Goal: Transaction & Acquisition: Purchase product/service

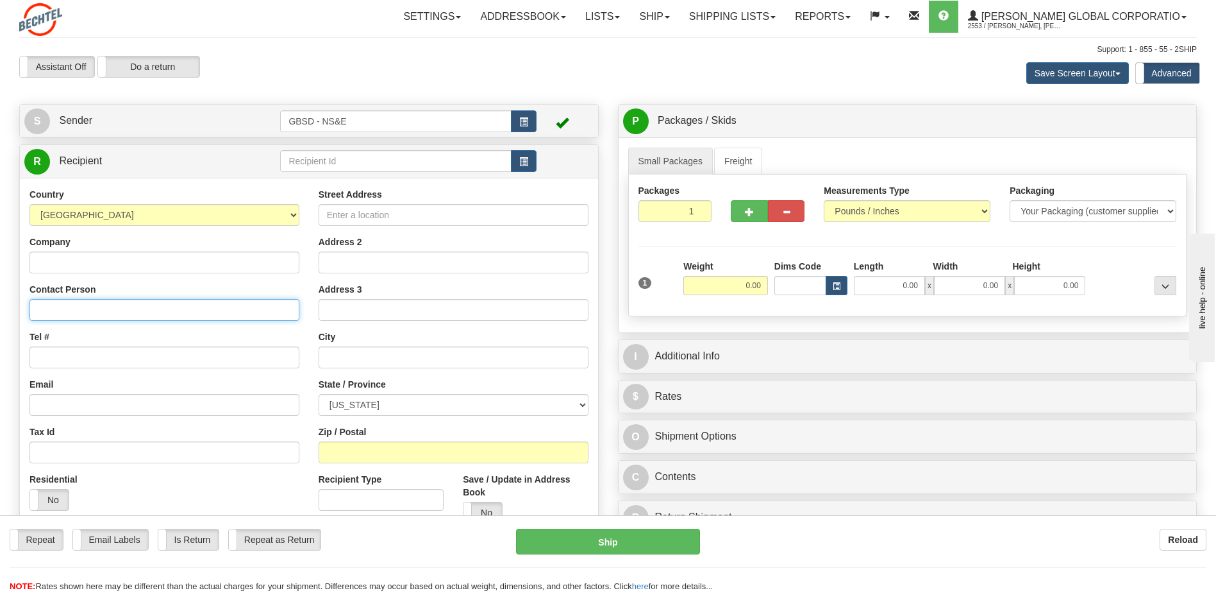
drag, startPoint x: 130, startPoint y: 315, endPoint x: 147, endPoint y: 305, distance: 20.1
click at [130, 315] on input "Contact Person" at bounding box center [164, 310] width 270 height 22
type input "Brant Bargewell"
click at [385, 213] on input "Street Address" at bounding box center [454, 215] width 270 height 22
type input "Bldg. K6-1094"
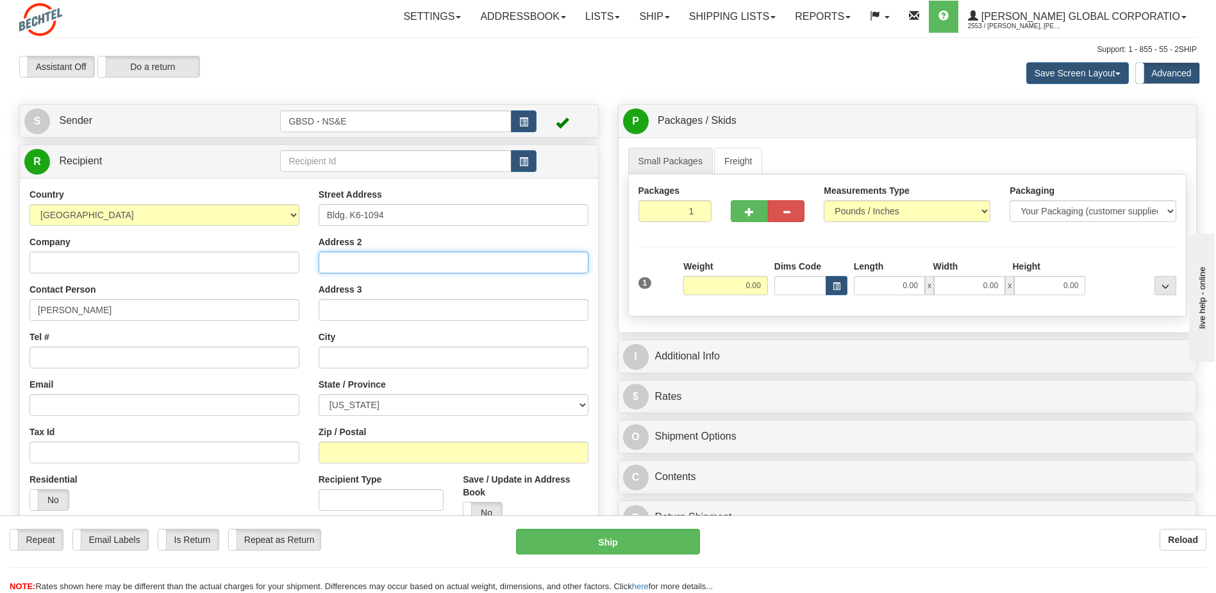
click at [383, 261] on input "Address 2" at bounding box center [454, 262] width 270 height 22
type input "2nd floor"
click at [389, 364] on input "text" at bounding box center [454, 357] width 270 height 22
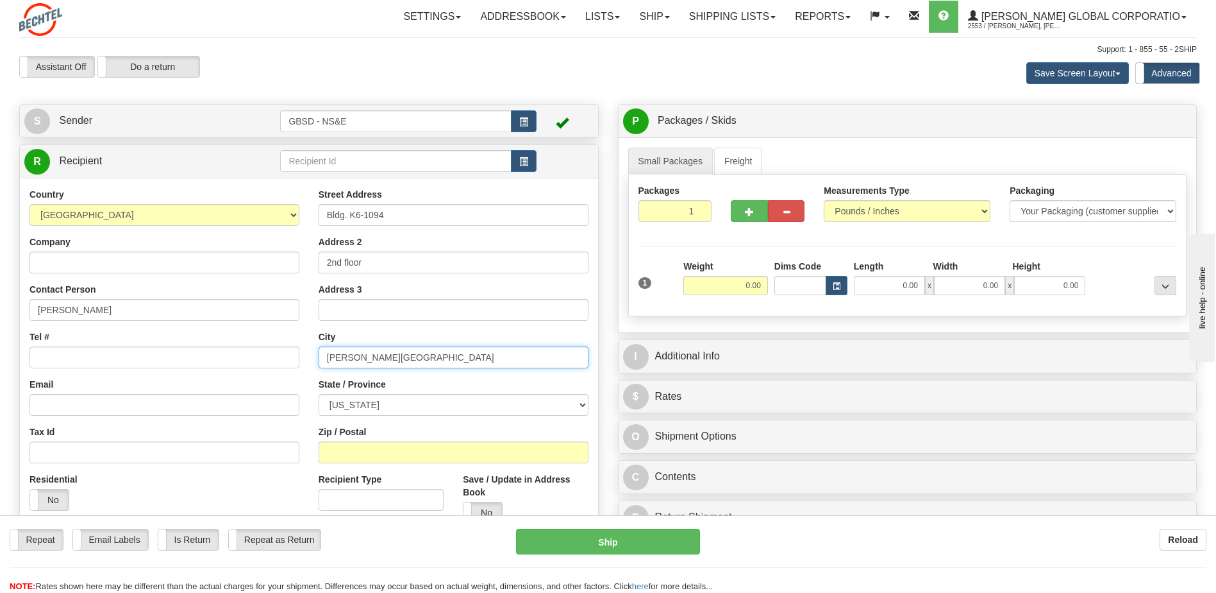
type input "Kennedy Space Center"
click at [423, 409] on select "ALABAMA ALASKA ARIZONA ARKANSAS Armed Forces America Armed Forces Europe Armed …" at bounding box center [454, 405] width 270 height 22
select select "FL"
click at [319, 394] on select "[US_STATE] [US_STATE] [US_STATE] [US_STATE] Armed Forces America Armed Forces E…" at bounding box center [454, 405] width 270 height 22
click at [401, 452] on input "Zip / Postal" at bounding box center [454, 452] width 270 height 22
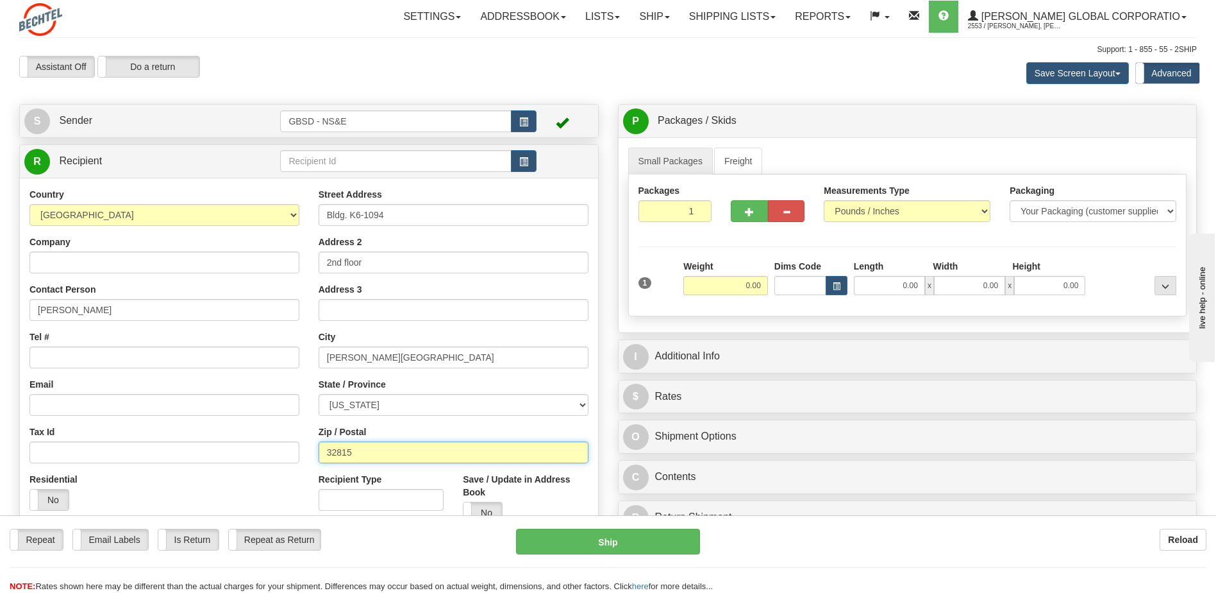
type input "32815"
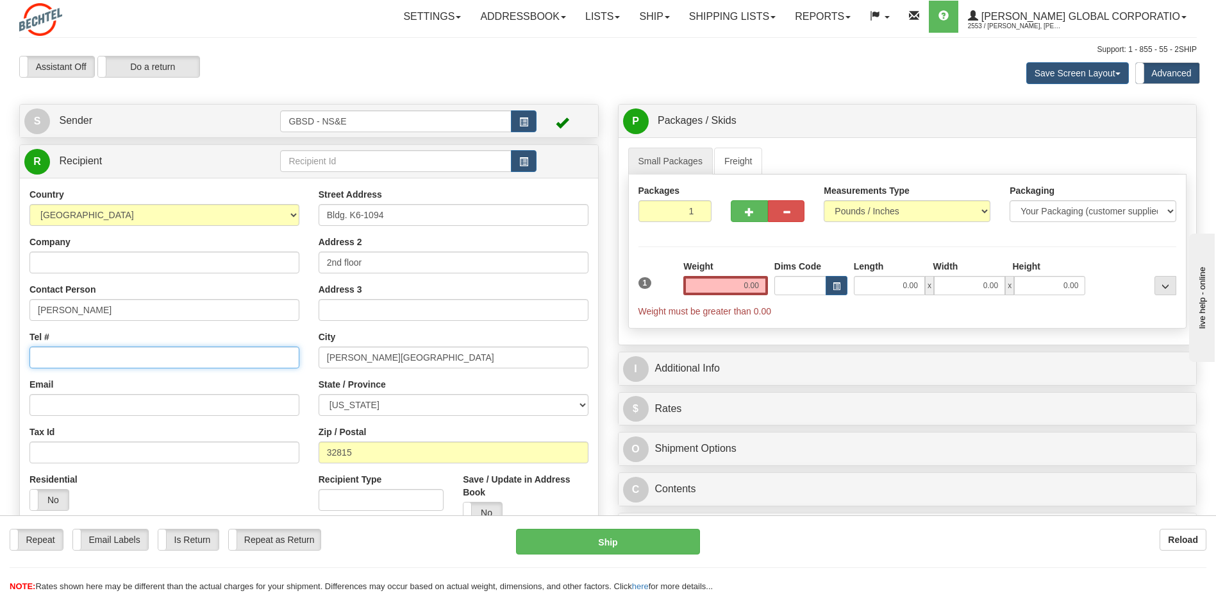
click at [176, 360] on input "Tel #" at bounding box center [164, 357] width 270 height 22
type input "855-433-4210"
click at [760, 285] on input "0.00" at bounding box center [726, 285] width 85 height 19
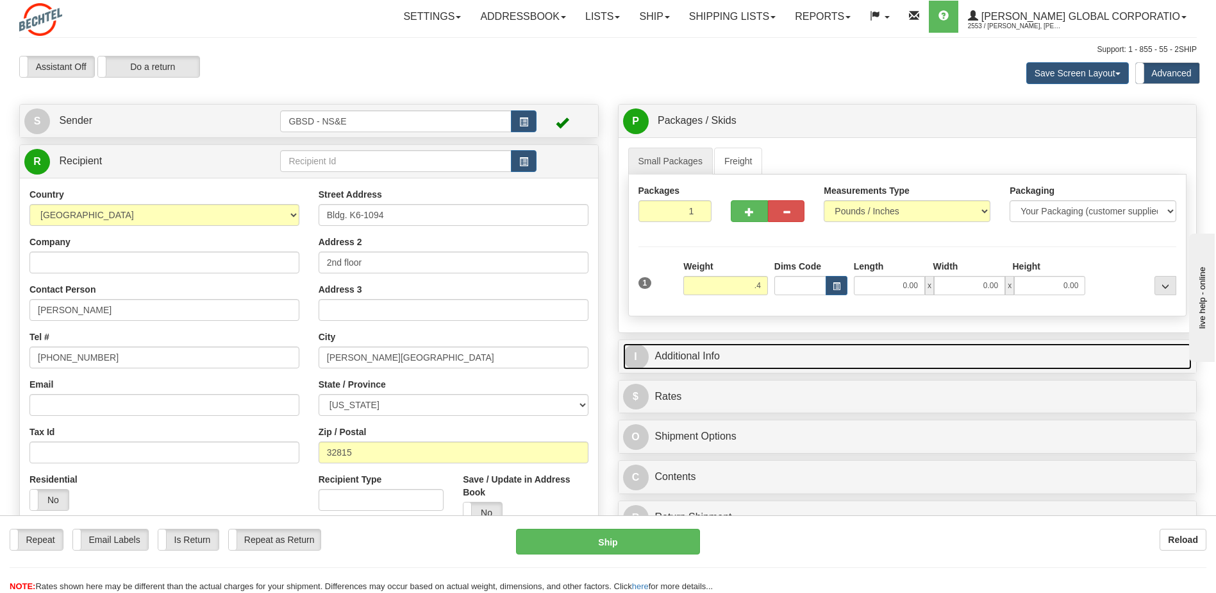
type input "0.40"
click at [692, 357] on link "I Additional Info" at bounding box center [907, 356] width 569 height 26
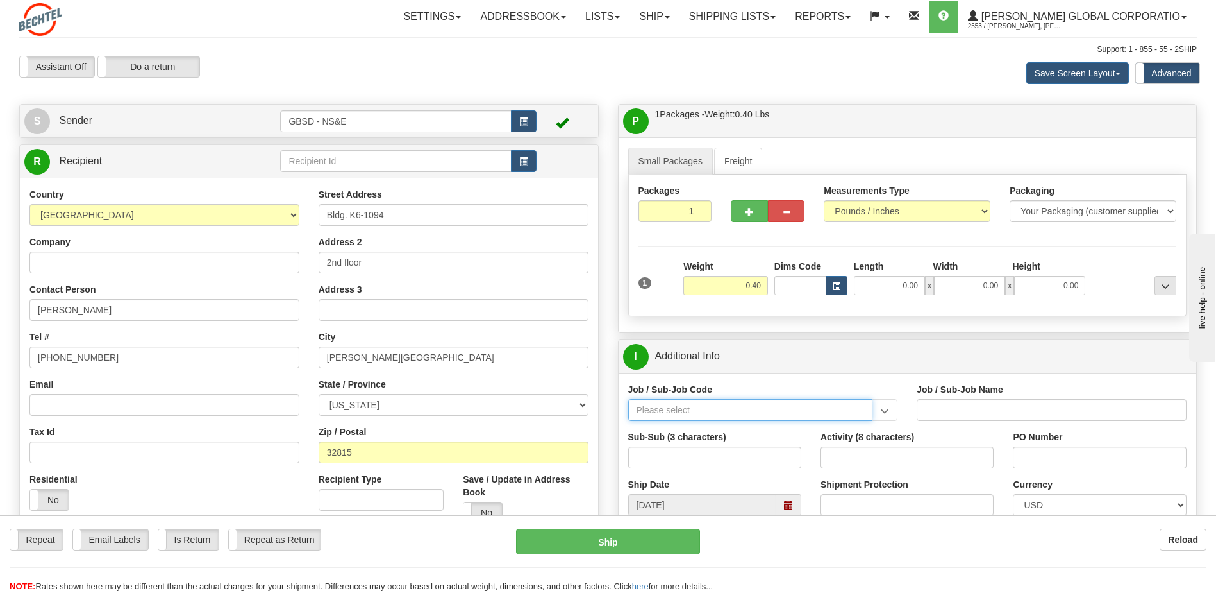
click at [694, 406] on input "Job / Sub-Job Code" at bounding box center [750, 410] width 245 height 22
click at [662, 408] on input "Job / Sub-Job Code" at bounding box center [750, 410] width 245 height 22
paste input "55924-600"
type input "55924-600"
click at [661, 430] on div "55924-600" at bounding box center [748, 430] width 232 height 14
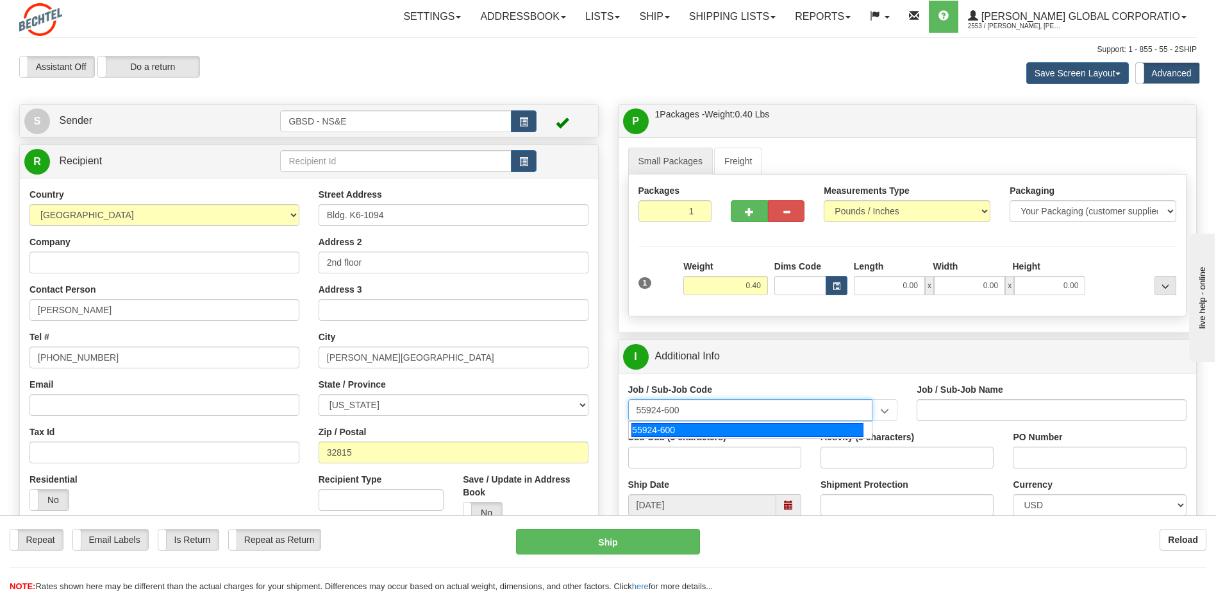
type input "DIVERSITY & INCLUSION - B-SERVE"
type input "55924-600"
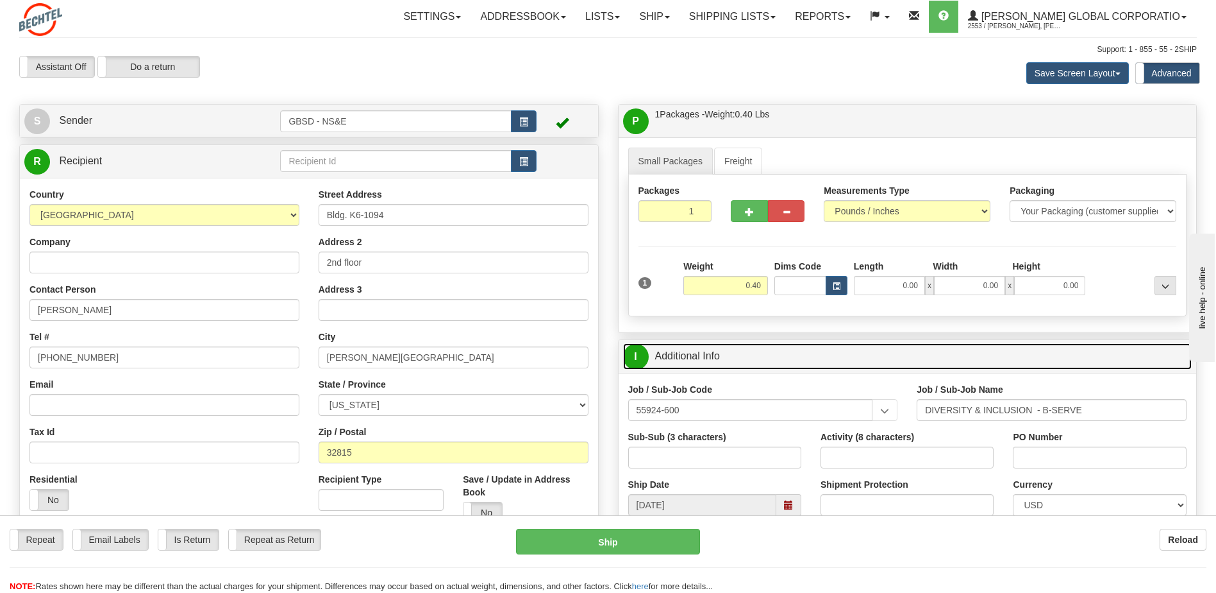
click at [744, 352] on link "I Additional Info" at bounding box center [907, 356] width 569 height 26
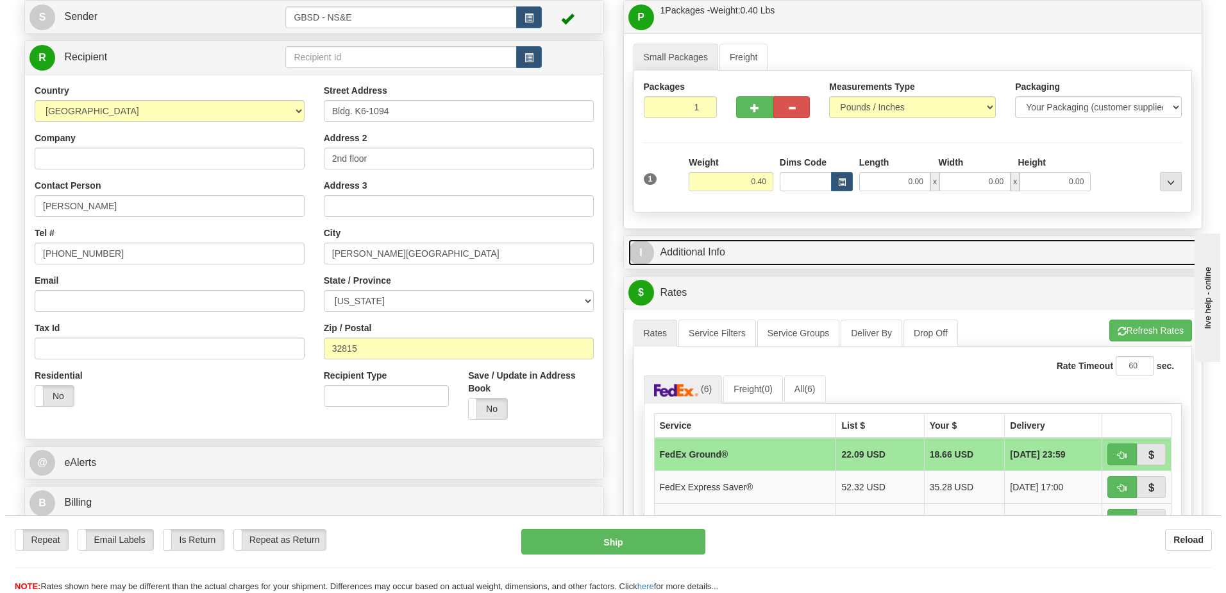
scroll to position [192, 0]
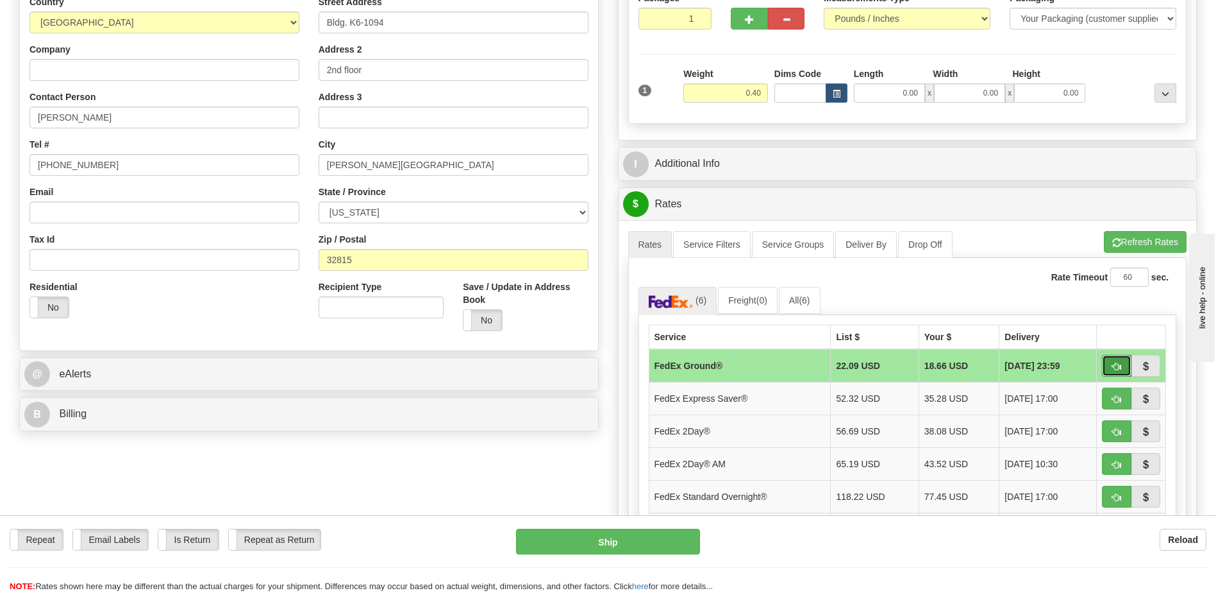
click at [1113, 365] on span "button" at bounding box center [1117, 366] width 9 height 8
type input "92"
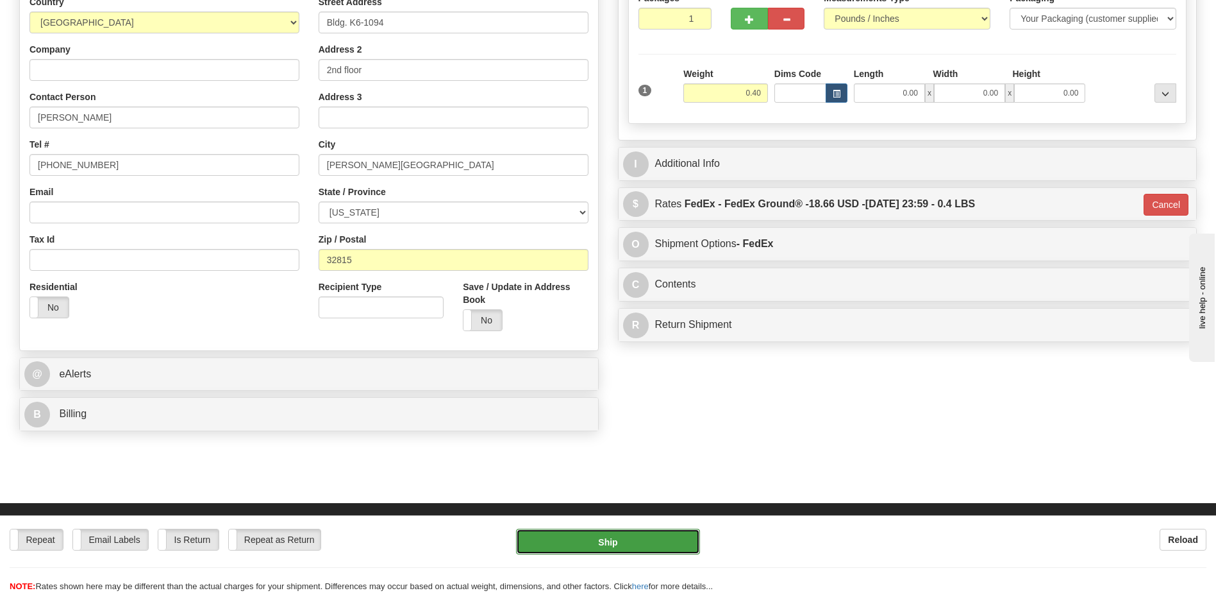
click at [596, 541] on button "Ship" at bounding box center [607, 541] width 183 height 26
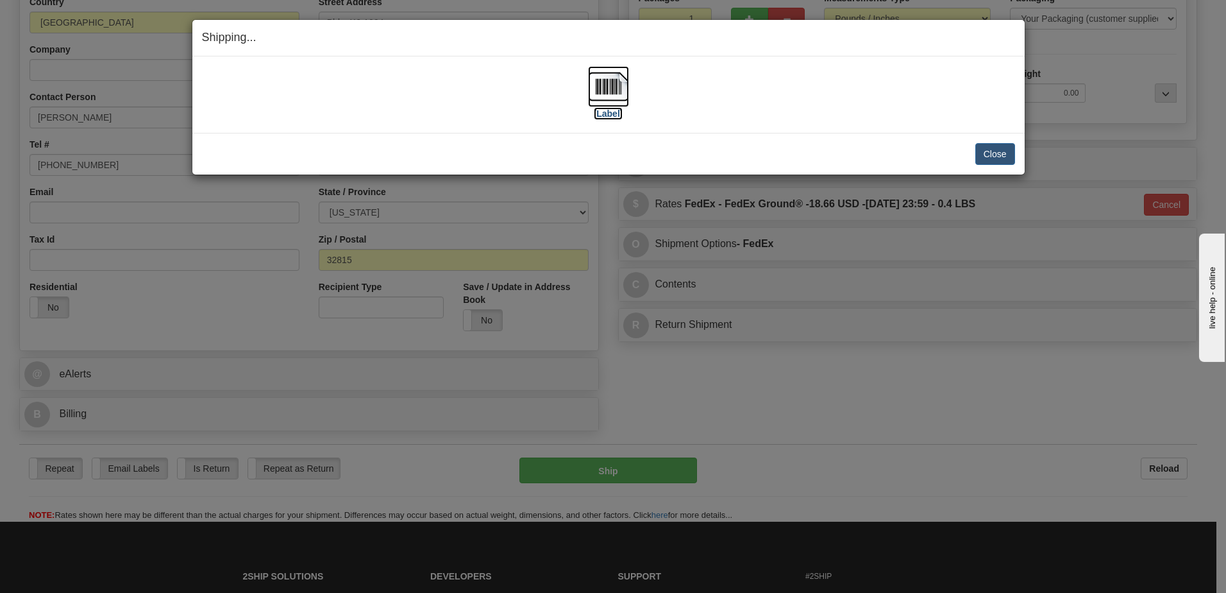
click at [605, 94] on img at bounding box center [608, 86] width 41 height 41
click at [998, 155] on button "Close" at bounding box center [995, 154] width 40 height 22
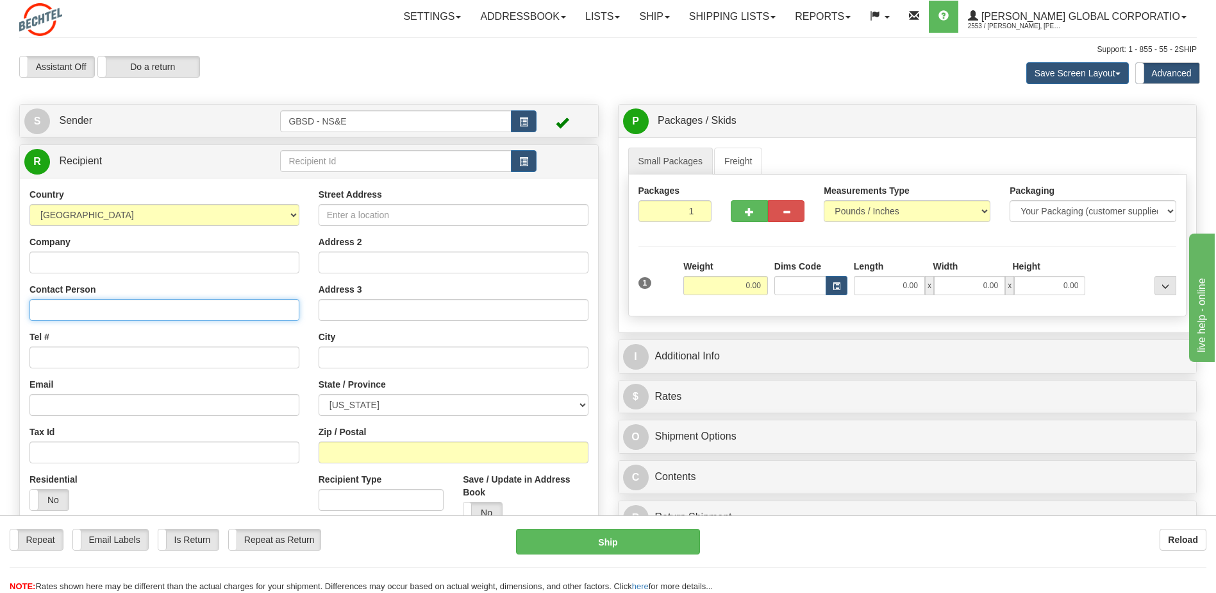
click at [88, 315] on input "Contact Person" at bounding box center [164, 310] width 270 height 22
type input "J"
click at [522, 164] on span "button" at bounding box center [523, 162] width 9 height 8
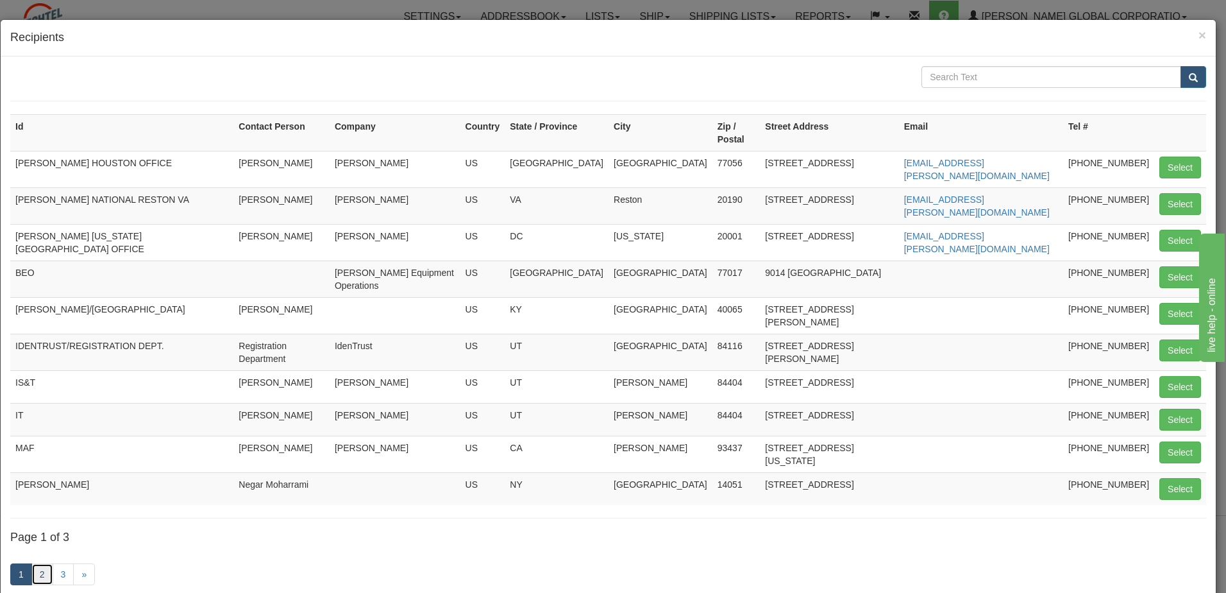
click at [44, 563] on link "2" at bounding box center [42, 574] width 22 height 22
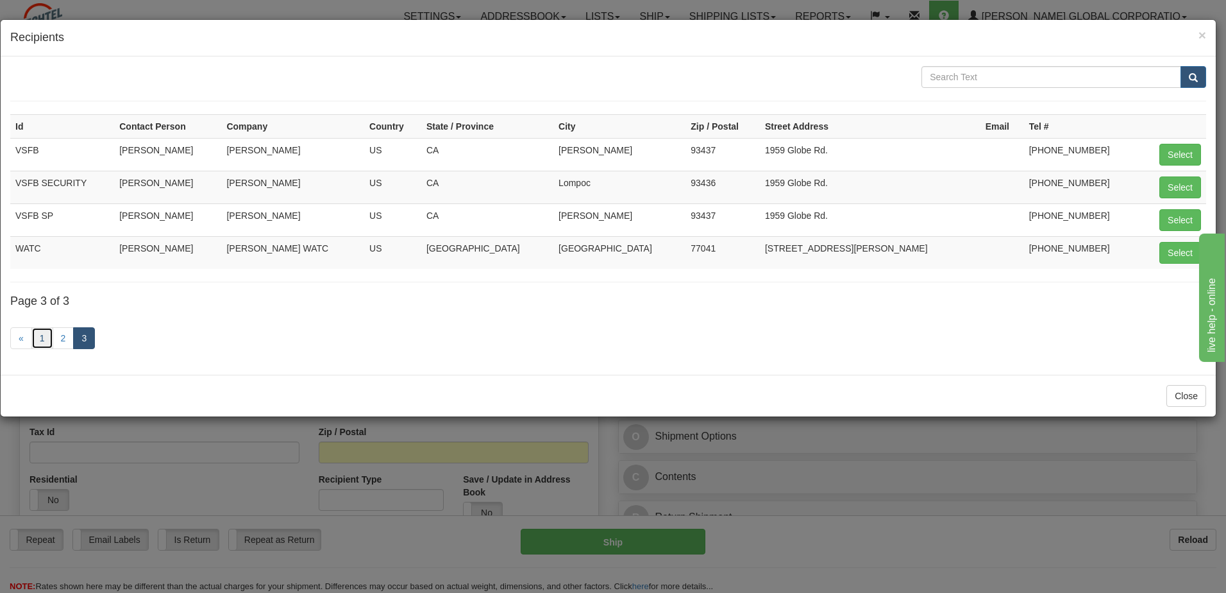
click at [41, 338] on link "1" at bounding box center [42, 338] width 22 height 22
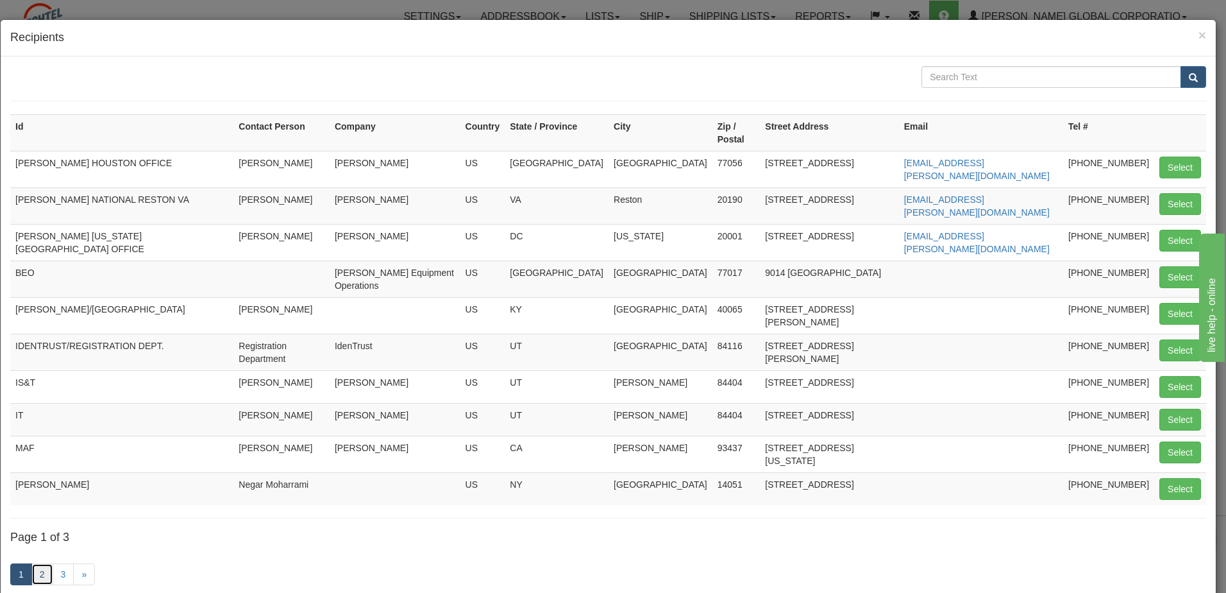
click at [44, 563] on link "2" at bounding box center [42, 574] width 22 height 22
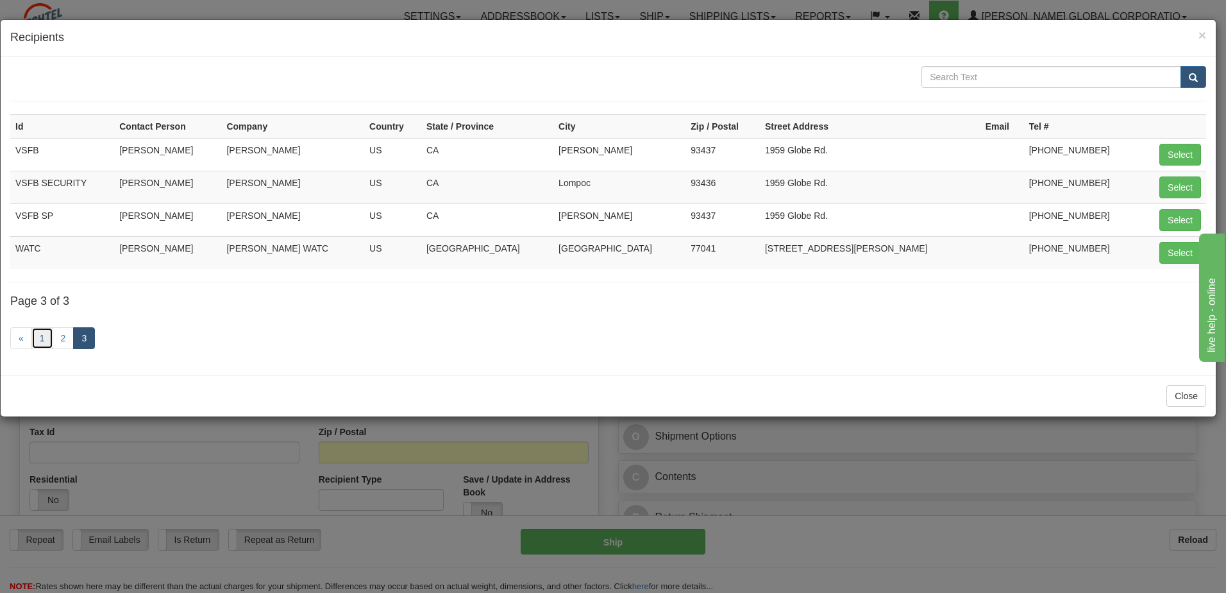
click at [40, 337] on link "1" at bounding box center [42, 338] width 22 height 22
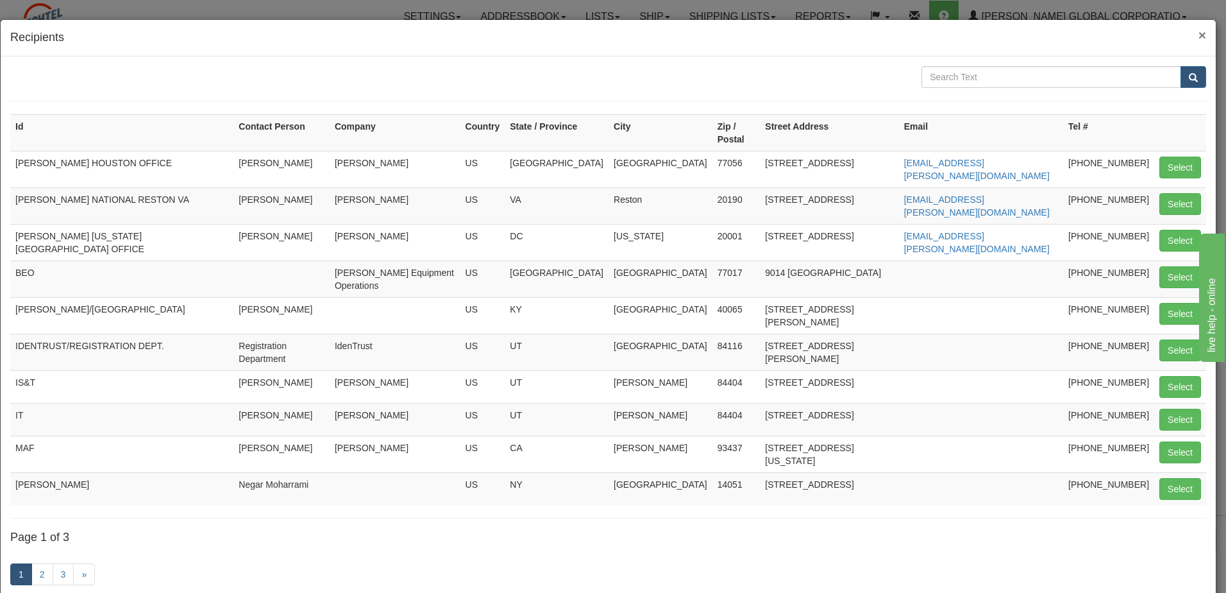
click at [1198, 31] on span "×" at bounding box center [1202, 35] width 8 height 15
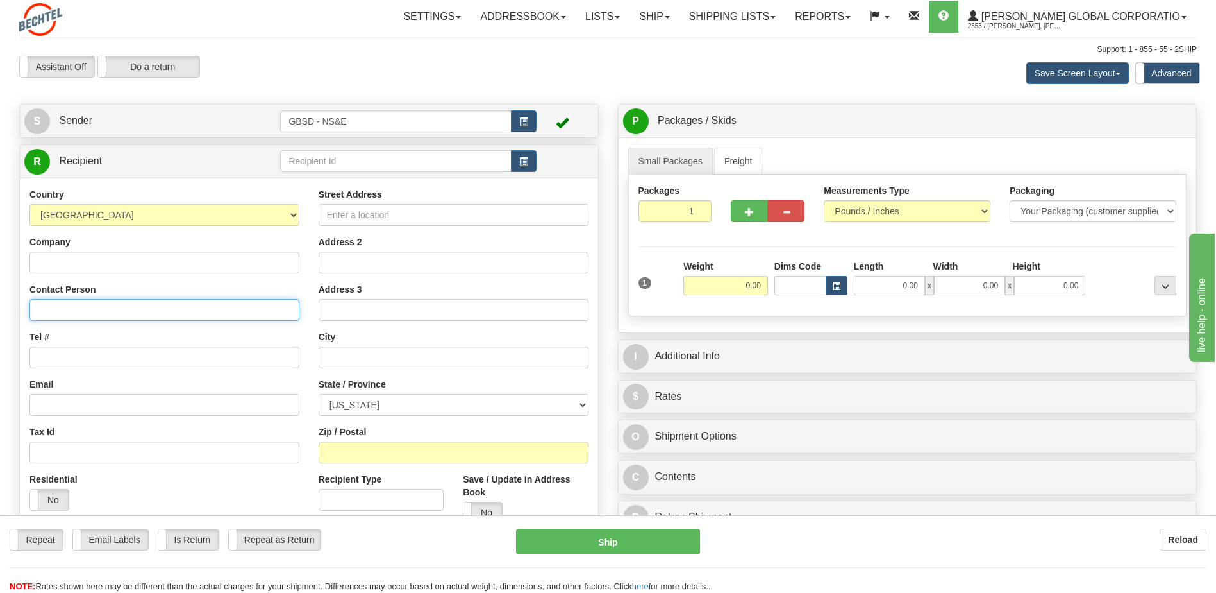
click at [78, 312] on input "Contact Person" at bounding box center [164, 310] width 270 height 22
type input "Jim Blunt"
drag, startPoint x: 78, startPoint y: 310, endPoint x: 22, endPoint y: 310, distance: 56.4
click at [22, 310] on div "Country AFGHANISTAN ALAND ISLANDS ALBANIA ALGERIA AMERICAN SAMOA ANDORRA ANGOLA…" at bounding box center [164, 354] width 289 height 332
type input "Ray Ashiru"
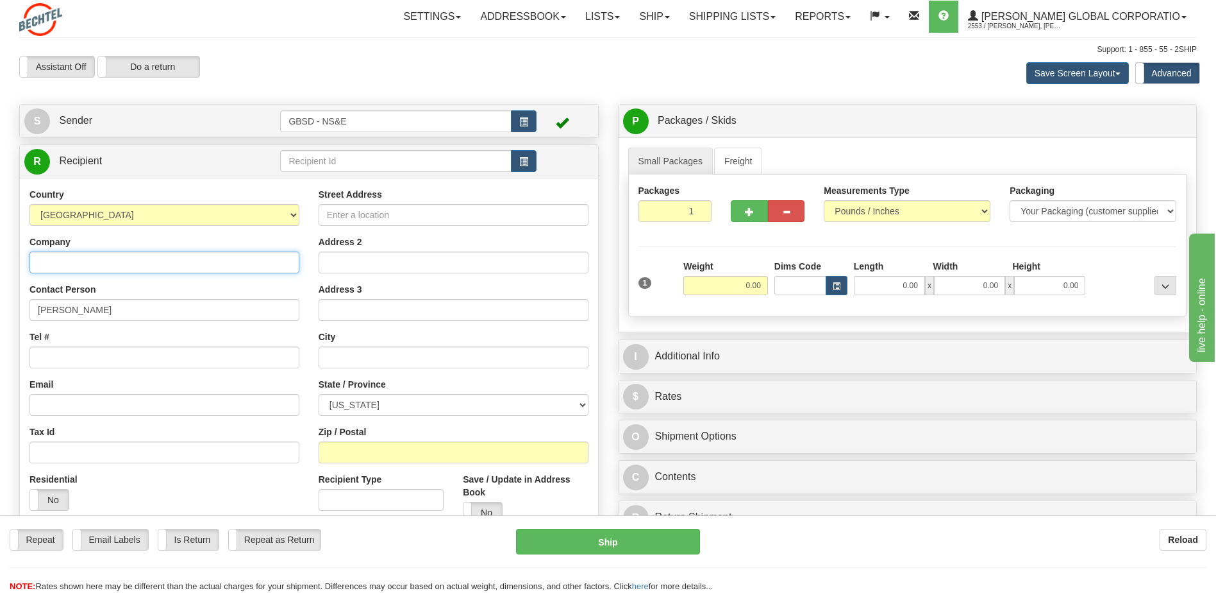
drag, startPoint x: 114, startPoint y: 259, endPoint x: 117, endPoint y: 253, distance: 6.6
click at [114, 259] on input "Company" at bounding box center [164, 262] width 270 height 22
type input "Bechtel Energy"
click at [409, 221] on input "Street Address" at bounding box center [454, 215] width 270 height 22
type input "2105 City West Blvd"
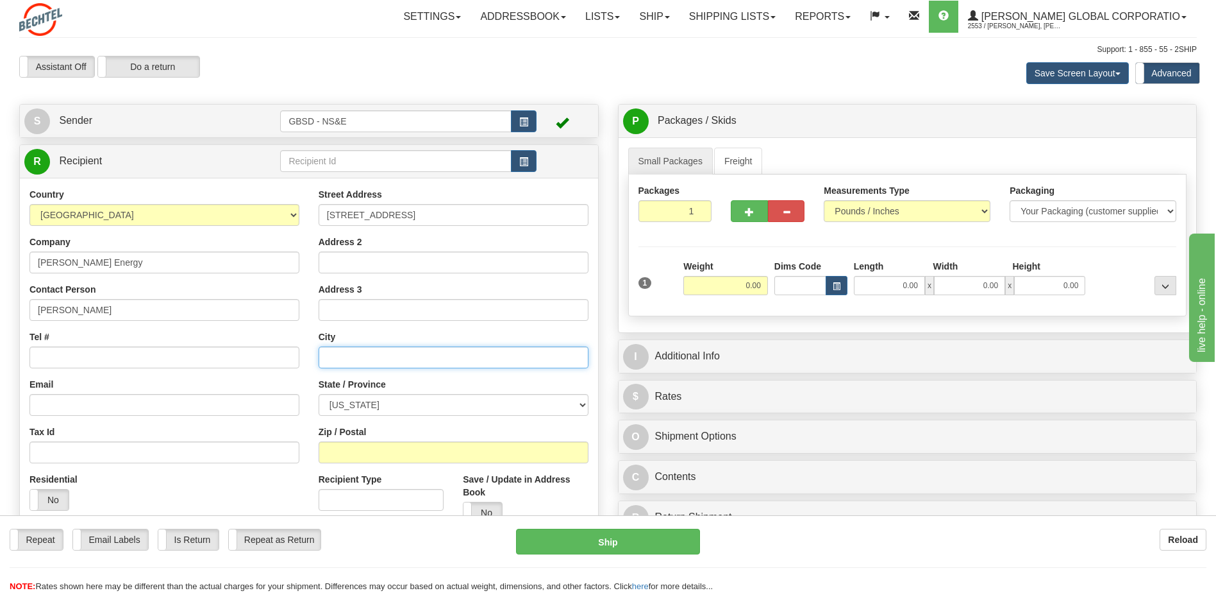
click at [376, 364] on input "text" at bounding box center [454, 357] width 270 height 22
type input "Houston"
drag, startPoint x: 411, startPoint y: 409, endPoint x: 407, endPoint y: 392, distance: 17.3
click at [411, 409] on select "[US_STATE] [US_STATE] [US_STATE] [US_STATE] Armed Forces America Armed Forces E…" at bounding box center [454, 405] width 270 height 22
select select "TX"
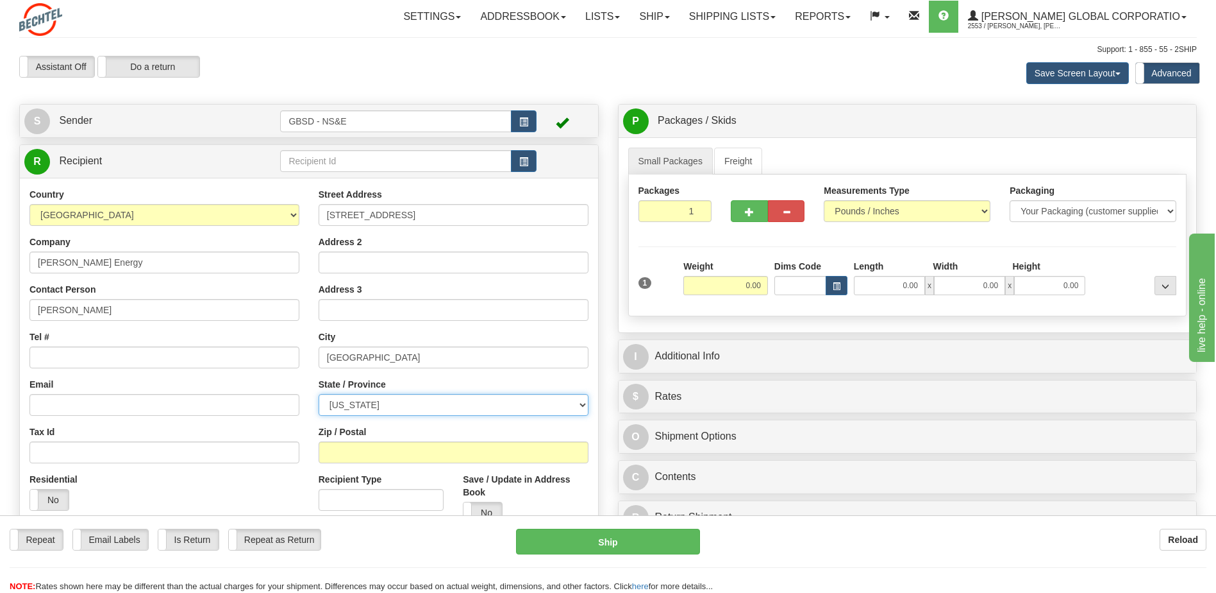
click at [319, 394] on select "[US_STATE] [US_STATE] [US_STATE] [US_STATE] Armed Forces America Armed Forces E…" at bounding box center [454, 405] width 270 height 22
click at [383, 453] on input "Zip / Postal" at bounding box center [454, 452] width 270 height 22
type input "77042"
click at [210, 358] on input "Tel #" at bounding box center [164, 357] width 270 height 22
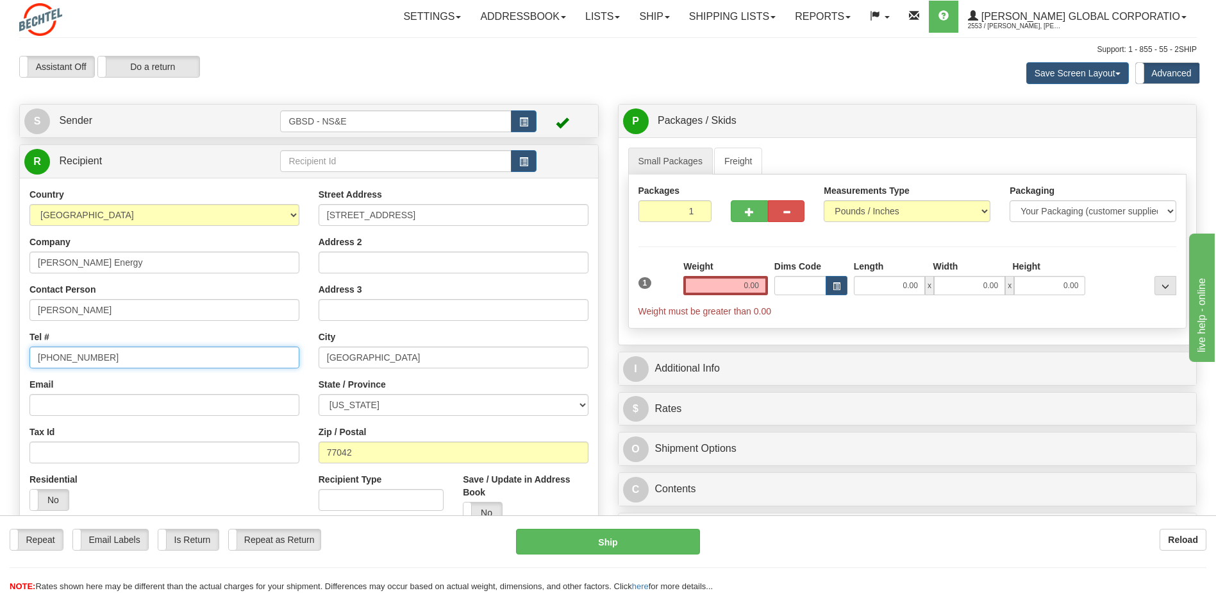
type input "703-471-2000"
click at [753, 287] on input "0.00" at bounding box center [726, 285] width 85 height 19
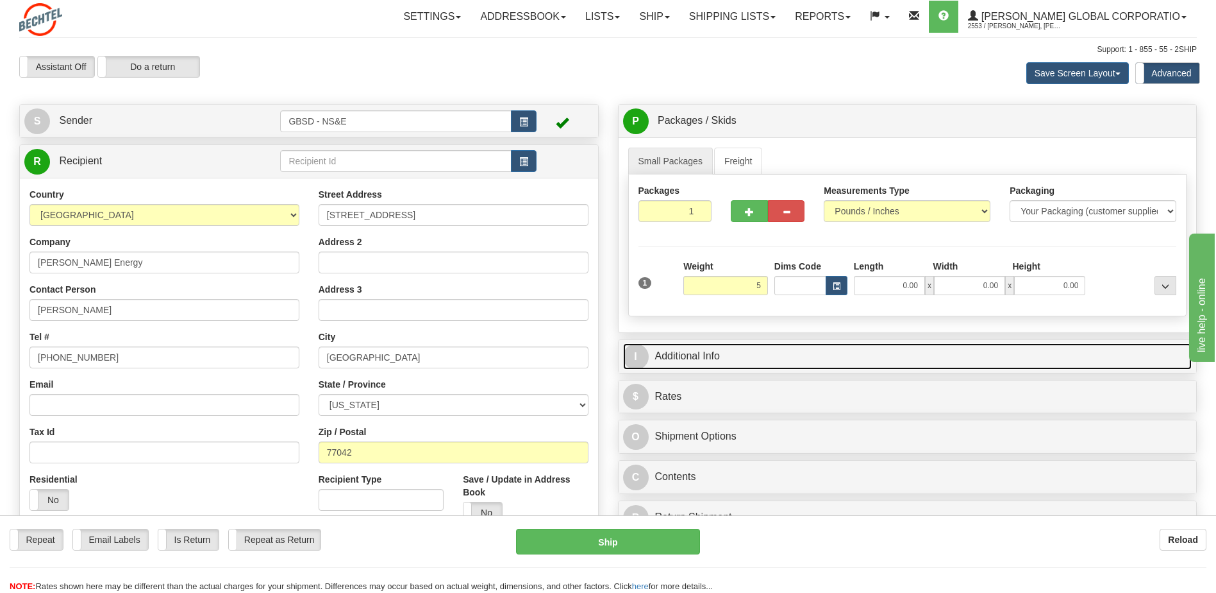
type input "5.00"
click at [701, 353] on link "I Additional Info" at bounding box center [907, 356] width 569 height 26
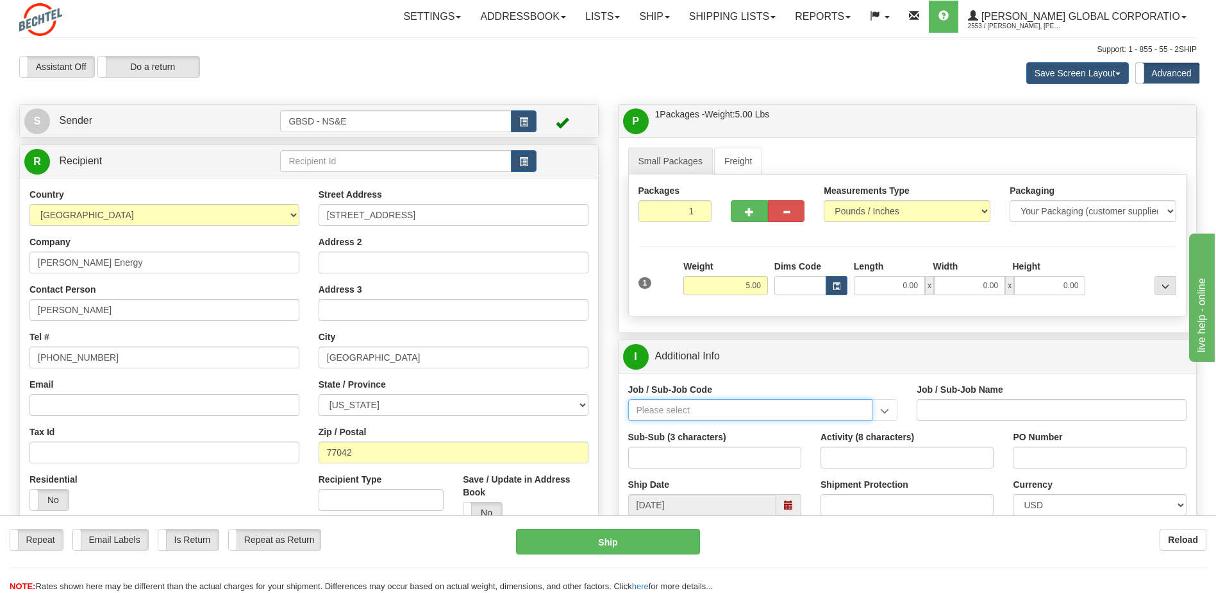
click at [700, 407] on input "Job / Sub-Job Code" at bounding box center [750, 410] width 245 height 22
paste input "55924-600"
type input "55924-600"
click at [641, 429] on div "55924-600" at bounding box center [748, 430] width 232 height 14
type input "DIVERSITY & INCLUSION - B-SERVE"
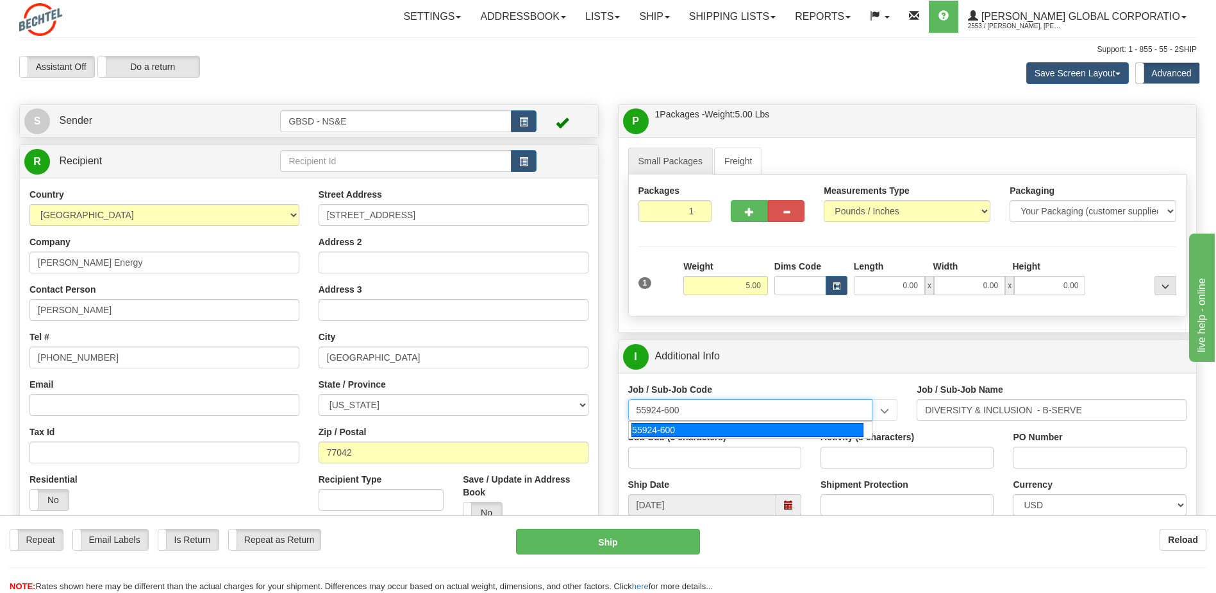
type input "55924-600"
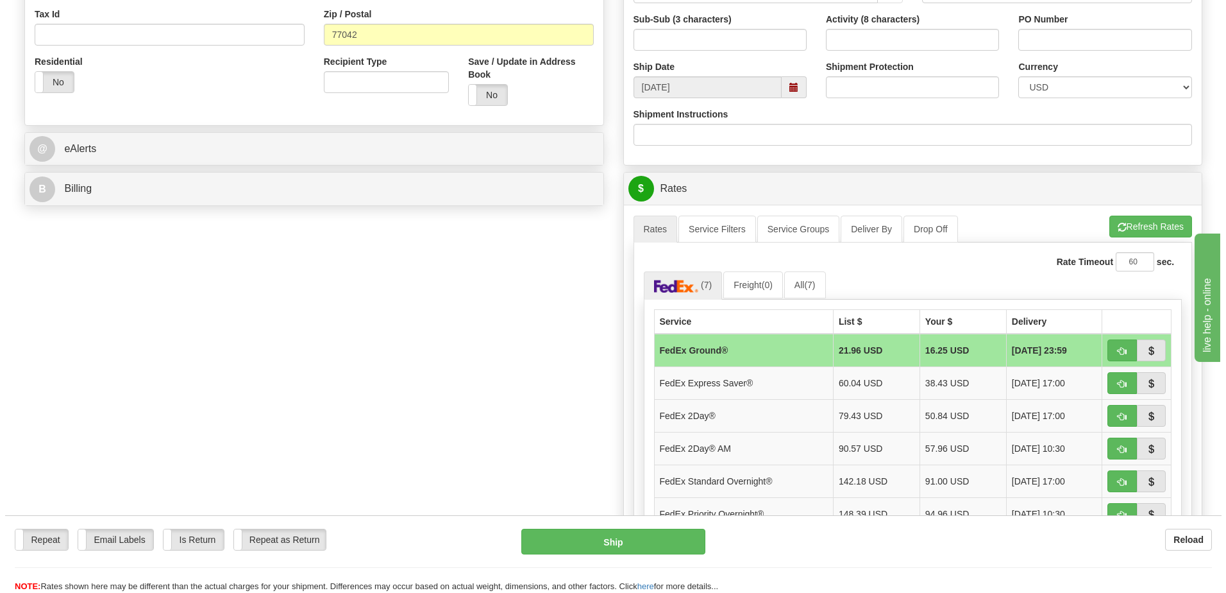
scroll to position [385, 0]
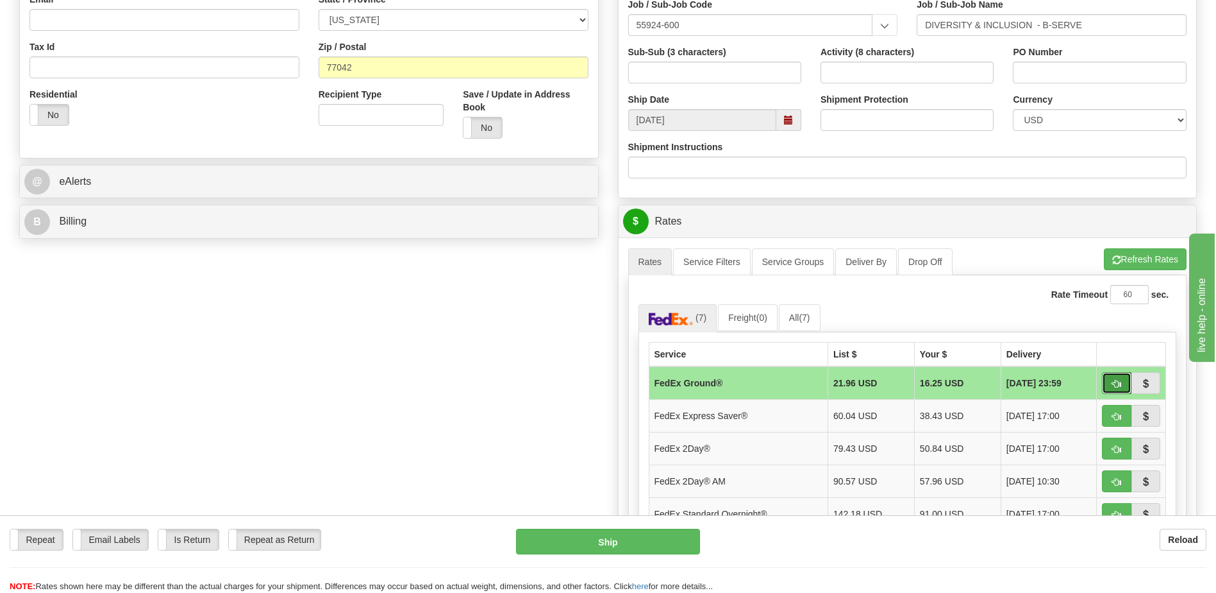
click at [1116, 383] on span "button" at bounding box center [1117, 384] width 9 height 8
type input "92"
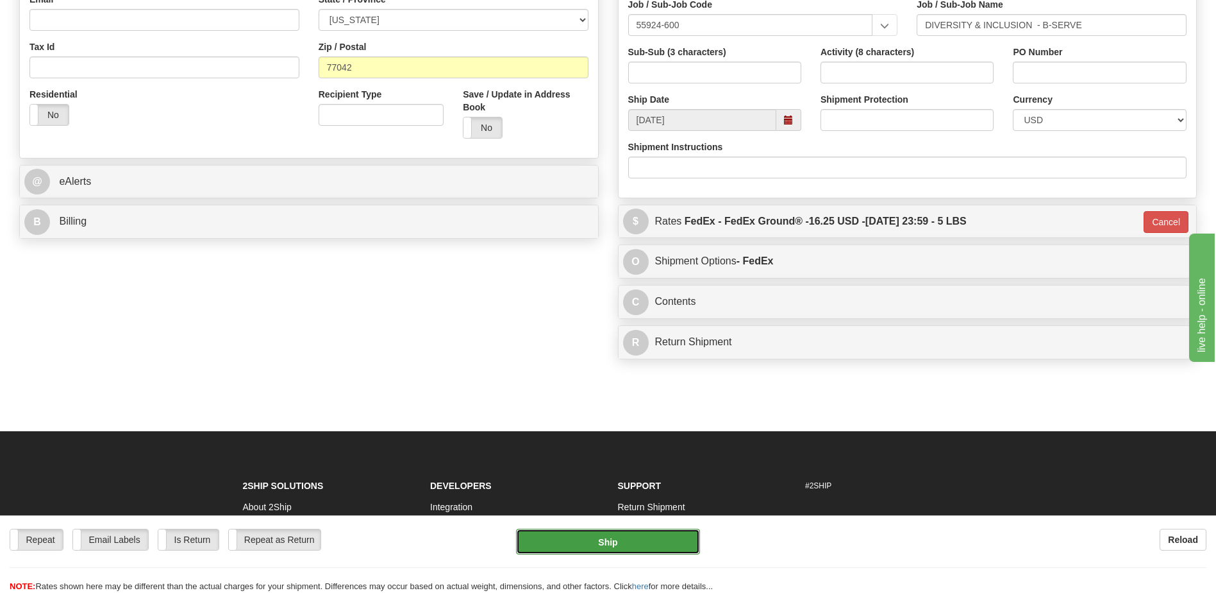
click at [618, 546] on button "Ship" at bounding box center [607, 541] width 183 height 26
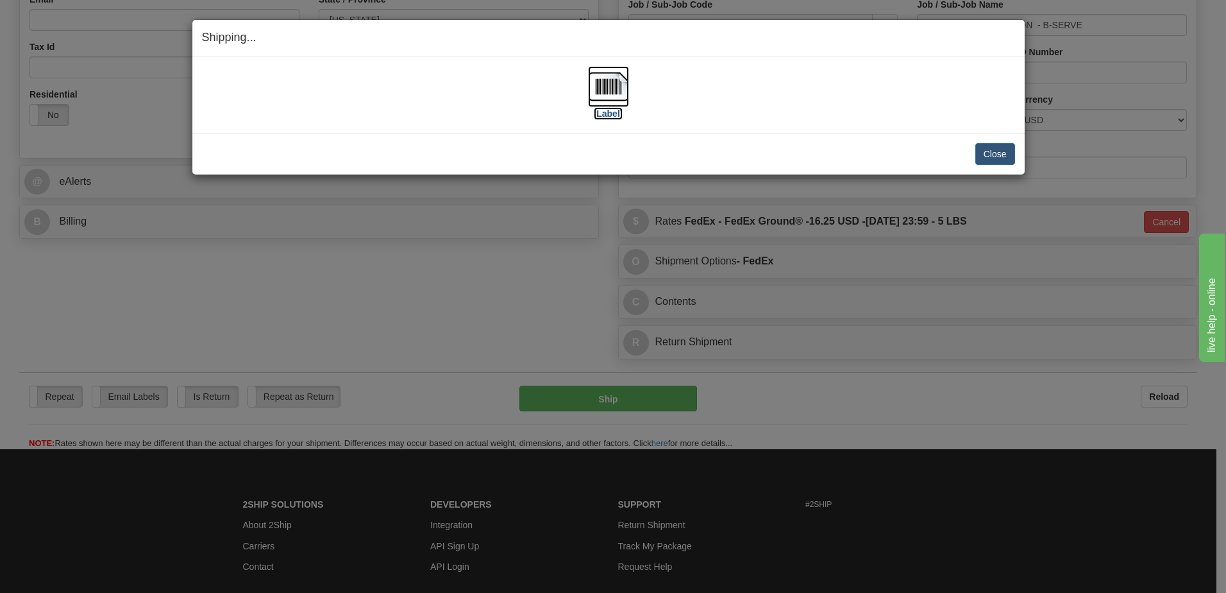
click at [595, 81] on img at bounding box center [608, 86] width 41 height 41
click at [1011, 160] on button "Close" at bounding box center [995, 154] width 40 height 22
click at [991, 155] on button "Close" at bounding box center [995, 154] width 40 height 22
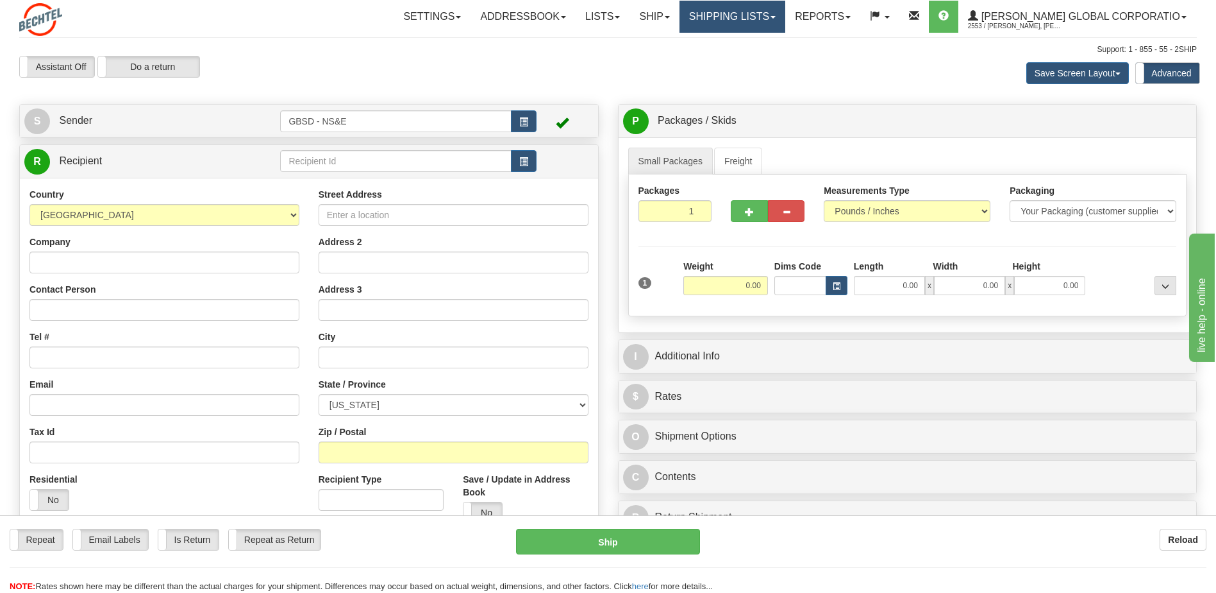
click at [786, 18] on link "Shipping lists" at bounding box center [733, 17] width 106 height 32
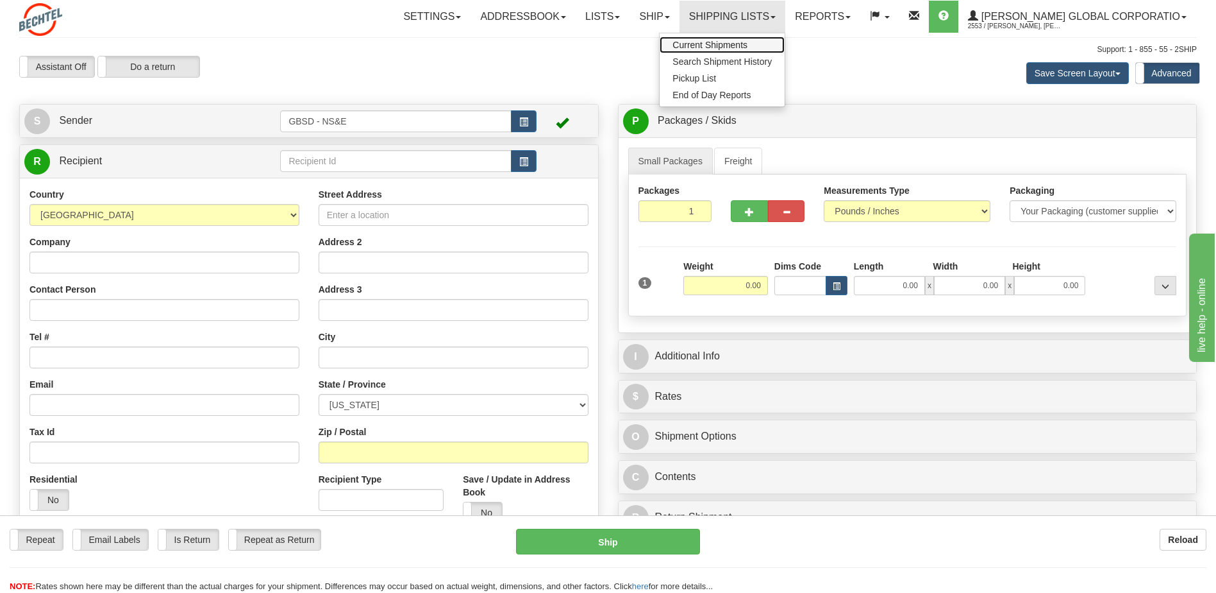
click at [784, 42] on link "Current Shipments" at bounding box center [722, 45] width 125 height 17
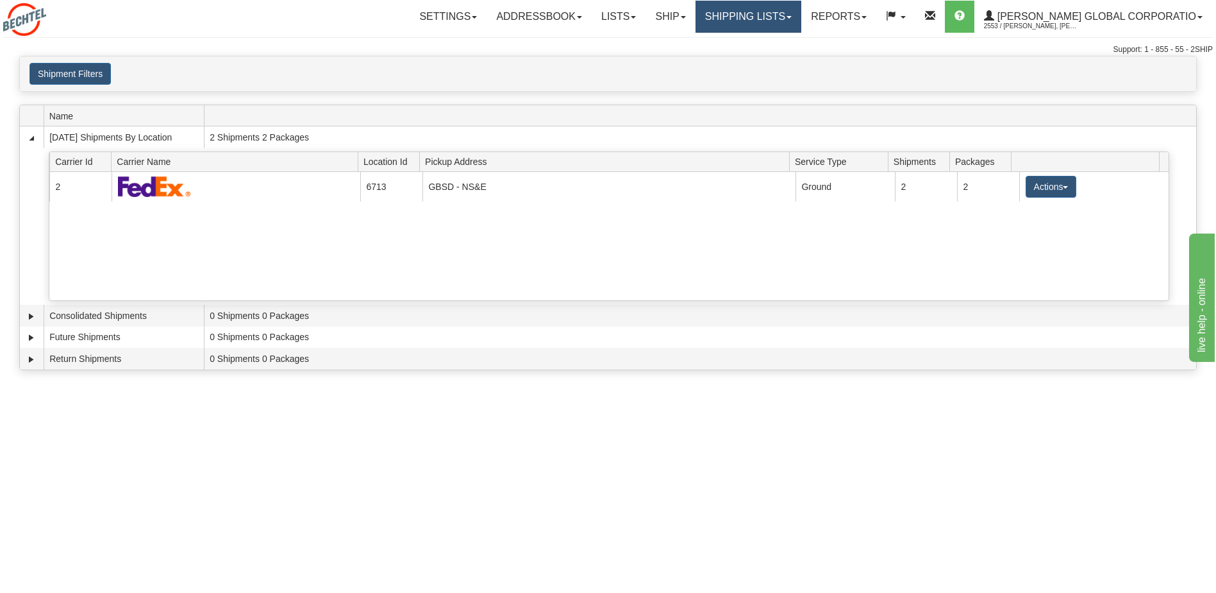
click at [802, 16] on link "Shipping lists" at bounding box center [749, 17] width 106 height 32
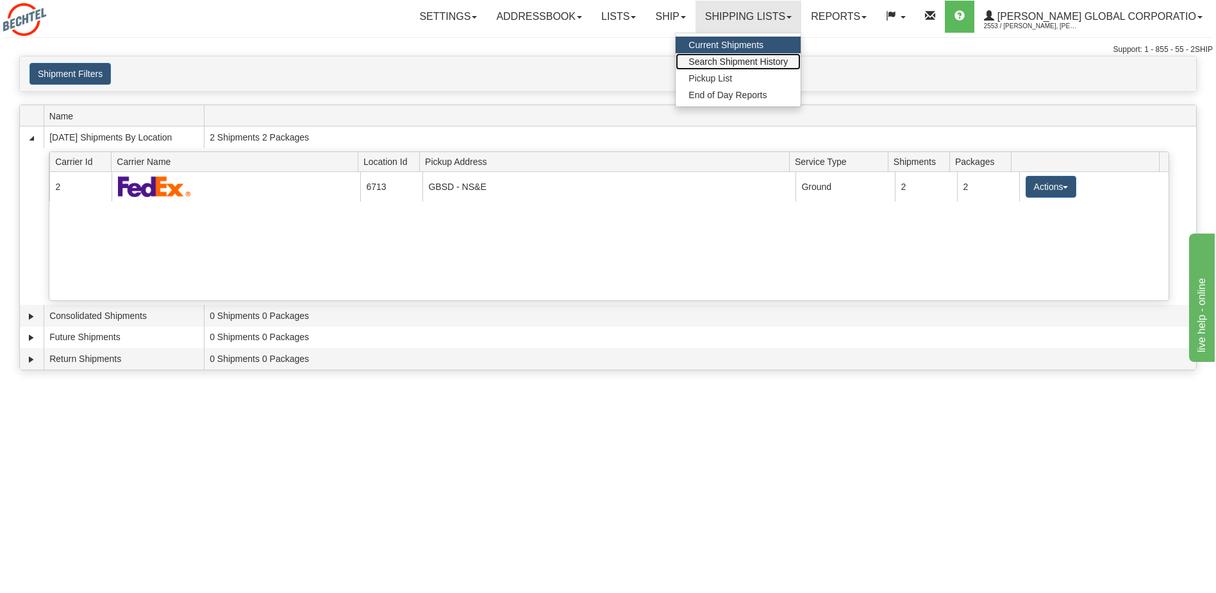
click at [788, 56] on span "Search Shipment History" at bounding box center [738, 61] width 99 height 10
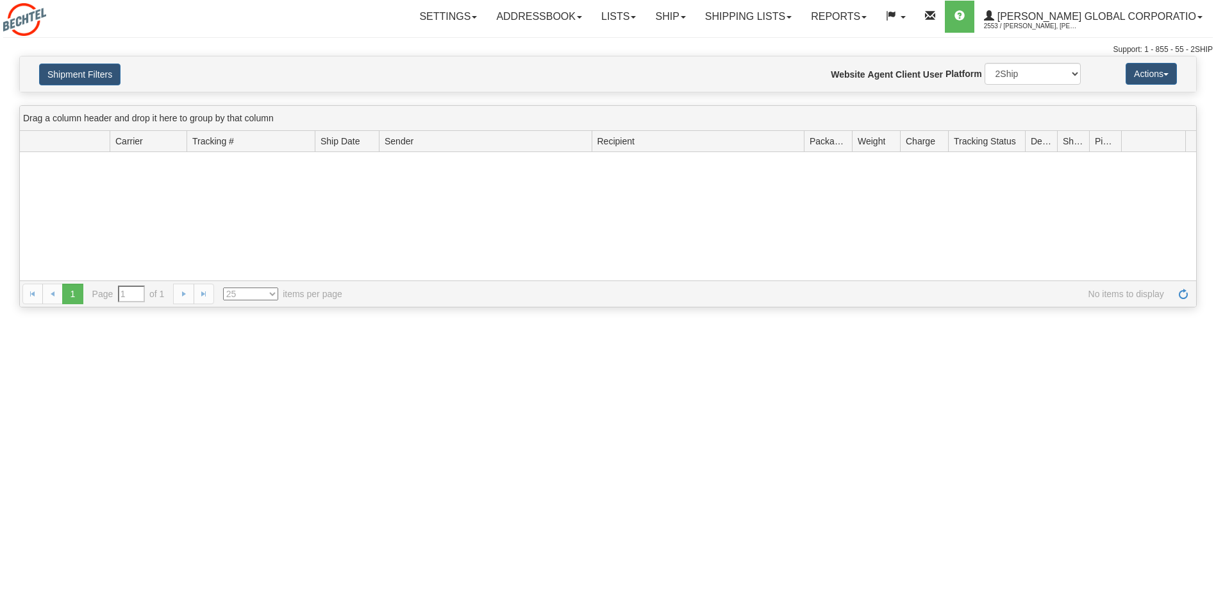
type input "From [DATE] To [DATE]"
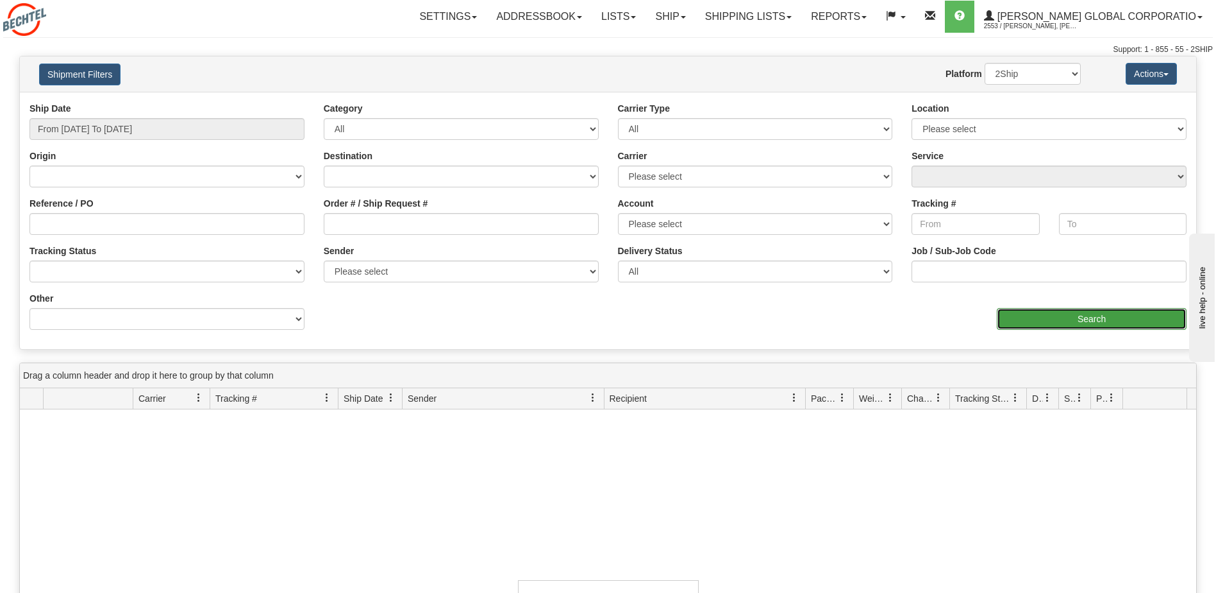
click at [1048, 320] on input "Search" at bounding box center [1092, 319] width 190 height 22
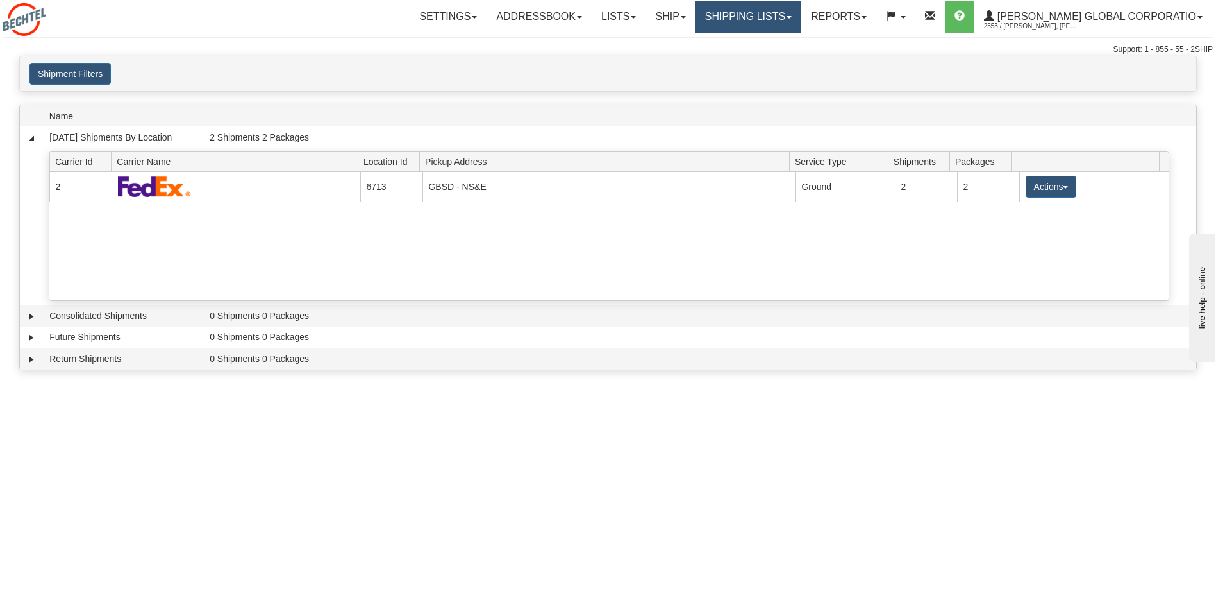
click at [769, 10] on link "Shipping lists" at bounding box center [749, 17] width 106 height 32
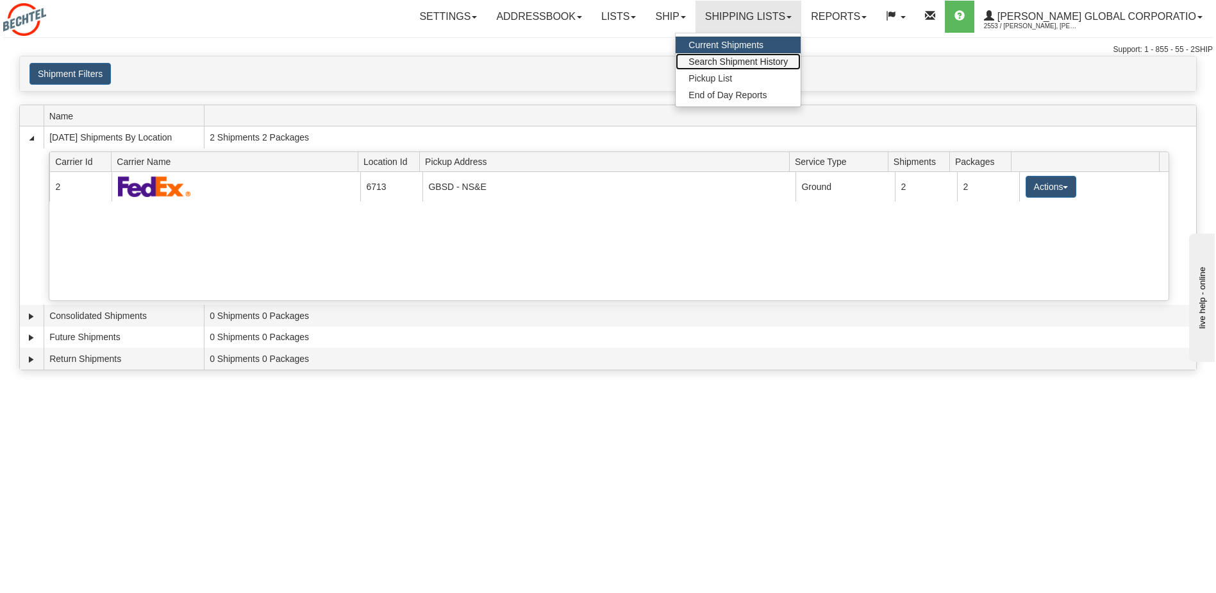
click at [771, 58] on span "Search Shipment History" at bounding box center [738, 61] width 99 height 10
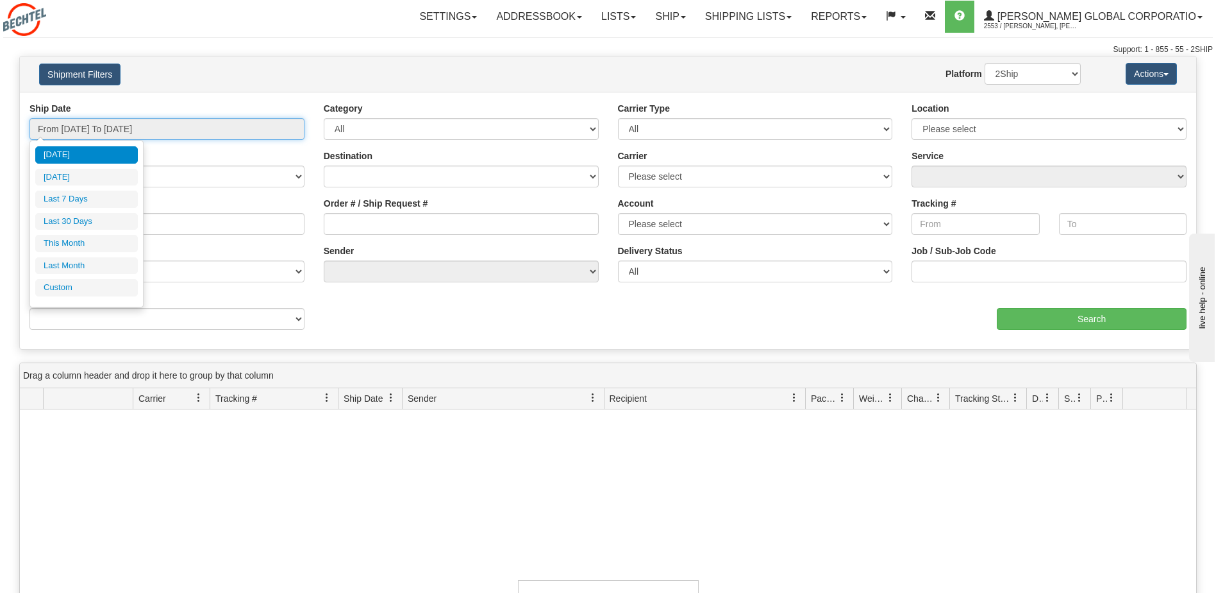
click at [178, 136] on input "From [DATE] To [DATE]" at bounding box center [166, 129] width 275 height 22
click at [104, 155] on li "Today" at bounding box center [86, 154] width 103 height 17
type input "From 10/13/2025 To 10/13/2025"
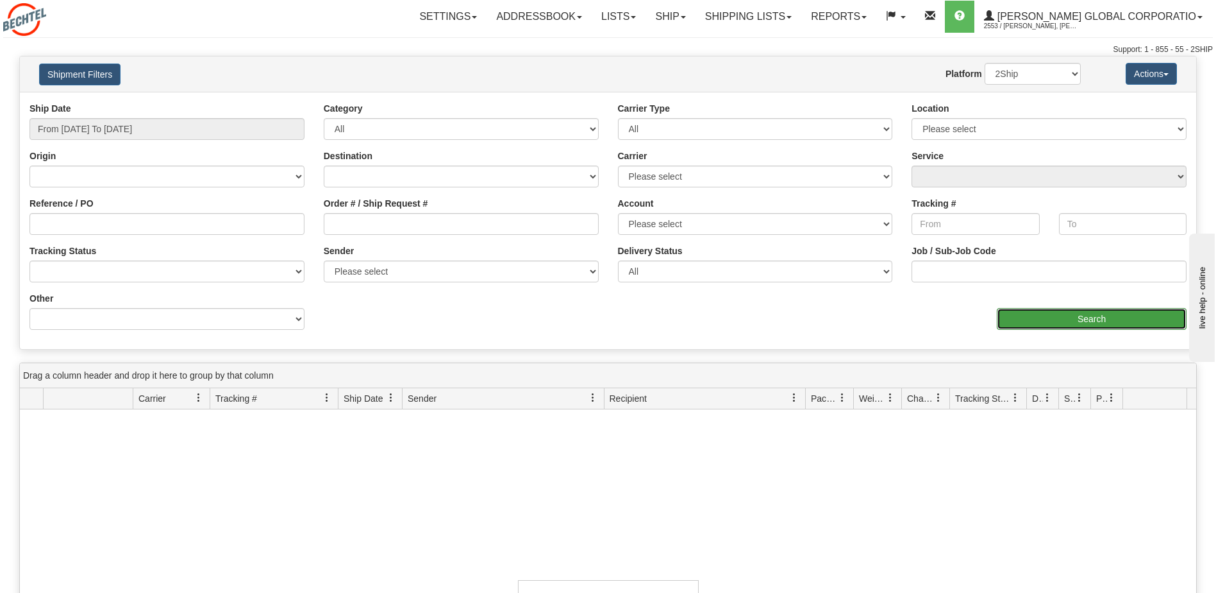
click at [1030, 315] on input "Search" at bounding box center [1092, 319] width 190 height 22
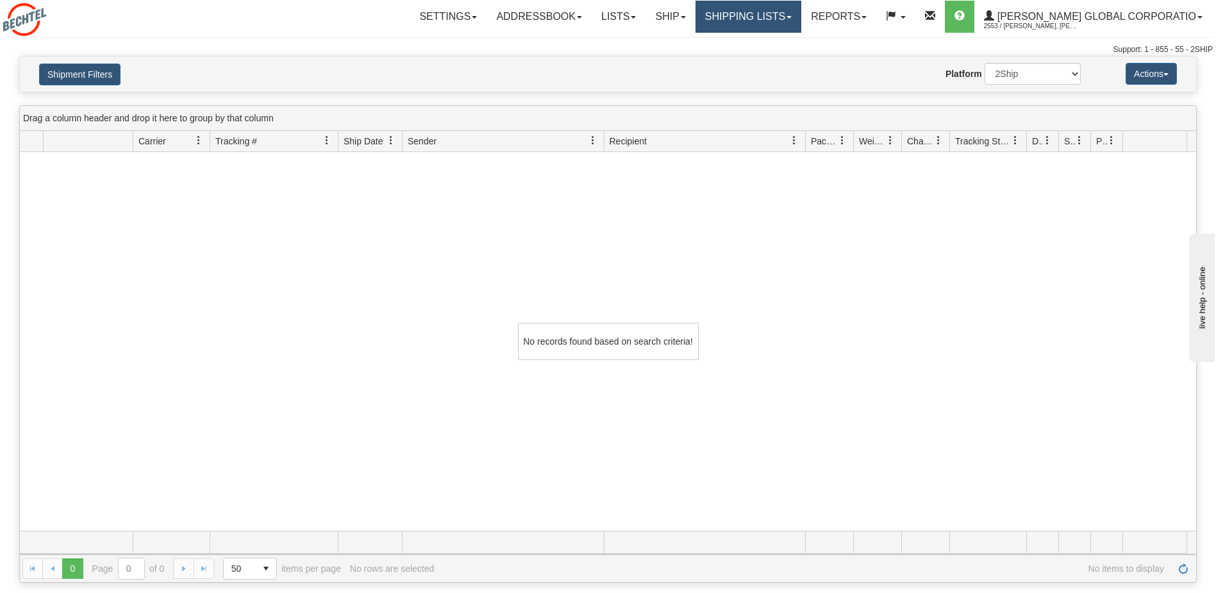
click at [802, 17] on link "Shipping lists" at bounding box center [749, 17] width 106 height 32
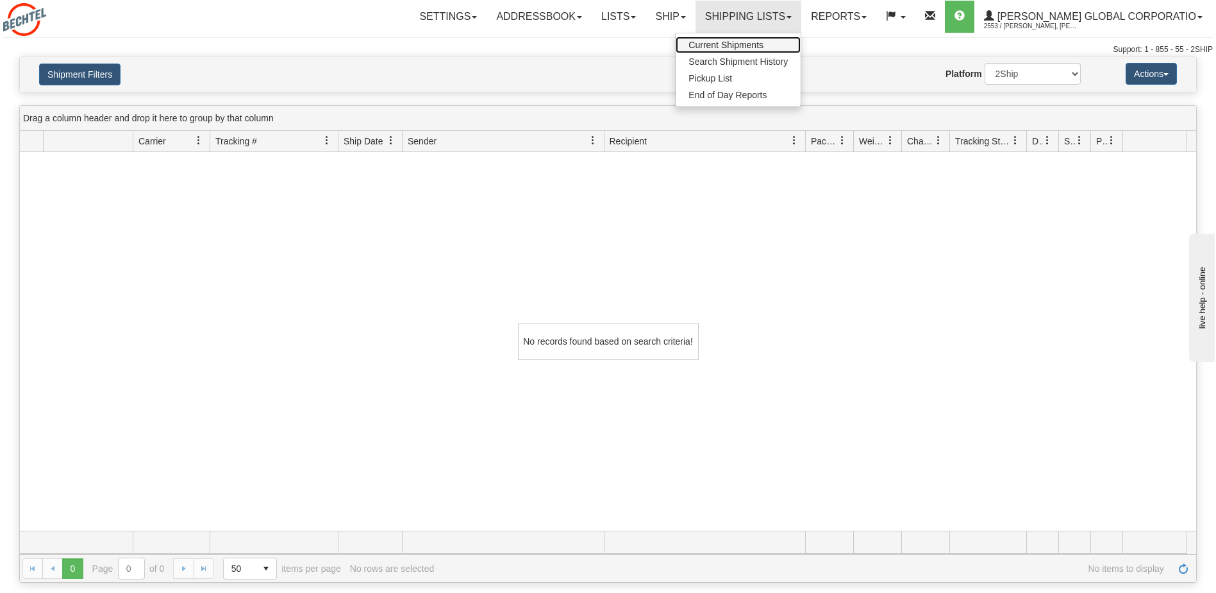
click at [764, 42] on span "Current Shipments" at bounding box center [726, 45] width 75 height 10
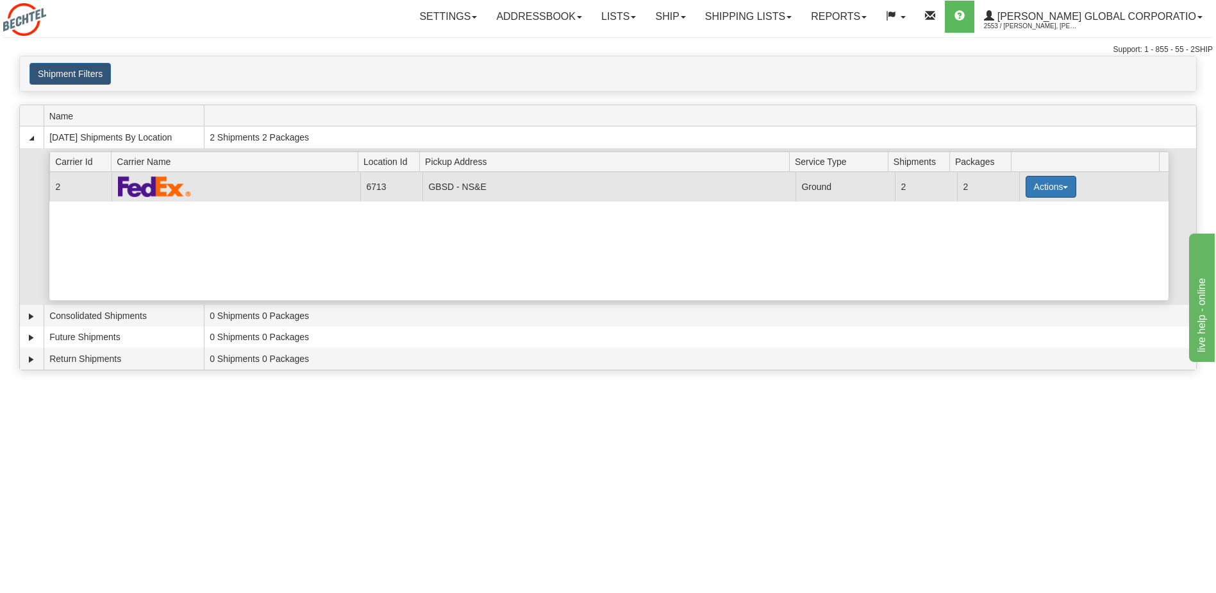
click at [1043, 186] on button "Actions" at bounding box center [1051, 187] width 51 height 22
click at [1018, 211] on span "Details" at bounding box center [1003, 210] width 35 height 9
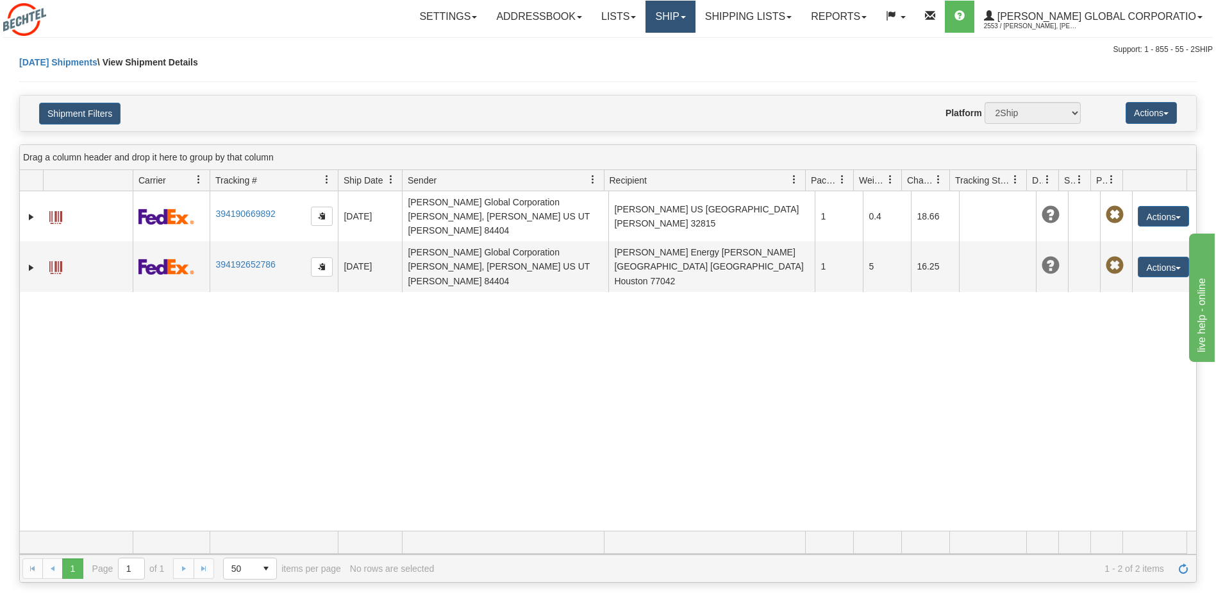
click at [695, 16] on link "Ship" at bounding box center [670, 17] width 49 height 32
click at [655, 45] on span "Ship Screen" at bounding box center [631, 45] width 49 height 10
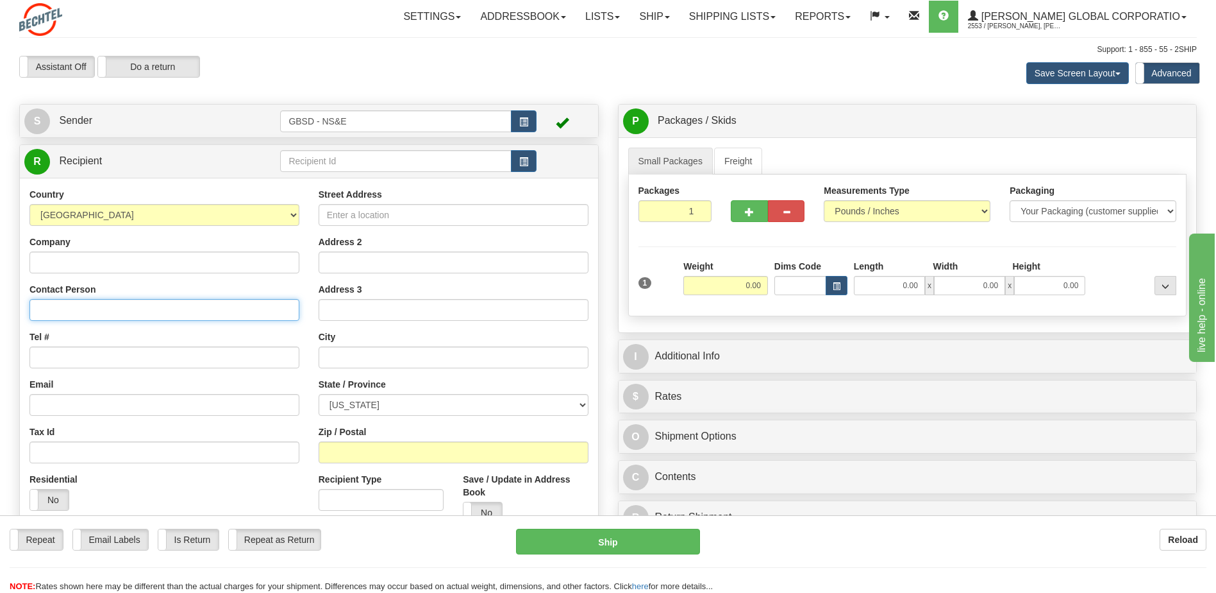
click at [110, 307] on input "Contact Person" at bounding box center [164, 310] width 270 height 22
type input "Shavon Asselin"
click at [383, 213] on input "Street Address" at bounding box center [454, 215] width 270 height 22
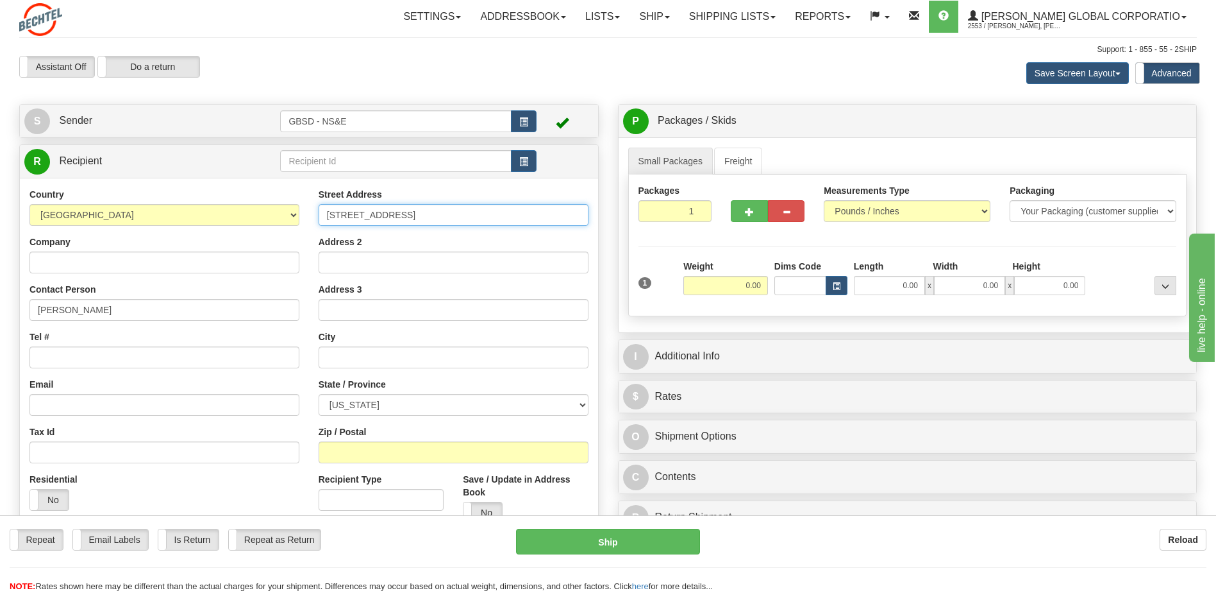
type input "450 Hills St"
click at [410, 362] on input "text" at bounding box center [454, 357] width 270 height 22
type input "Richmond"
click at [385, 407] on select "[US_STATE] [US_STATE] [US_STATE] [US_STATE] Armed Forces America Armed Forces E…" at bounding box center [454, 405] width 270 height 22
select select "WA"
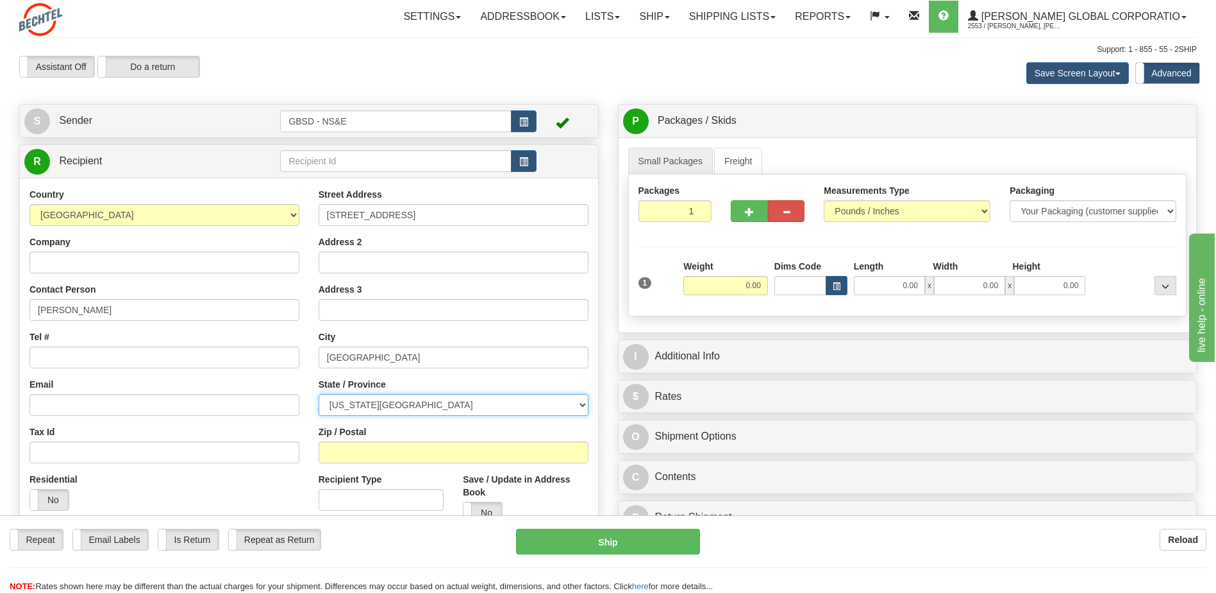
click at [319, 394] on select "[US_STATE] [US_STATE] [US_STATE] [US_STATE] Armed Forces America Armed Forces E…" at bounding box center [454, 405] width 270 height 22
click at [365, 448] on input "Zip / Postal" at bounding box center [454, 452] width 270 height 22
type input "99354"
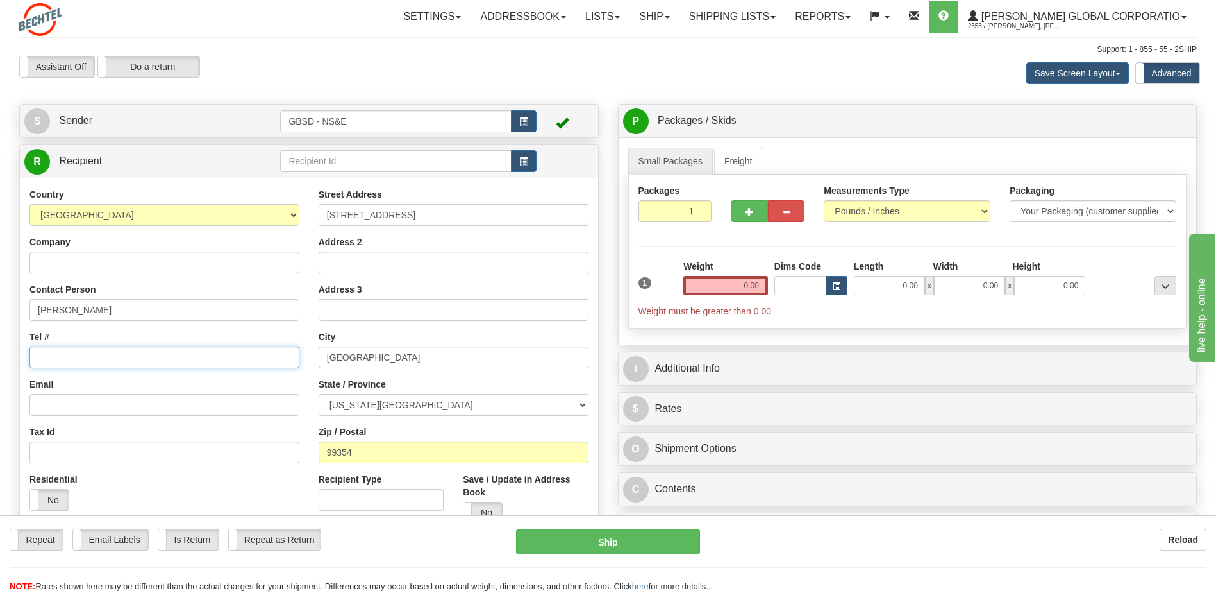
click at [85, 358] on input "Tel #" at bounding box center [164, 357] width 270 height 22
paste input "281 637 4200"
click at [56, 357] on input "281 637 4200" at bounding box center [164, 357] width 270 height 22
click at [74, 357] on input "281-637 4200" at bounding box center [164, 357] width 270 height 22
type input "281-637-4200"
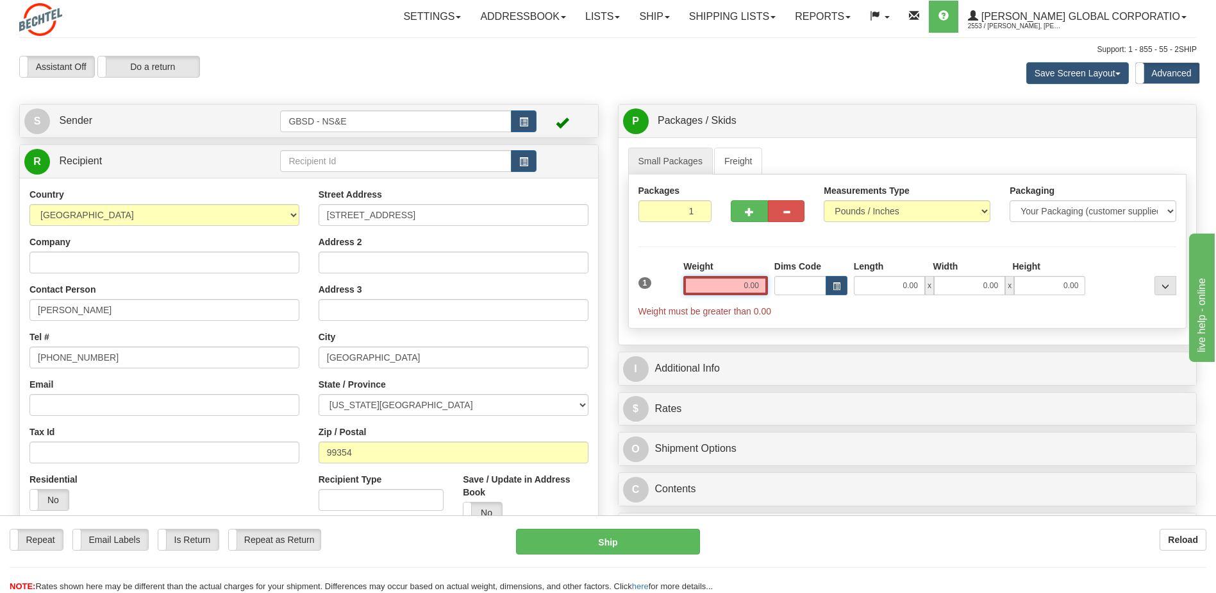
click at [757, 288] on input "0.00" at bounding box center [726, 285] width 85 height 19
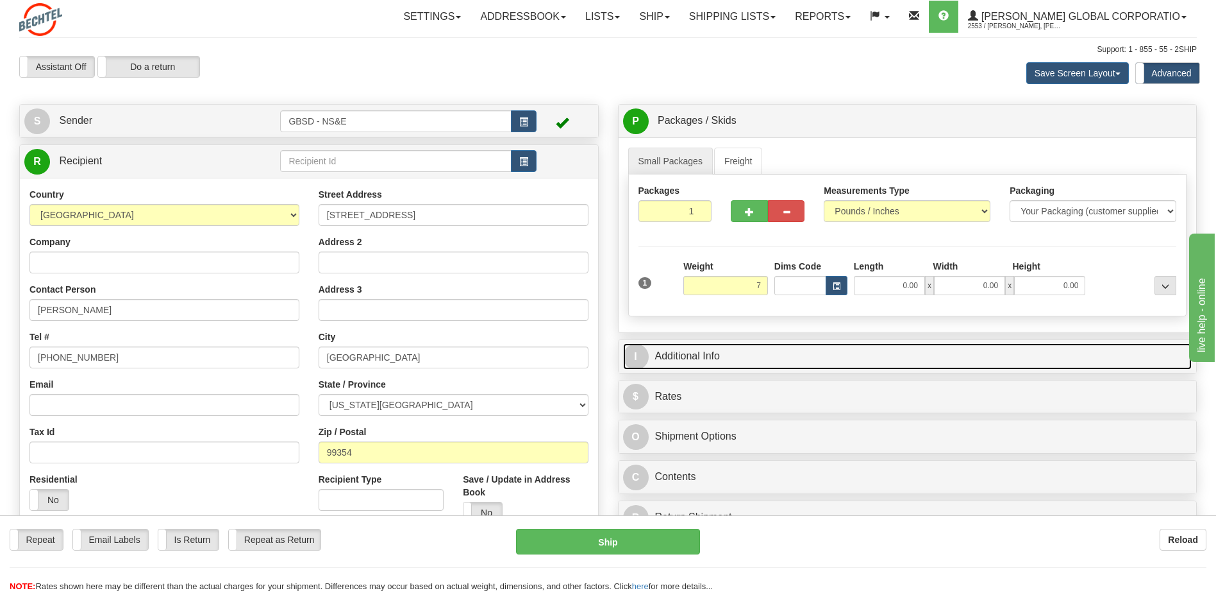
click at [734, 355] on link "I Additional Info" at bounding box center [907, 356] width 569 height 26
type input "7.00"
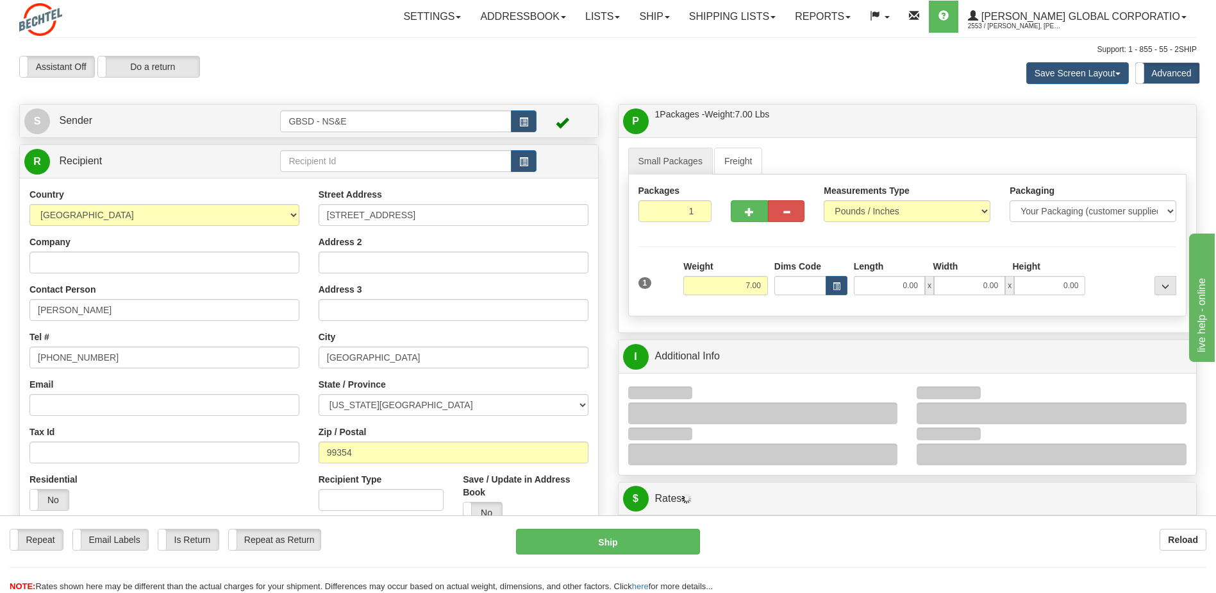
click at [689, 409] on div at bounding box center [763, 413] width 270 height 22
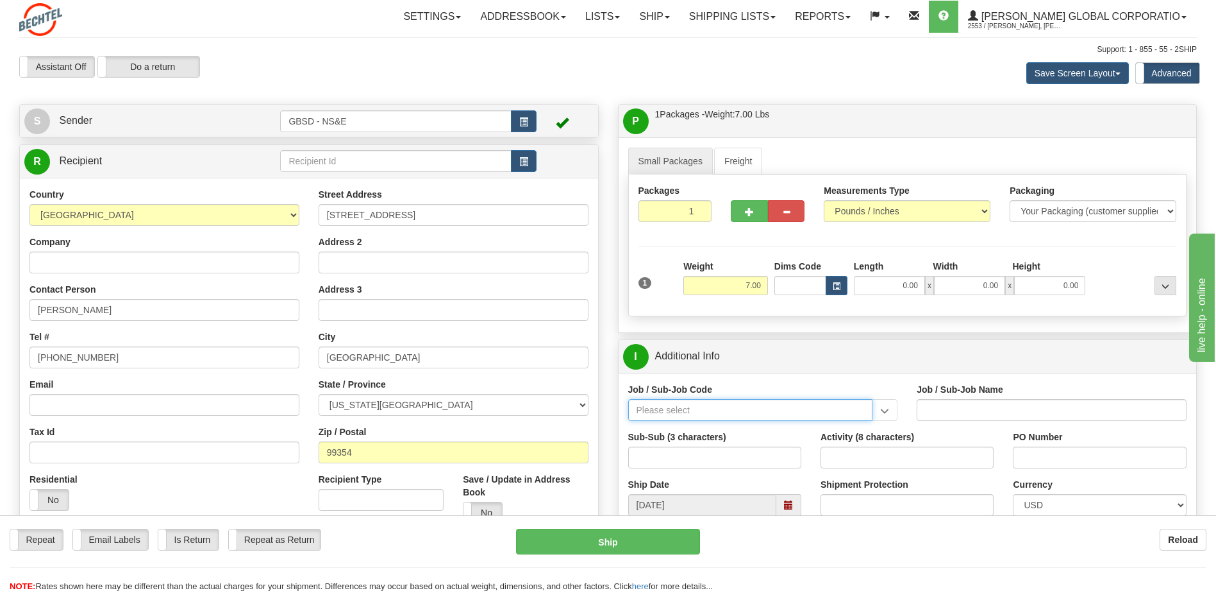
click at [705, 413] on input "Job / Sub-Job Code" at bounding box center [750, 410] width 245 height 22
paste input "281 637 4200"
drag, startPoint x: 659, startPoint y: 413, endPoint x: 571, endPoint y: 414, distance: 88.5
click at [571, 104] on div "Create a label for the return Create Pickup Without Label S Sender" at bounding box center [608, 104] width 1197 height 0
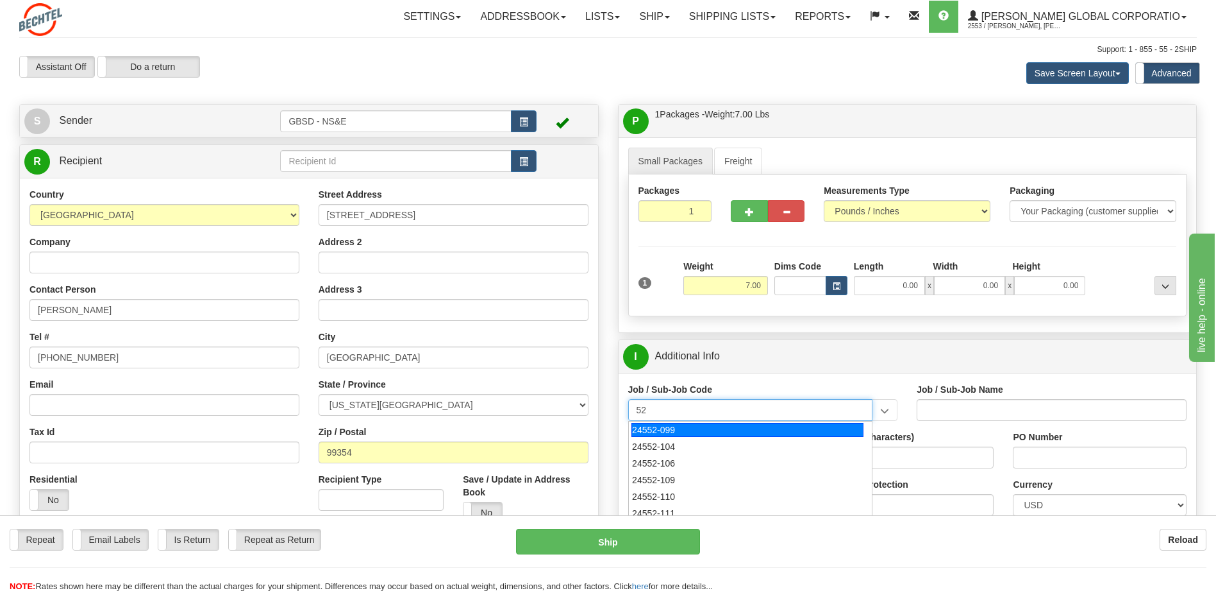
type input "52"
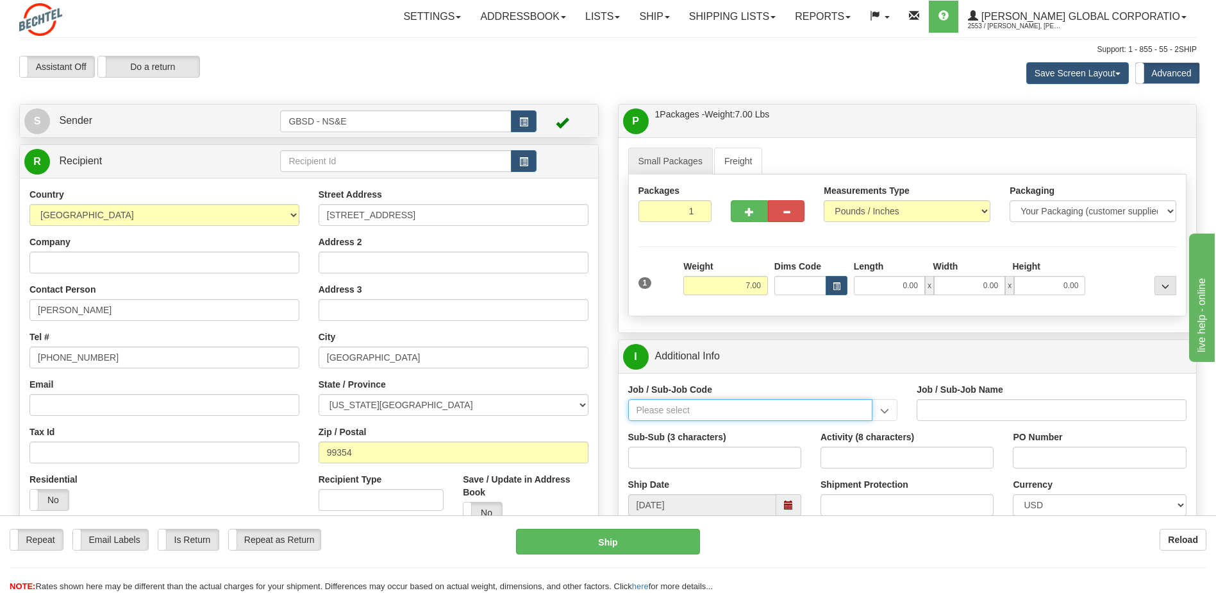
paste input "55924-600"
type input "55924-600"
click at [670, 435] on div "55924-600" at bounding box center [748, 430] width 232 height 14
type input "DIVERSITY & INCLUSION - B-SERVE"
type input "55924-600"
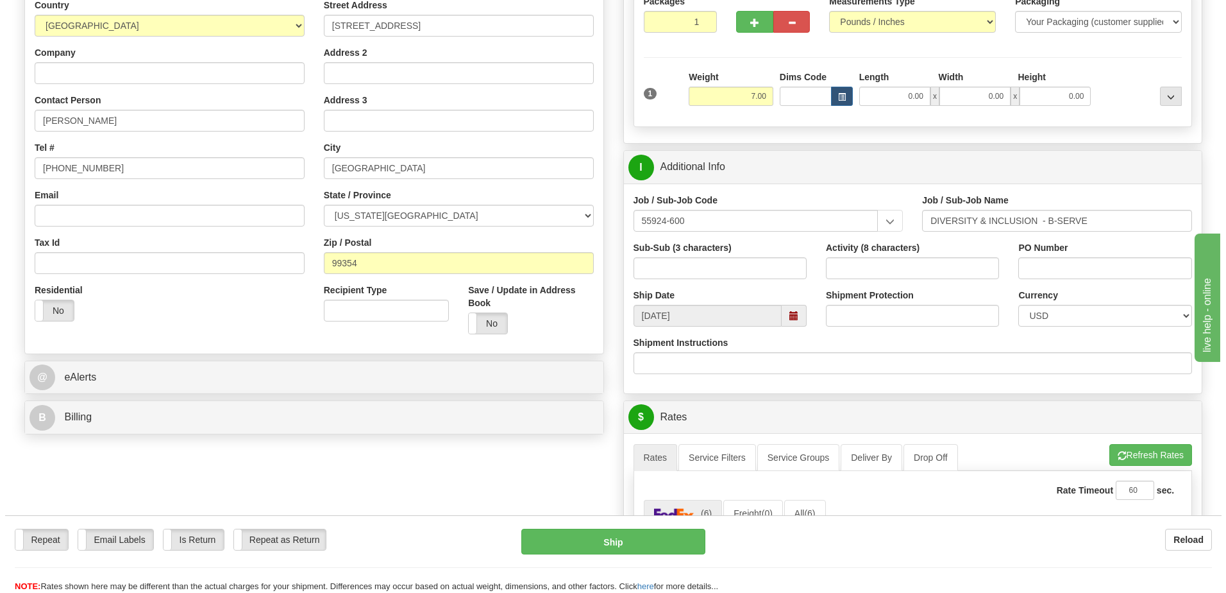
scroll to position [192, 0]
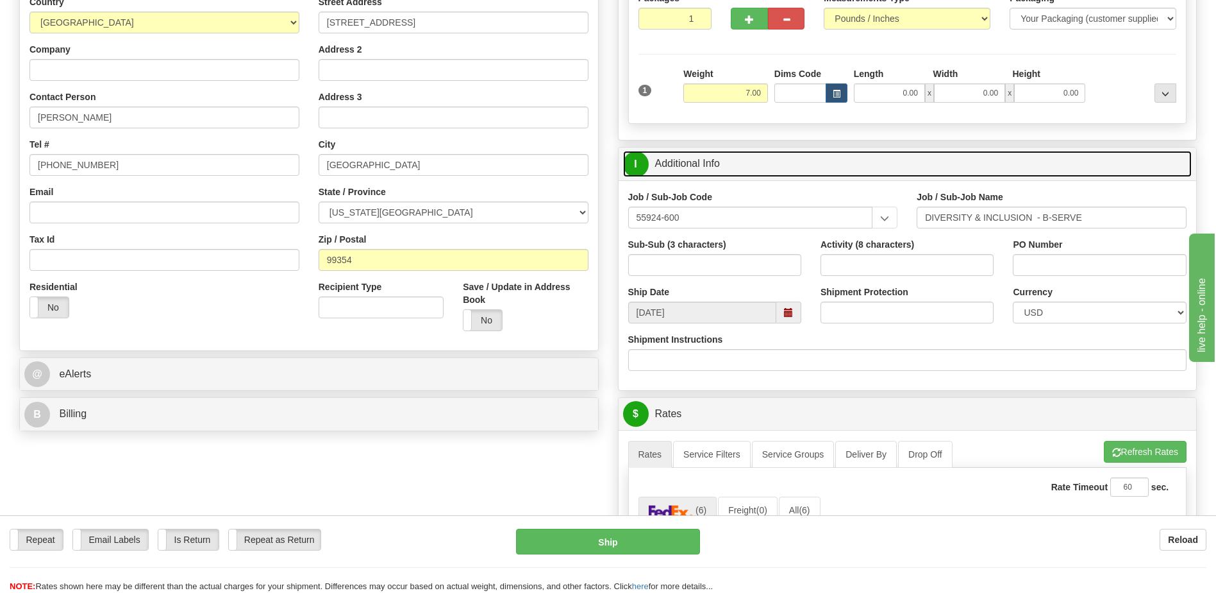
click at [762, 171] on link "I Additional Info" at bounding box center [907, 164] width 569 height 26
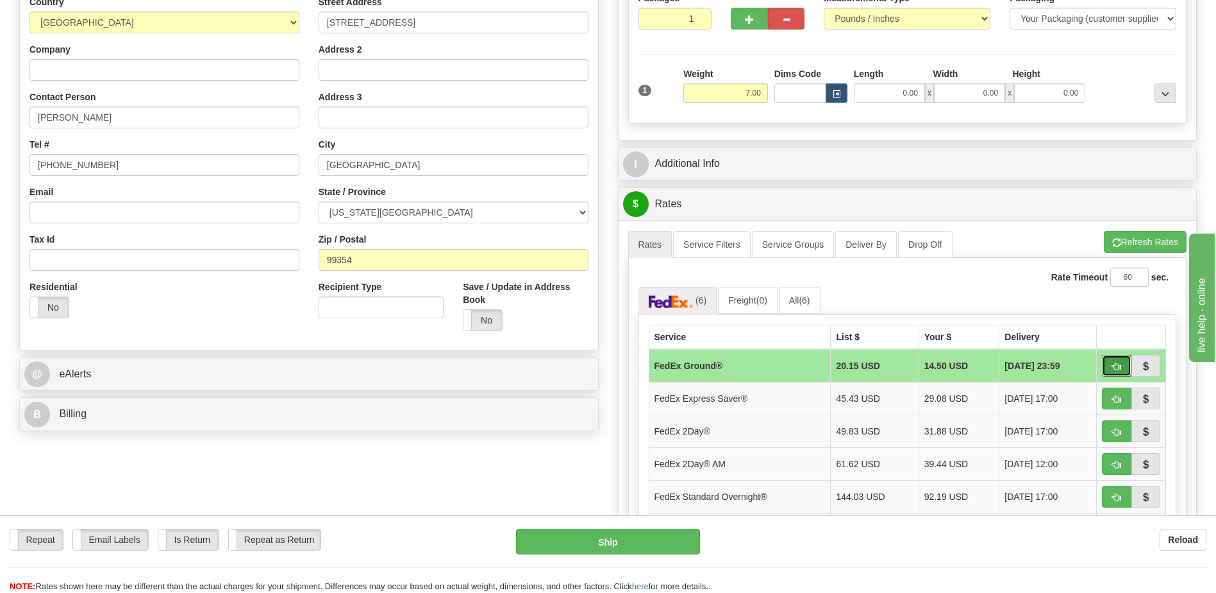
click at [1108, 358] on button "button" at bounding box center [1116, 366] width 29 height 22
type input "92"
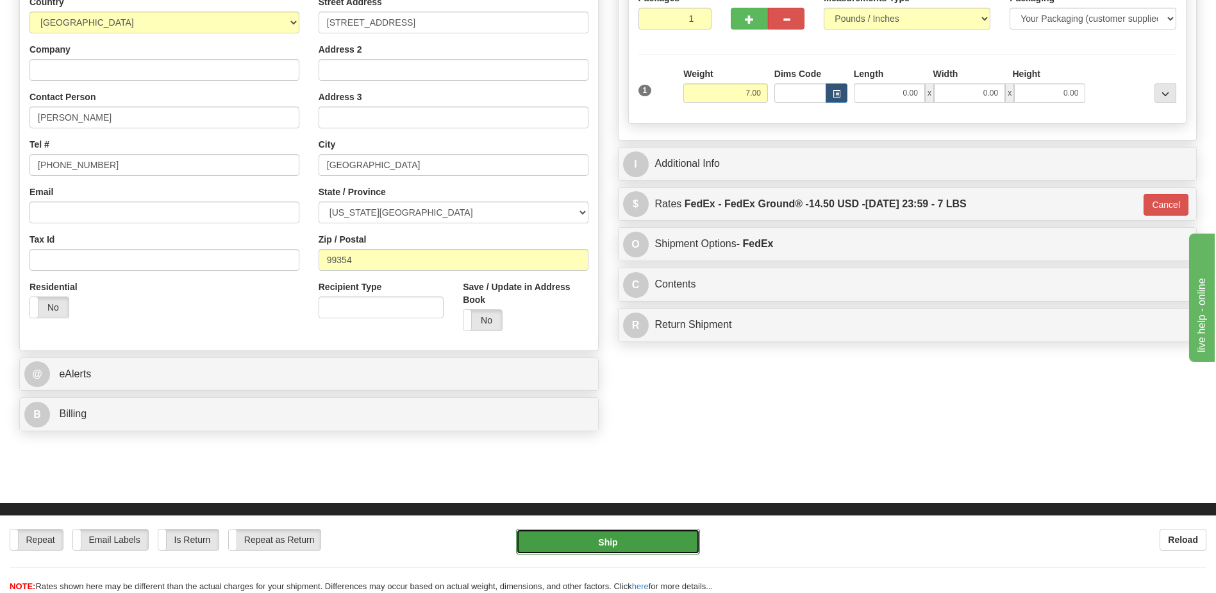
click at [619, 542] on button "Ship" at bounding box center [607, 541] width 183 height 26
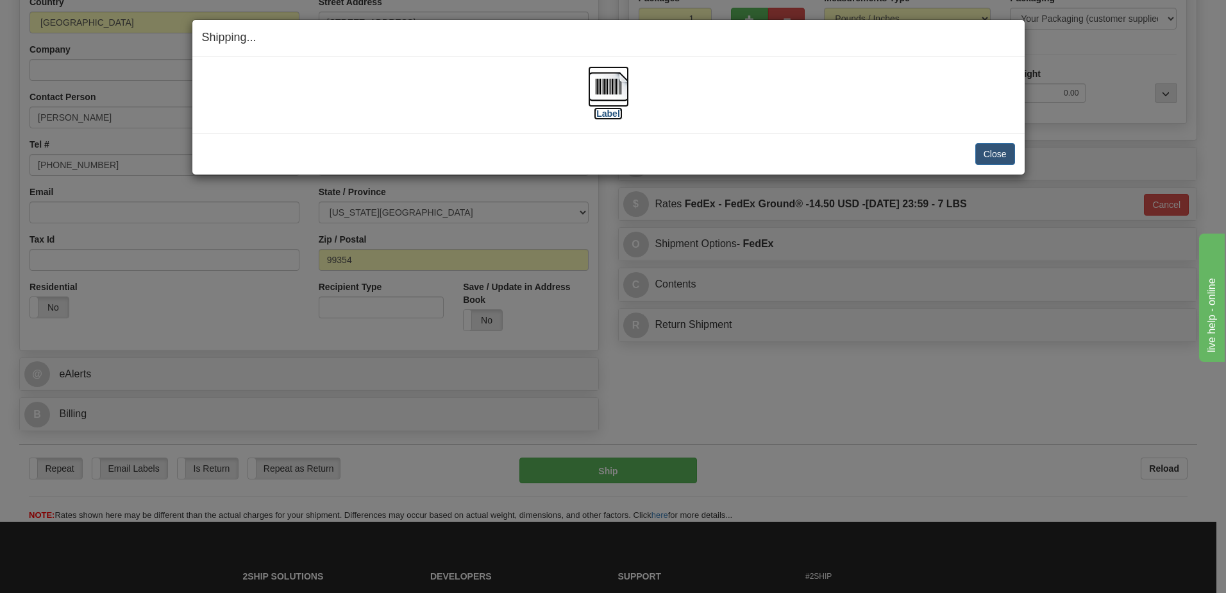
click at [602, 93] on img at bounding box center [608, 86] width 41 height 41
drag, startPoint x: 994, startPoint y: 151, endPoint x: 1221, endPoint y: 146, distance: 227.1
click at [995, 151] on button "Close" at bounding box center [995, 154] width 40 height 22
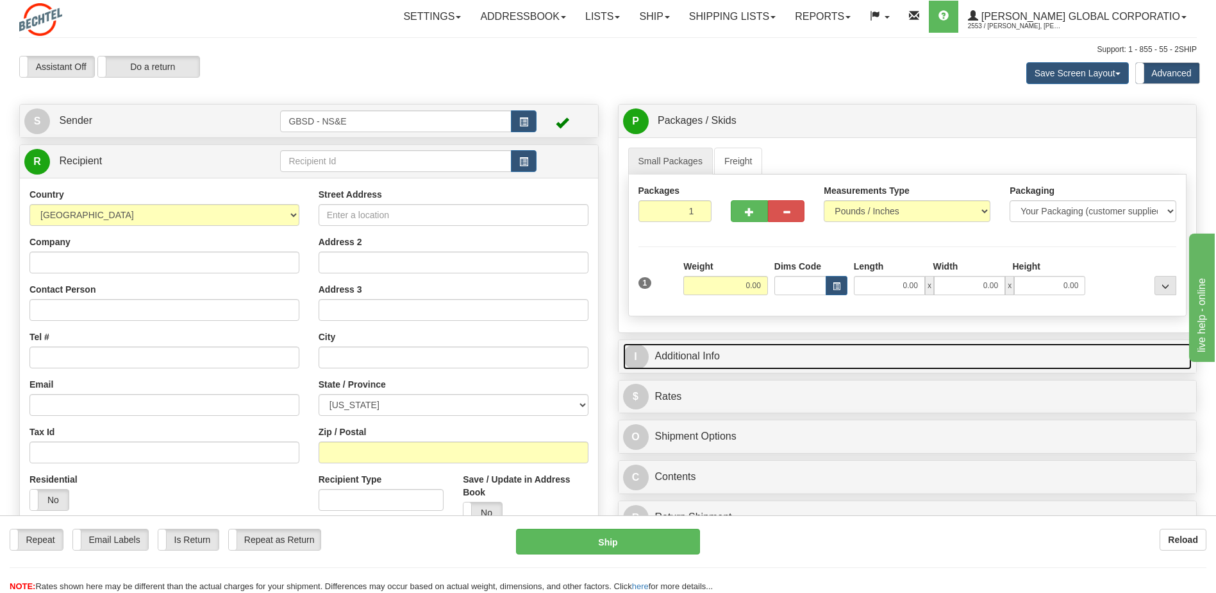
click at [670, 355] on link "I Additional Info" at bounding box center [907, 356] width 569 height 26
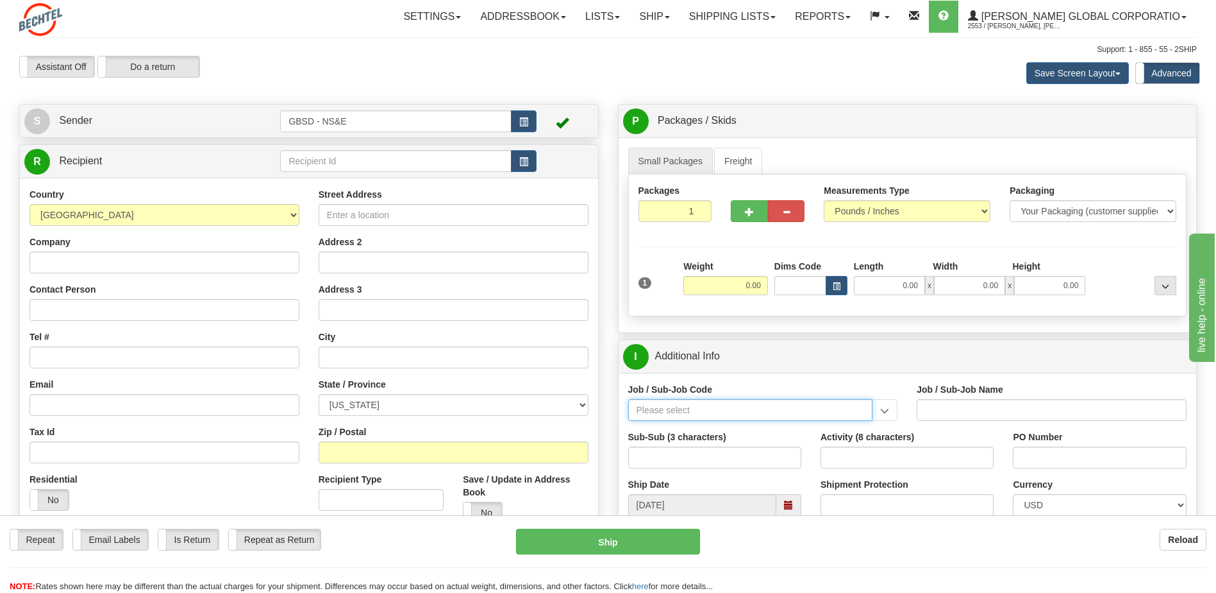
click at [688, 410] on input "Job / Sub-Job Code" at bounding box center [750, 410] width 245 height 22
paste input "55924-600"
type input "55924-600"
click at [656, 434] on div "55924-600" at bounding box center [748, 430] width 232 height 14
type input "DIVERSITY & INCLUSION - B-SERVE"
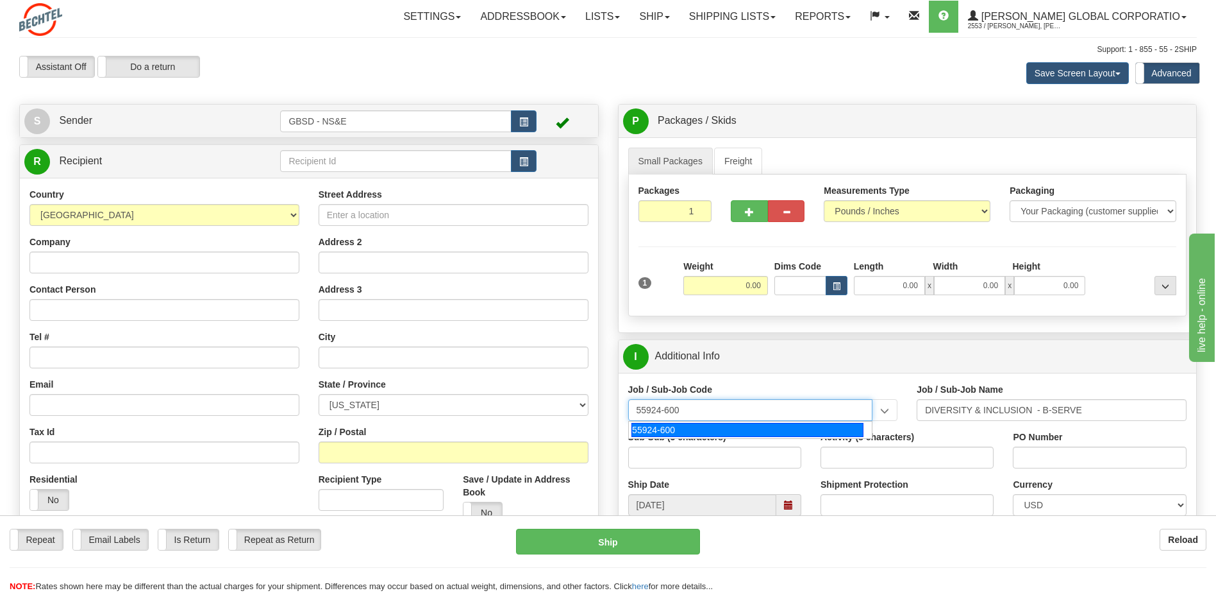
type input "55924-600"
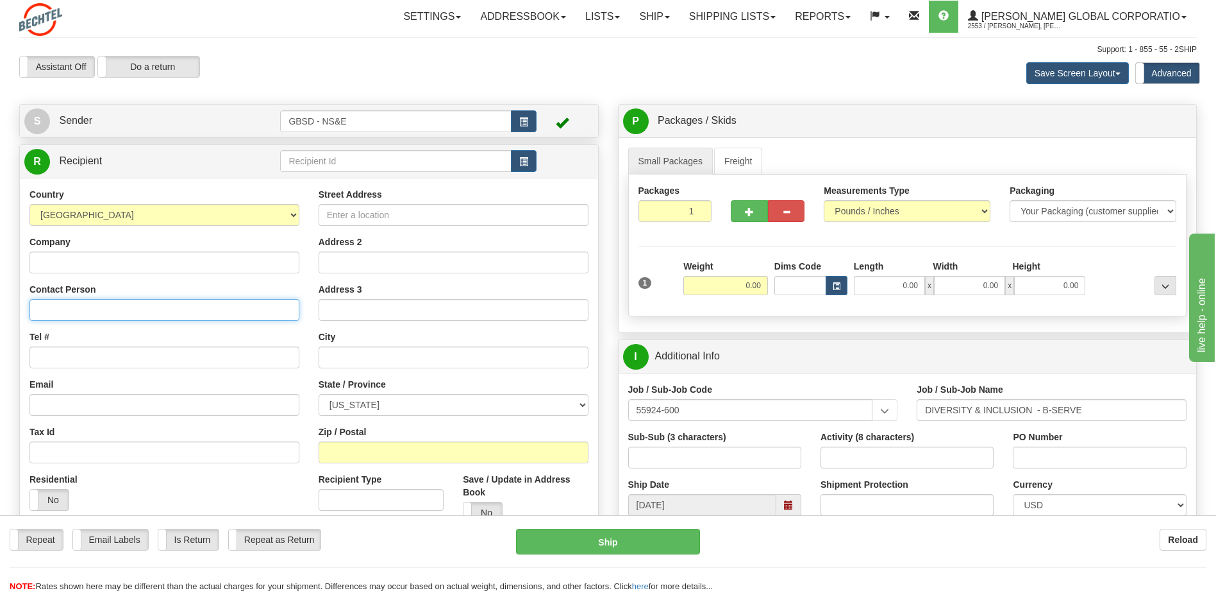
click at [116, 314] on input "Contact Person" at bounding box center [164, 310] width 270 height 22
type input "[PERSON_NAME]"
click at [473, 222] on input "Street Address" at bounding box center [454, 215] width 270 height 22
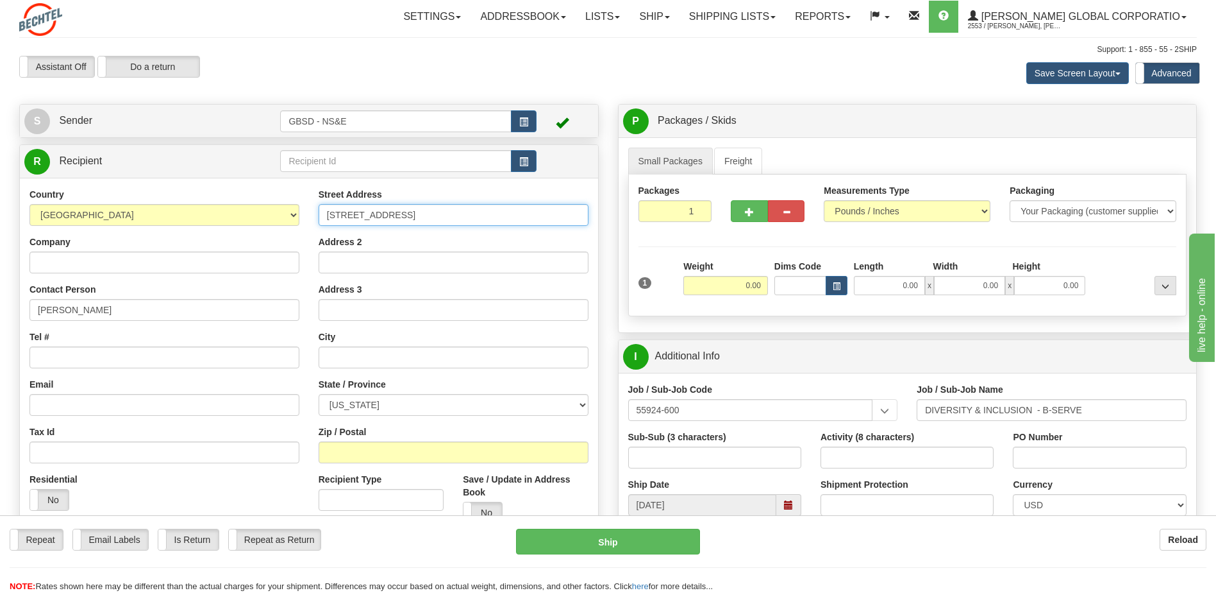
type input "[STREET_ADDRESS]"
click at [381, 360] on input "text" at bounding box center [454, 357] width 270 height 22
type input "[GEOGRAPHIC_DATA]"
click at [451, 407] on select "[US_STATE] [US_STATE] [US_STATE] [US_STATE] Armed Forces America Armed Forces E…" at bounding box center [454, 405] width 270 height 22
select select "OH"
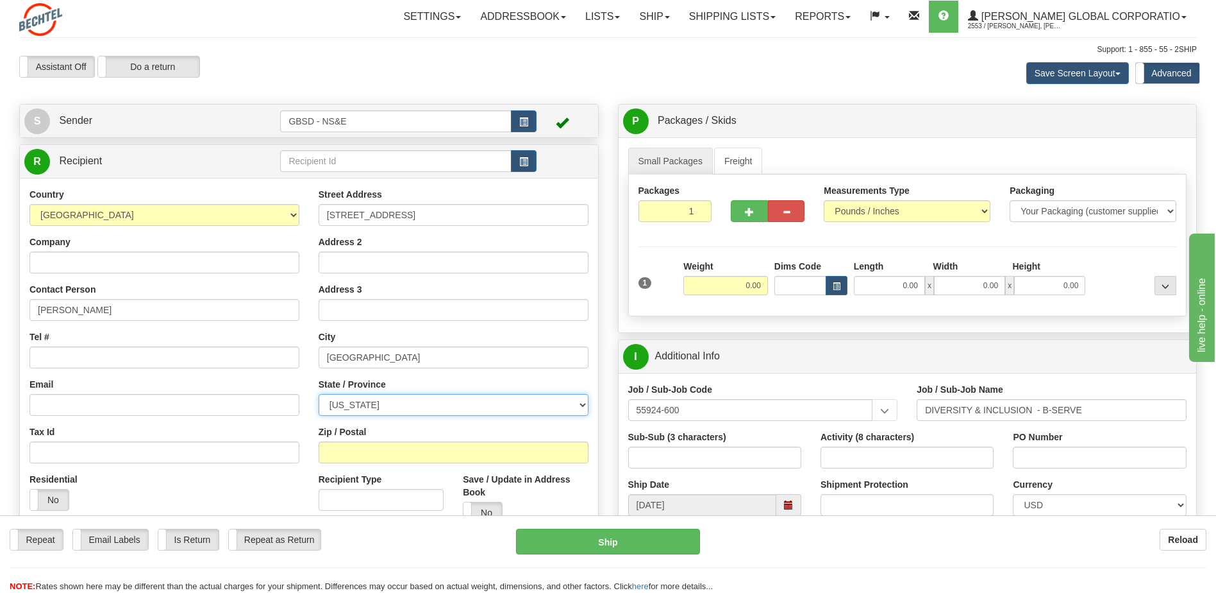
click at [319, 394] on select "[US_STATE] [US_STATE] [US_STATE] [US_STATE] Armed Forces America Armed Forces E…" at bounding box center [454, 405] width 270 height 22
click at [372, 453] on input "Zip / Postal" at bounding box center [454, 452] width 270 height 22
type input "43054"
click at [113, 253] on input "Company" at bounding box center [164, 262] width 270 height 22
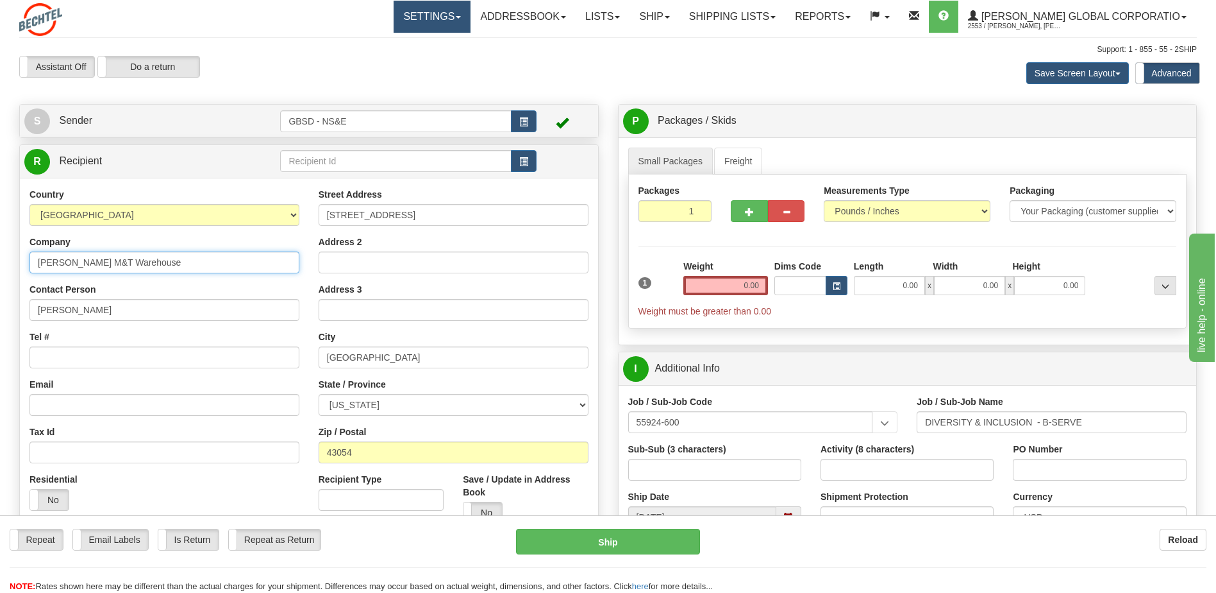
type input "Bechtel M&T Warehouse"
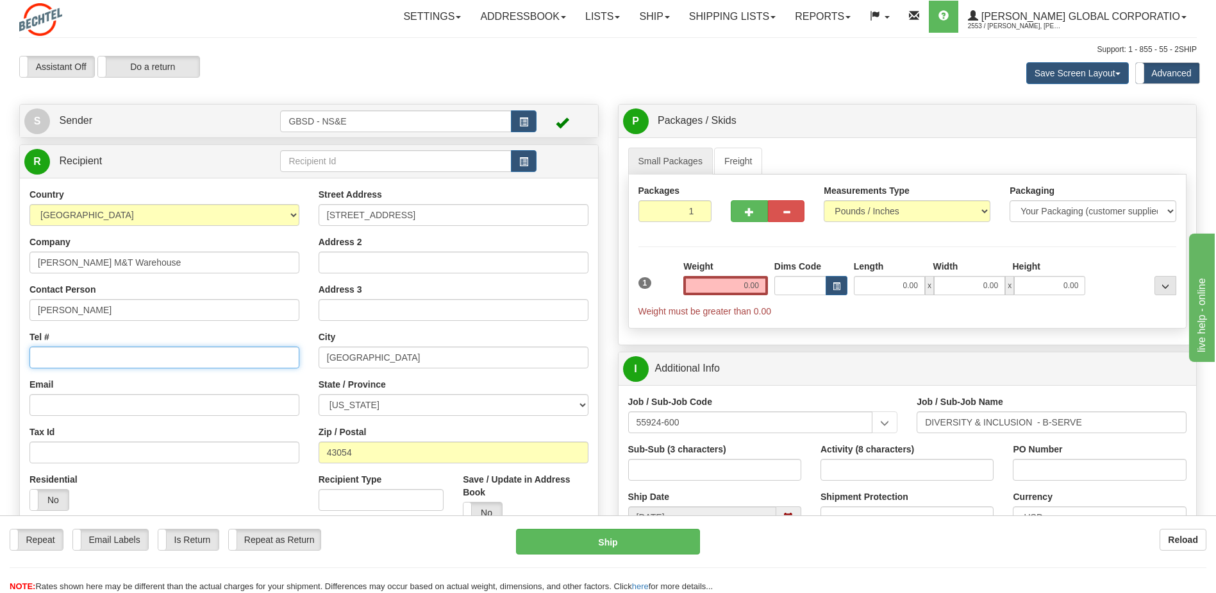
click at [117, 357] on input "Tel #" at bounding box center [164, 357] width 270 height 22
paste input "[PHONE_NUMBER]"
click at [55, 358] on input "[PHONE_NUMBER]" at bounding box center [164, 357] width 270 height 22
click at [74, 359] on input "602-368 1500" at bounding box center [164, 357] width 270 height 22
type input "602-368-1500"
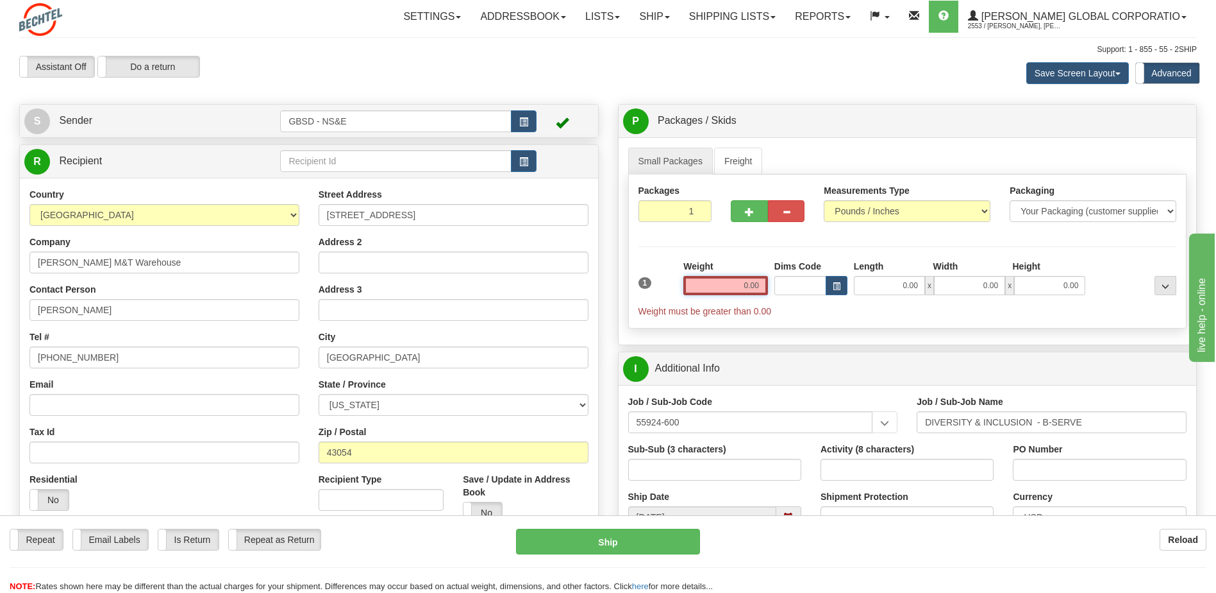
click at [764, 286] on input "0.00" at bounding box center [726, 285] width 85 height 19
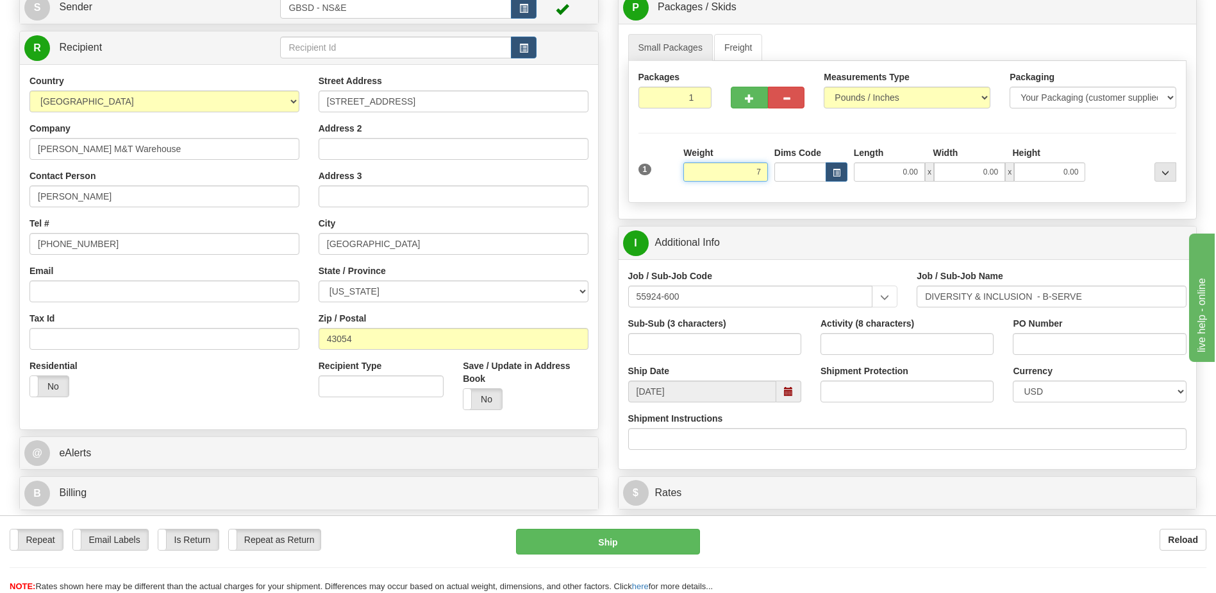
scroll to position [128, 0]
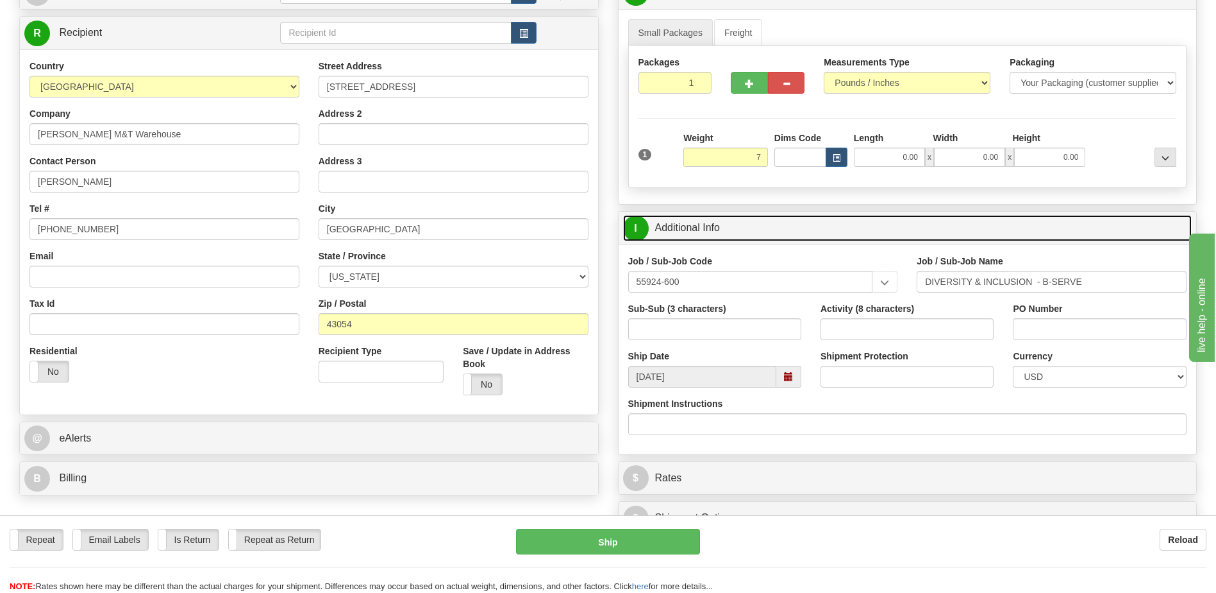
type input "7.00"
click at [727, 217] on link "I Additional Info" at bounding box center [907, 228] width 569 height 26
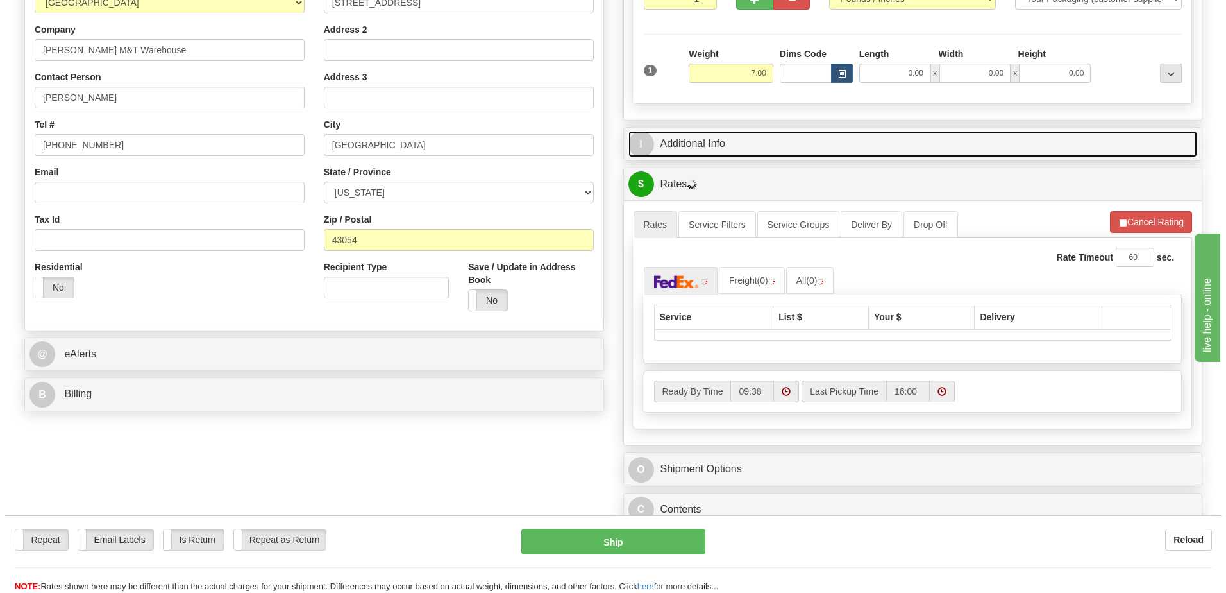
scroll to position [256, 0]
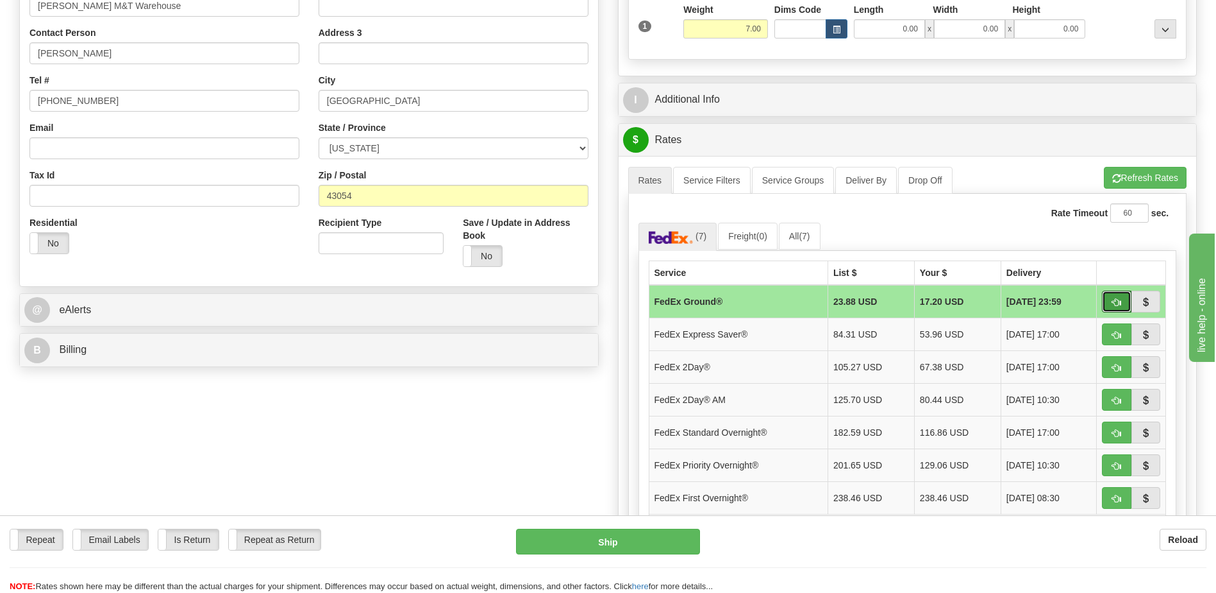
drag, startPoint x: 1118, startPoint y: 303, endPoint x: 1099, endPoint y: 305, distance: 19.3
click at [1118, 303] on span "button" at bounding box center [1117, 302] width 9 height 8
type input "92"
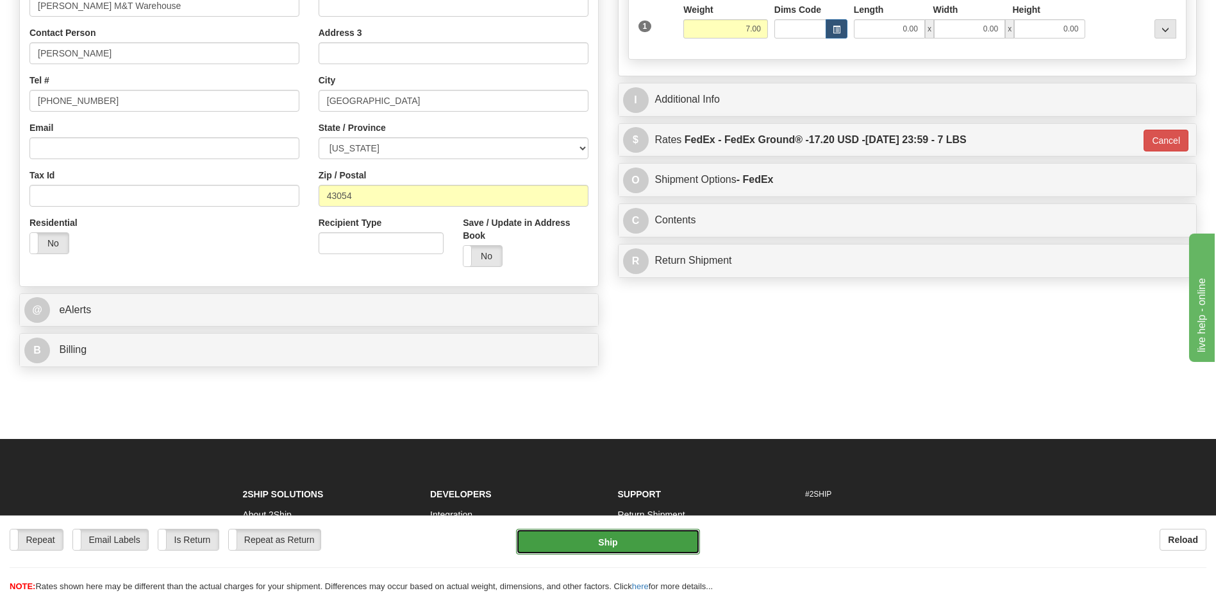
click at [624, 539] on button "Ship" at bounding box center [607, 541] width 183 height 26
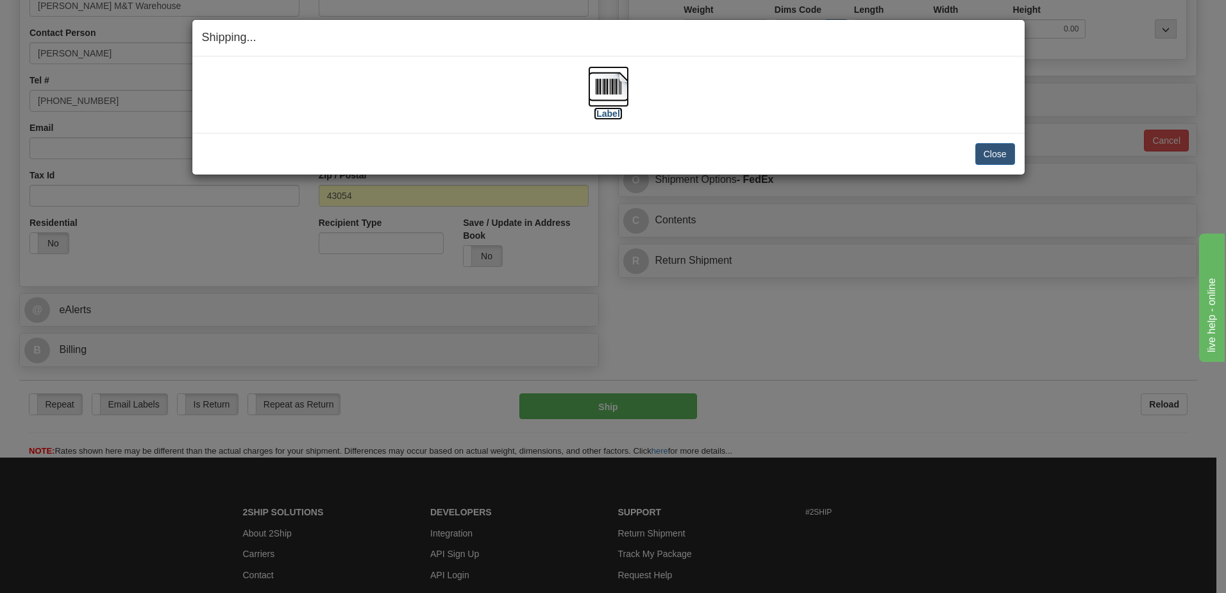
click at [614, 83] on img at bounding box center [608, 86] width 41 height 41
click at [1000, 152] on button "Close" at bounding box center [995, 154] width 40 height 22
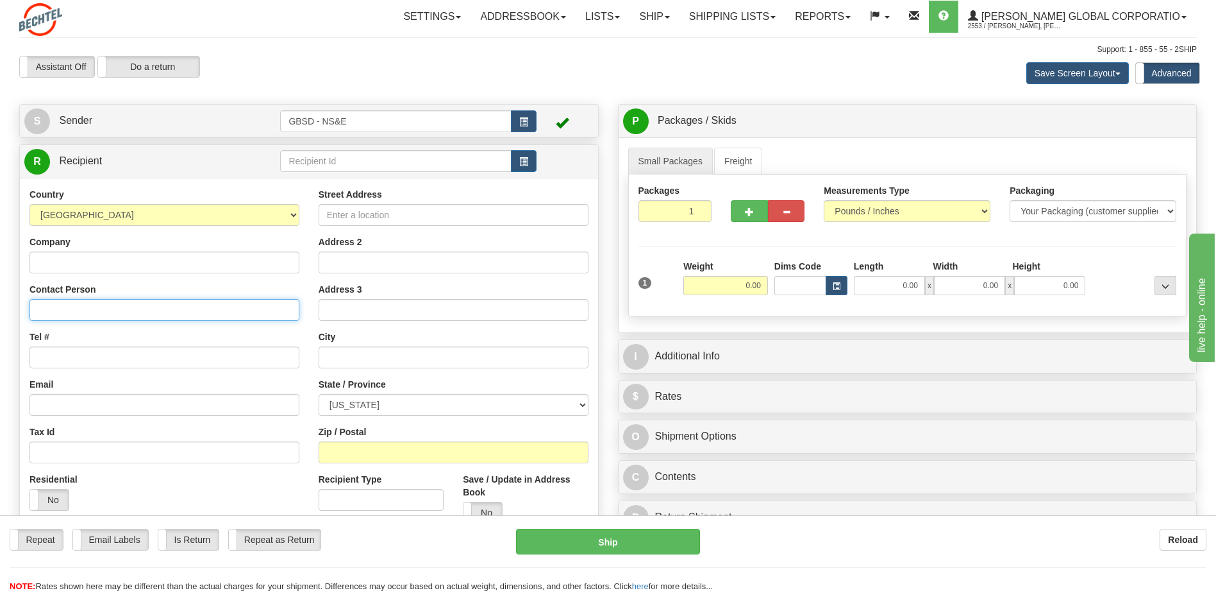
click at [106, 317] on input "Contact Person" at bounding box center [164, 310] width 270 height 22
type input "[PERSON_NAME]"
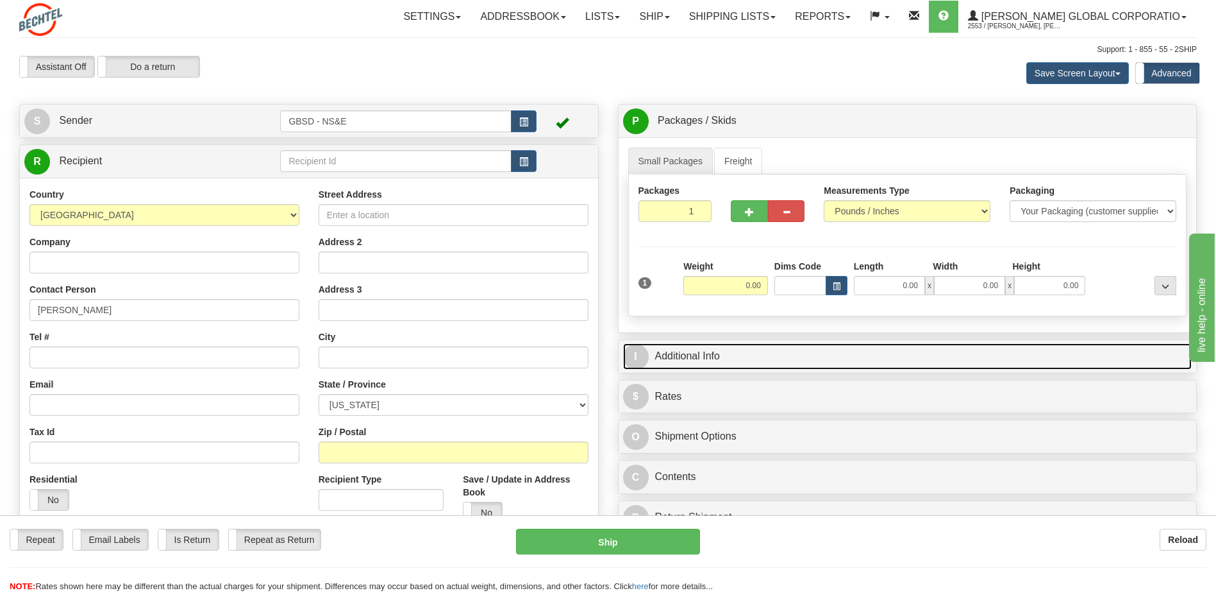
click at [809, 357] on link "I Additional Info" at bounding box center [907, 356] width 569 height 26
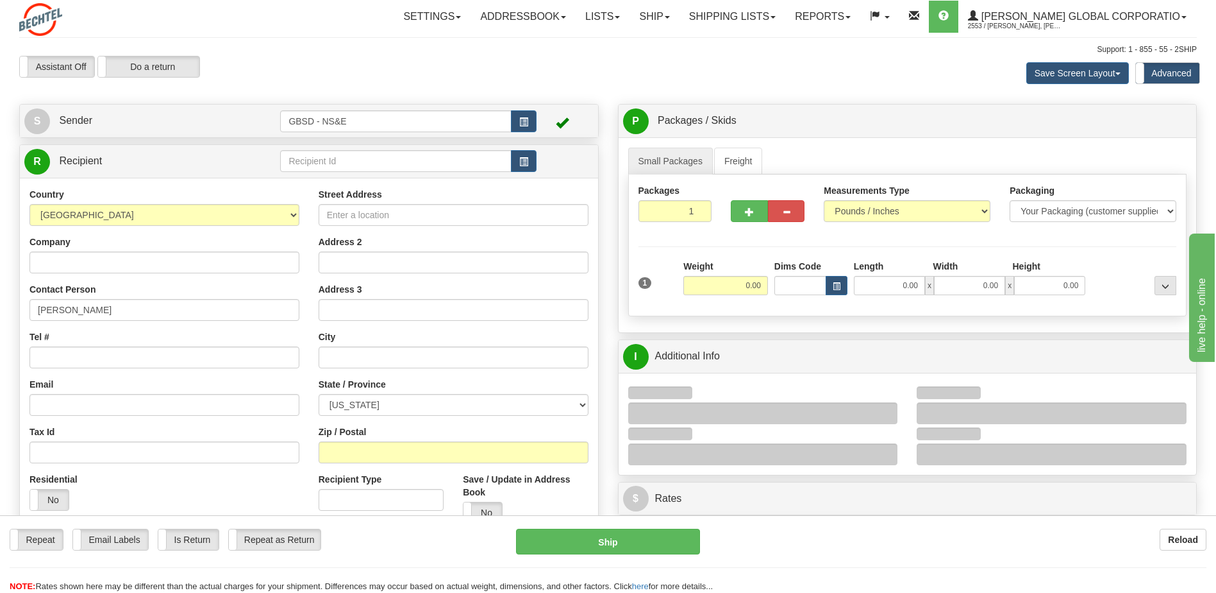
click at [680, 410] on div at bounding box center [763, 413] width 270 height 22
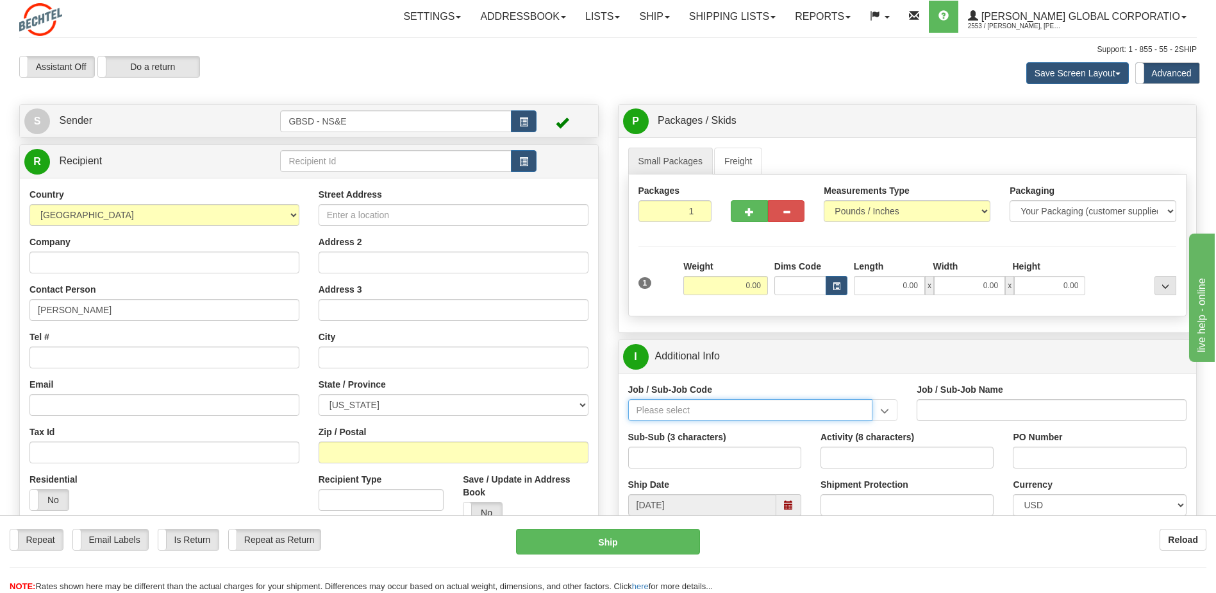
click at [719, 408] on input "Job / Sub-Job Code" at bounding box center [750, 410] width 245 height 22
paste input "[PHONE_NUMBER]"
drag, startPoint x: 674, startPoint y: 414, endPoint x: 604, endPoint y: 408, distance: 70.1
click at [604, 104] on div "Create a label for the return Create Pickup Without Label S Sender" at bounding box center [608, 104] width 1197 height 0
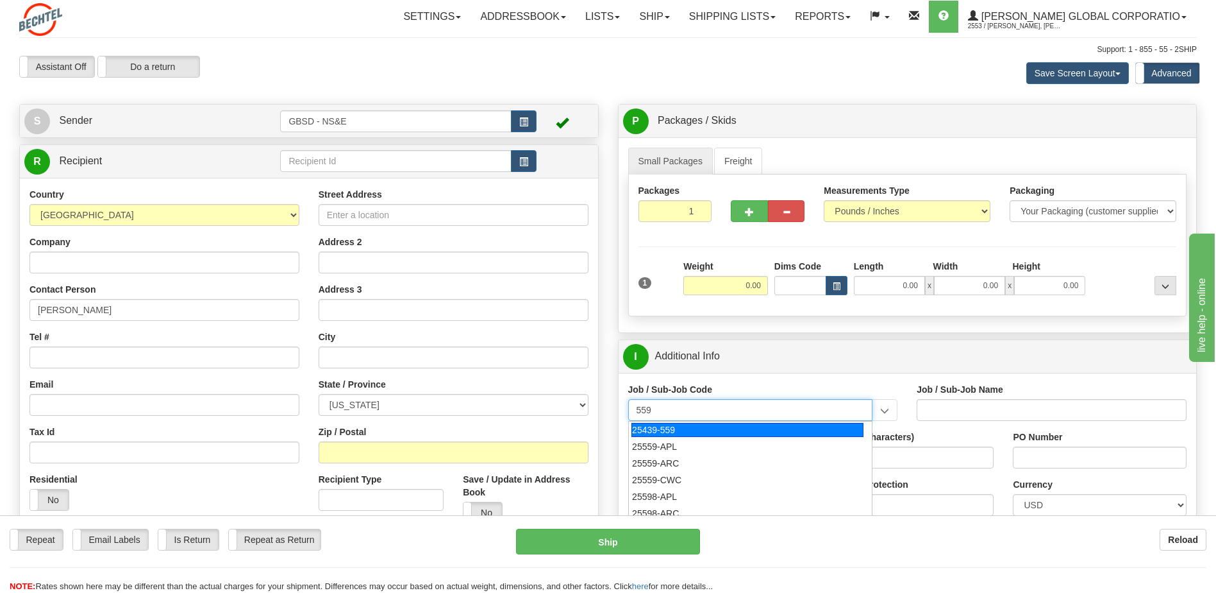
type input "559"
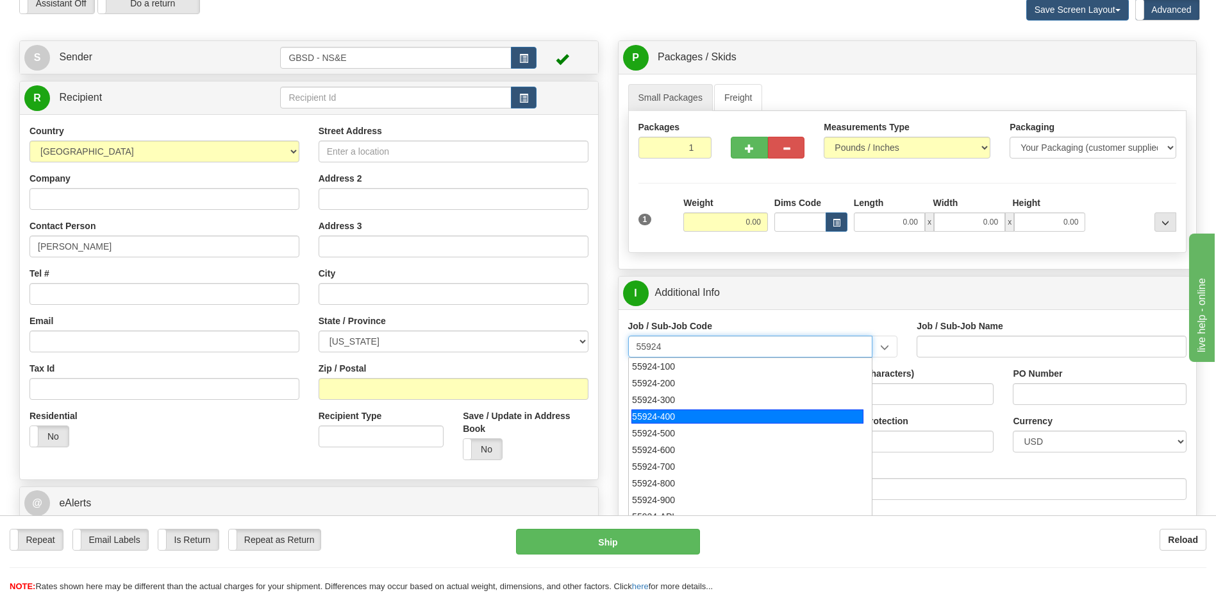
scroll to position [64, 0]
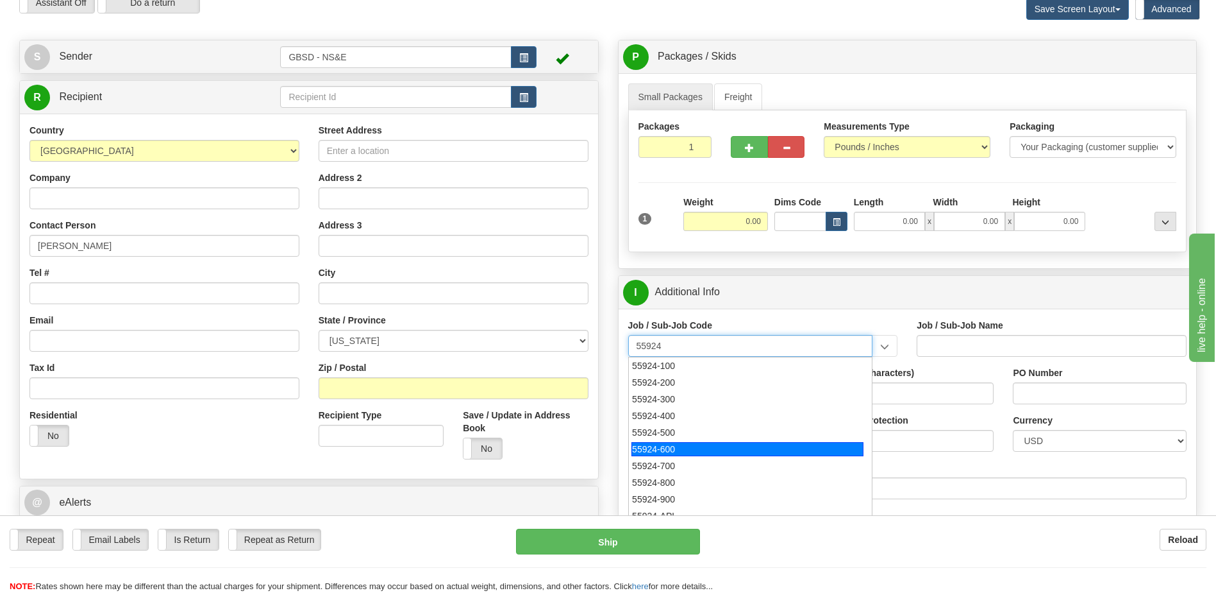
click at [664, 446] on div "55924-600" at bounding box center [748, 449] width 232 height 14
type input "55924-600"
type input "DIVERSITY & INCLUSION - B-SERVE"
type input "55924-600"
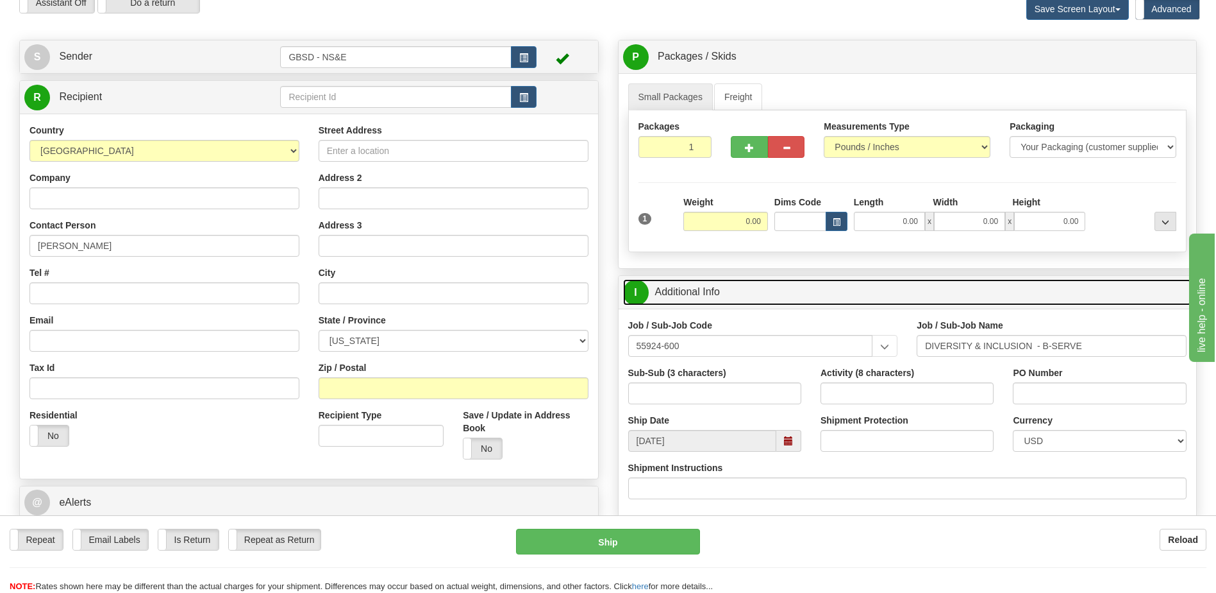
click at [725, 290] on link "I Additional Info" at bounding box center [907, 292] width 569 height 26
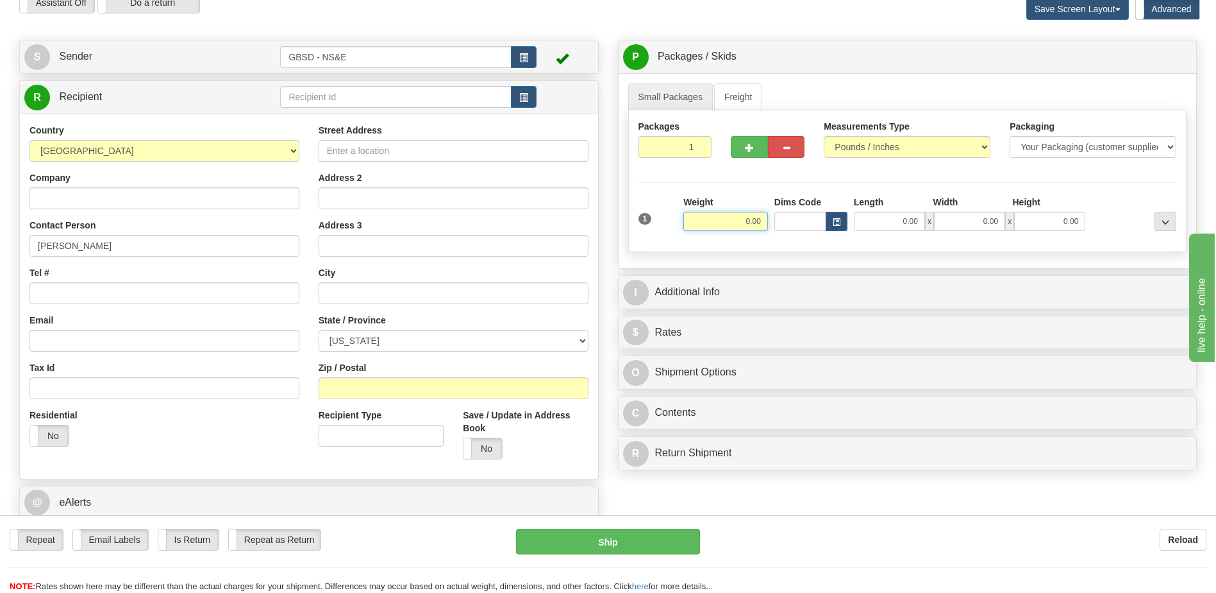
click at [762, 223] on input "0.00" at bounding box center [726, 221] width 85 height 19
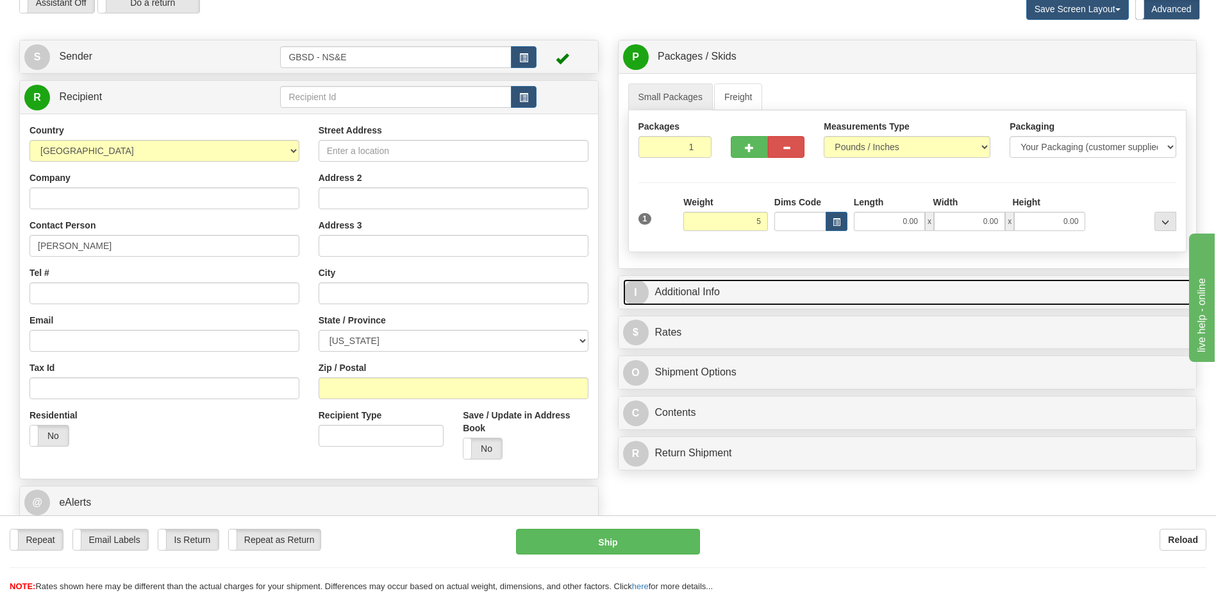
click at [678, 294] on link "I Additional Info" at bounding box center [907, 292] width 569 height 26
type input "5.00"
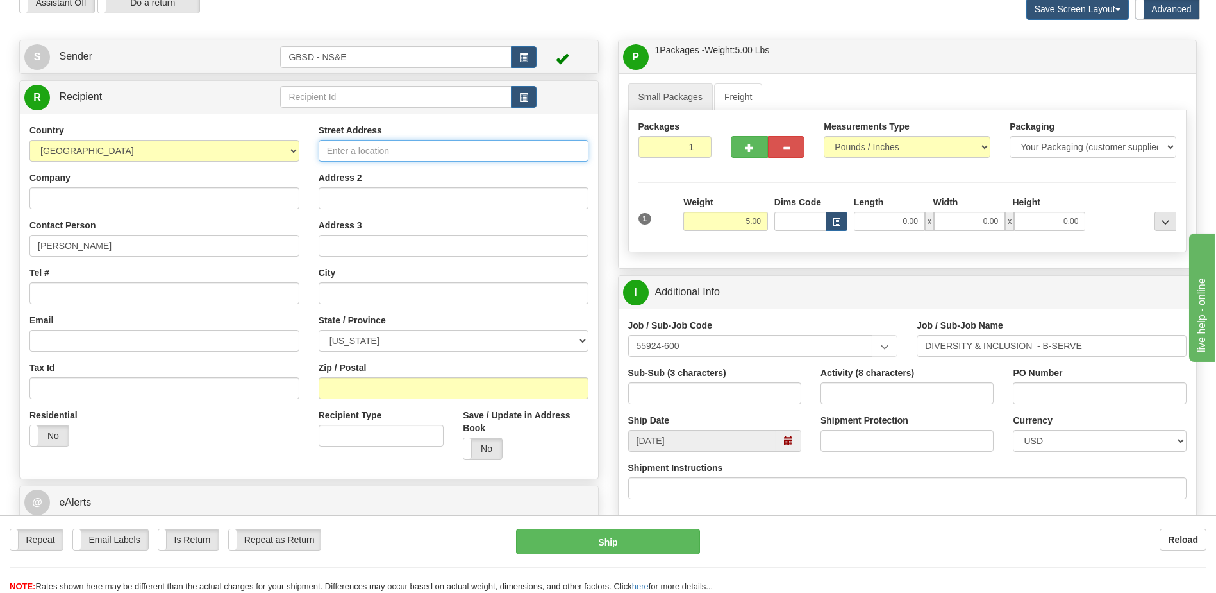
click at [431, 155] on input "Street Address" at bounding box center [454, 151] width 270 height 22
type input "1000 Ardmore Alcoa Way"
click at [385, 196] on input "Address 2" at bounding box center [454, 198] width 270 height 22
type input "#312"
click at [379, 289] on input "text" at bounding box center [454, 293] width 270 height 22
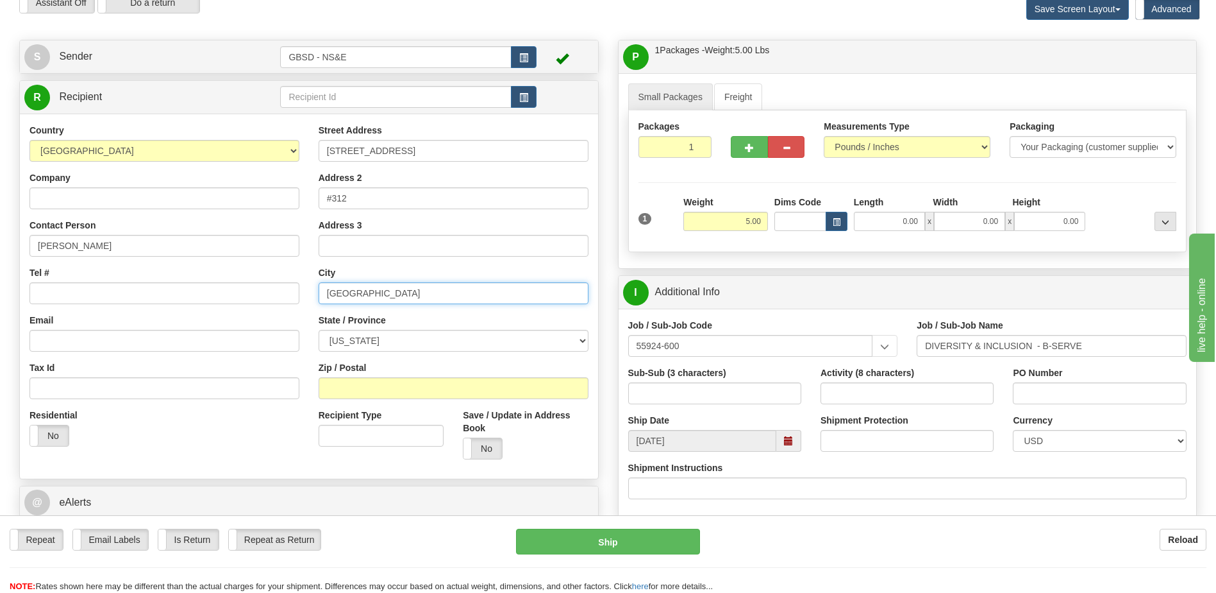
type input "Louisville"
click at [391, 340] on select "ALABAMA ALASKA ARIZONA ARKANSAS Armed Forces America Armed Forces Europe Armed …" at bounding box center [454, 341] width 270 height 22
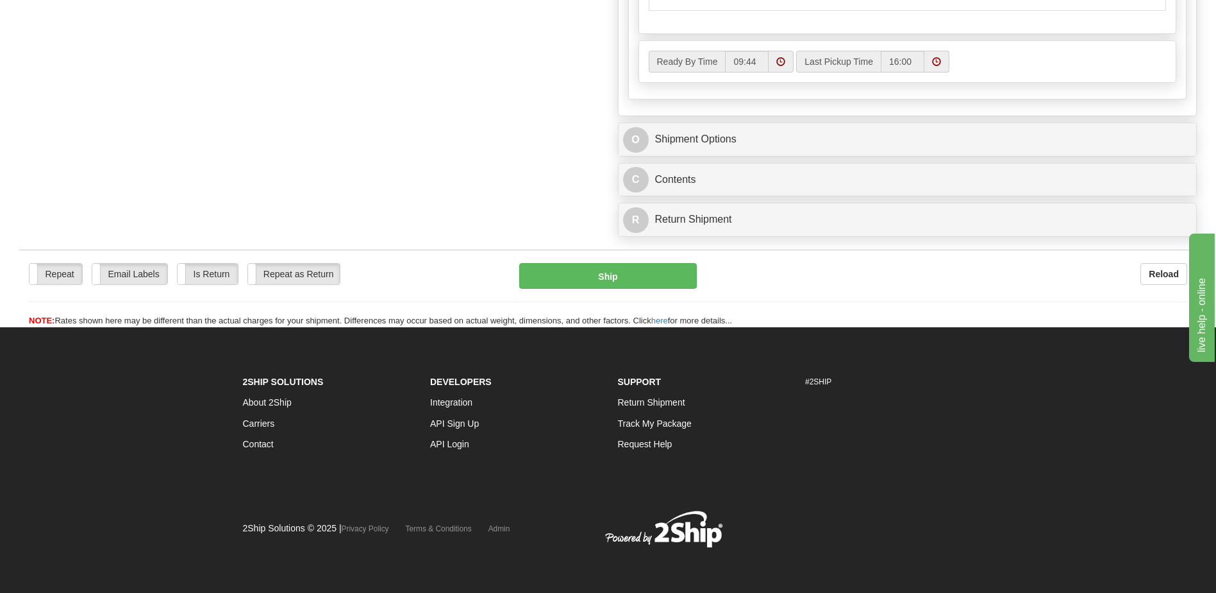
scroll to position [263, 0]
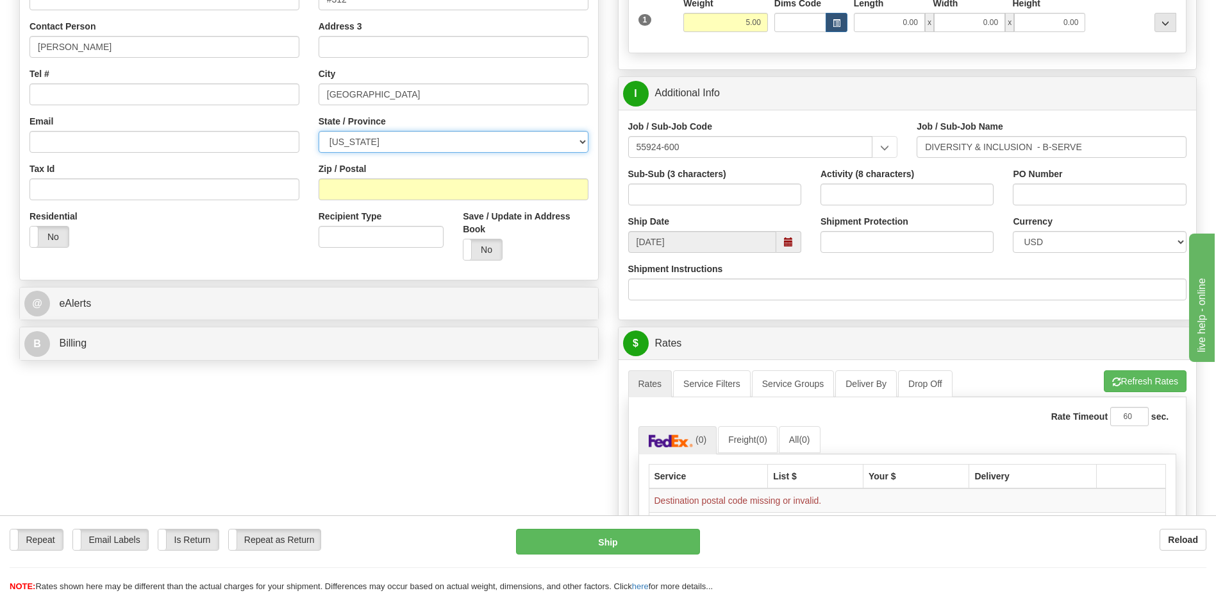
click at [401, 140] on select "ALABAMA ALASKA ARIZONA ARKANSAS Armed Forces America Armed Forces Europe Armed …" at bounding box center [454, 142] width 270 height 22
select select "TN"
click at [319, 131] on select "ALABAMA ALASKA ARIZONA ARKANSAS Armed Forces America Armed Forces Europe Armed …" at bounding box center [454, 142] width 270 height 22
click at [416, 196] on input "Zip / Postal" at bounding box center [454, 189] width 270 height 22
type input "37777"
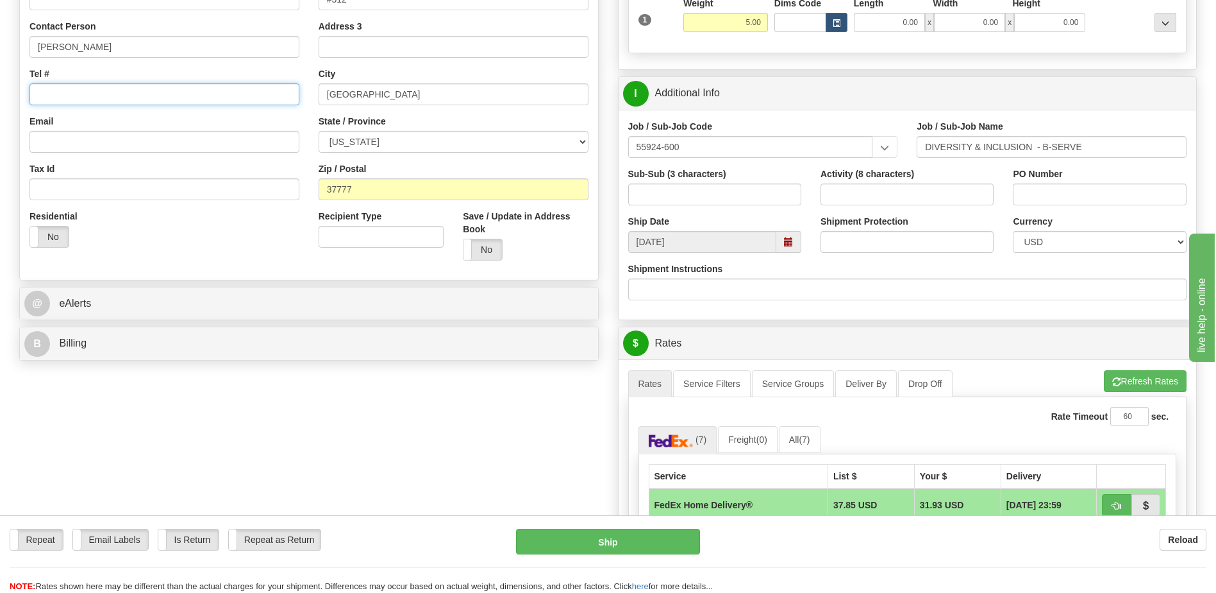
click at [96, 93] on input "Tel #" at bounding box center [164, 94] width 270 height 22
paste input "720-644-8663"
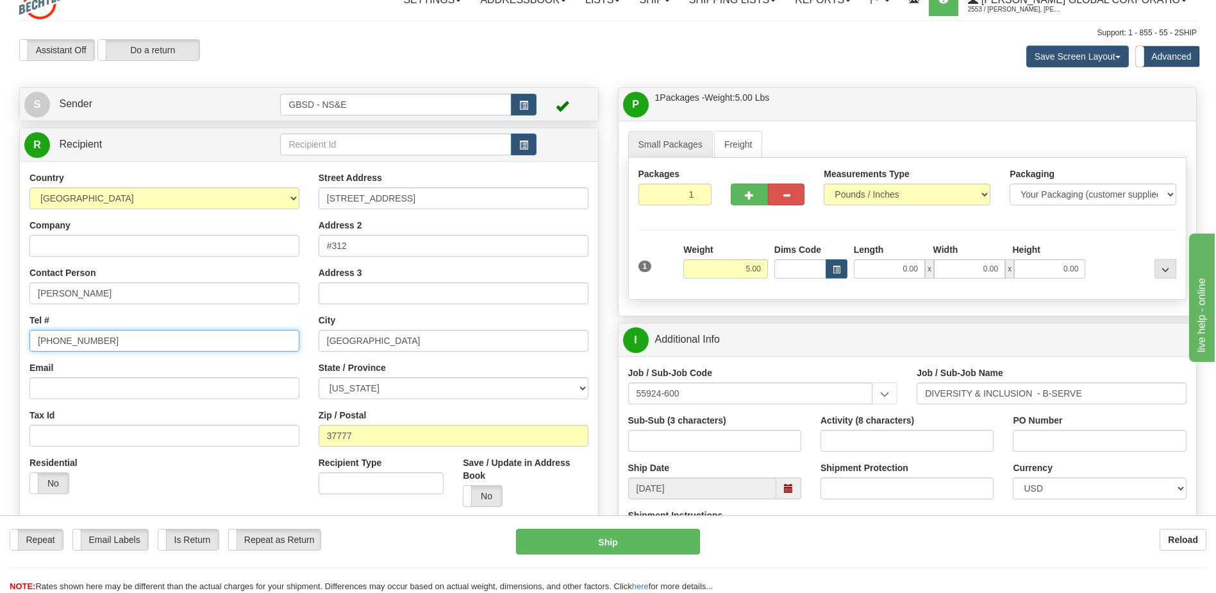
scroll to position [6, 0]
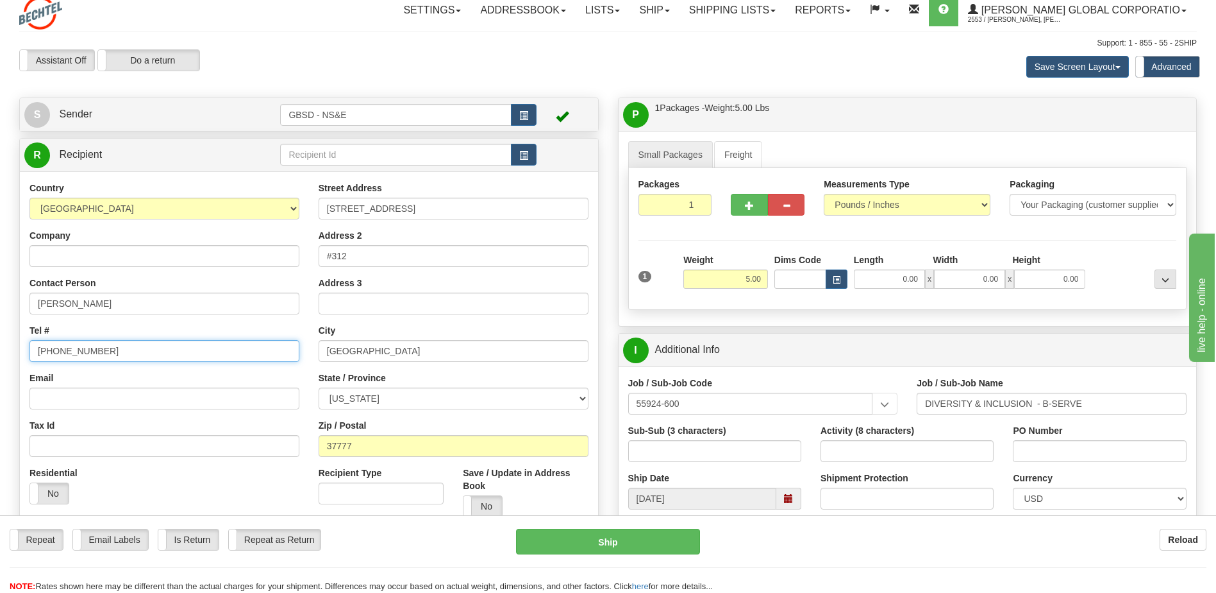
type input "720-644-8663"
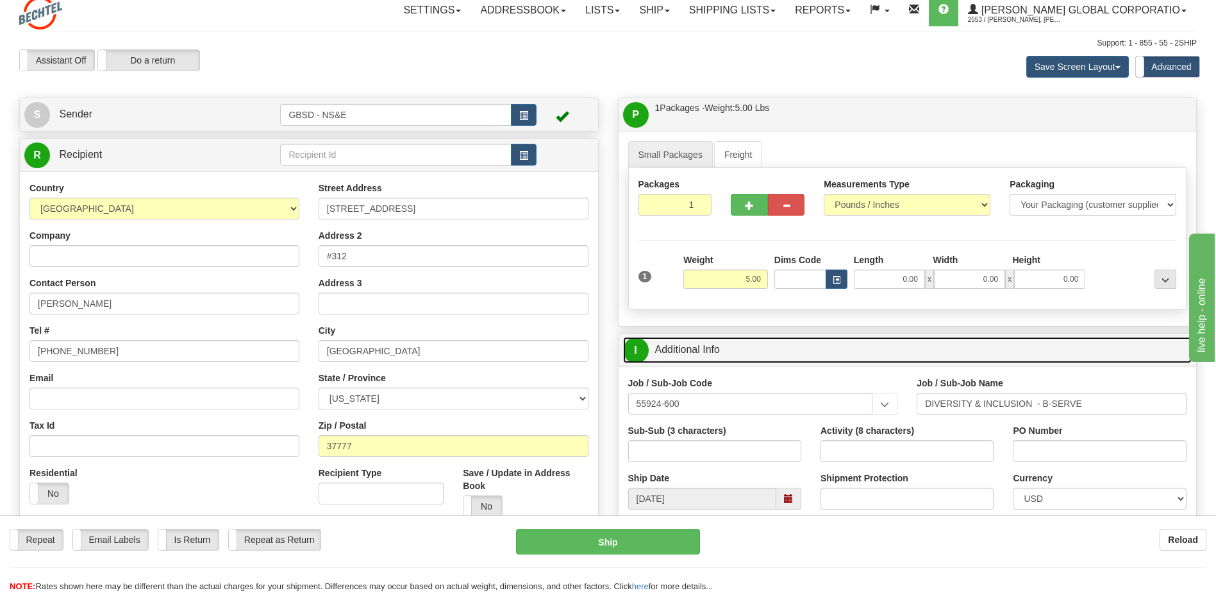
click at [734, 341] on link "I Additional Info" at bounding box center [907, 350] width 569 height 26
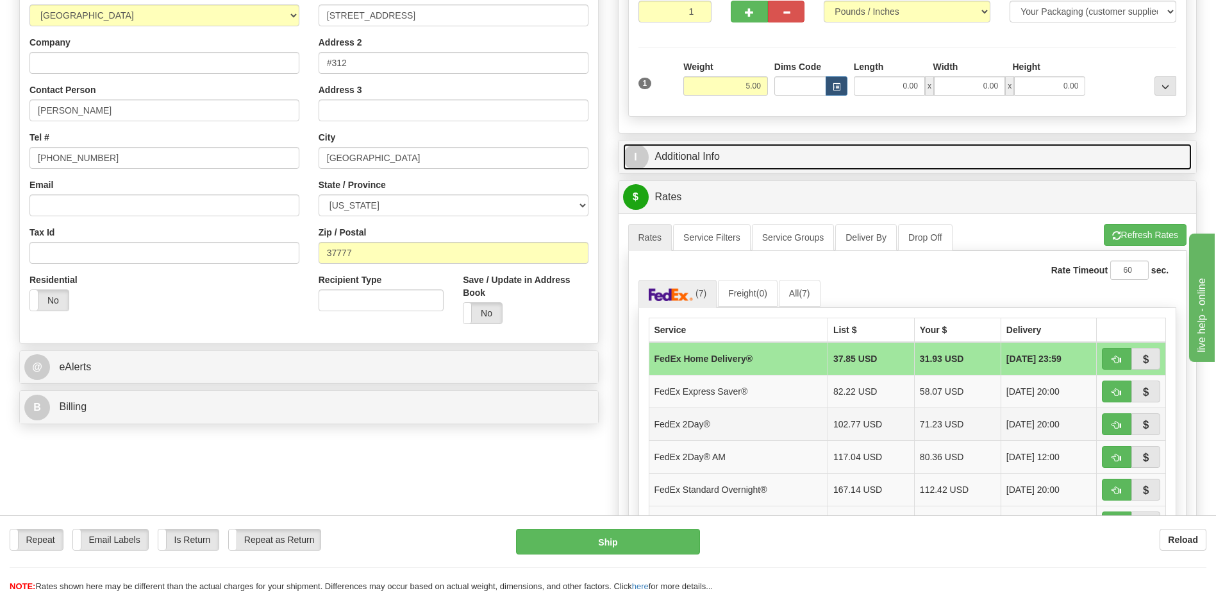
scroll to position [199, 0]
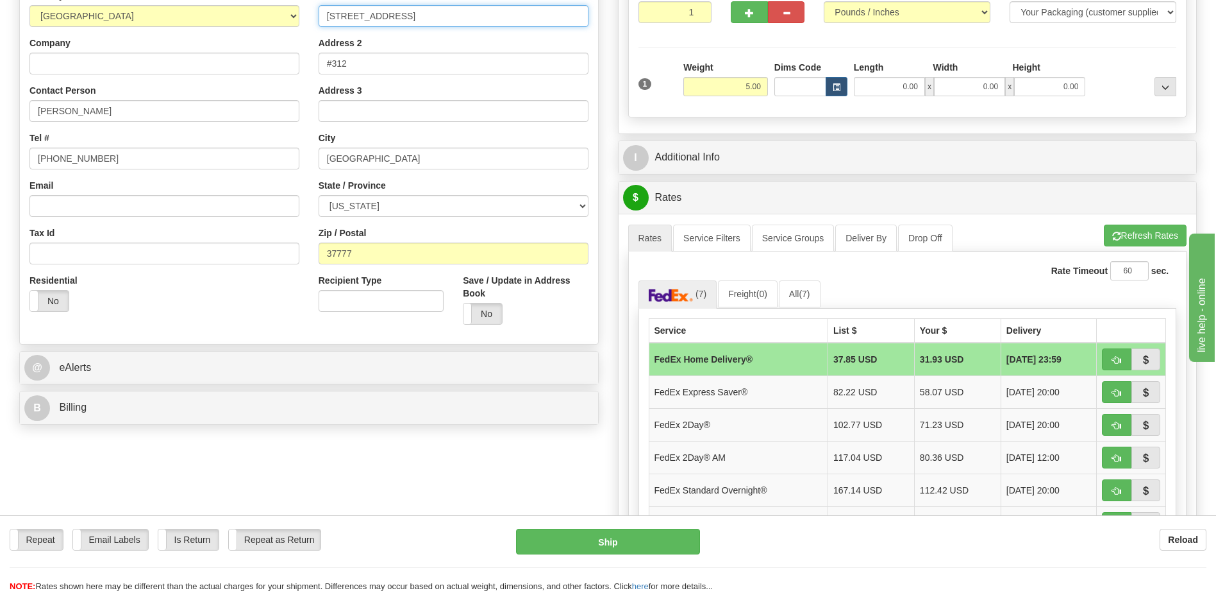
drag, startPoint x: 364, startPoint y: 23, endPoint x: 309, endPoint y: 23, distance: 54.5
click at [309, 23] on div "Street Address 1000 Ardmore Alcoa Way Address 2 #312 Address 3 City Louisville …" at bounding box center [453, 161] width 289 height 345
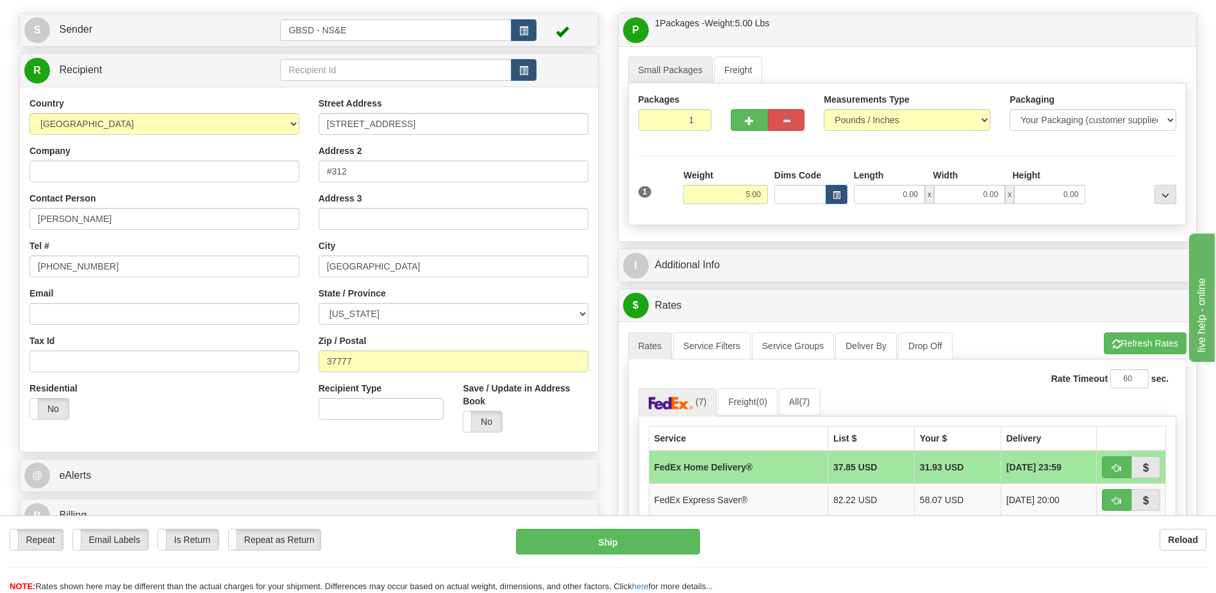
scroll to position [0, 0]
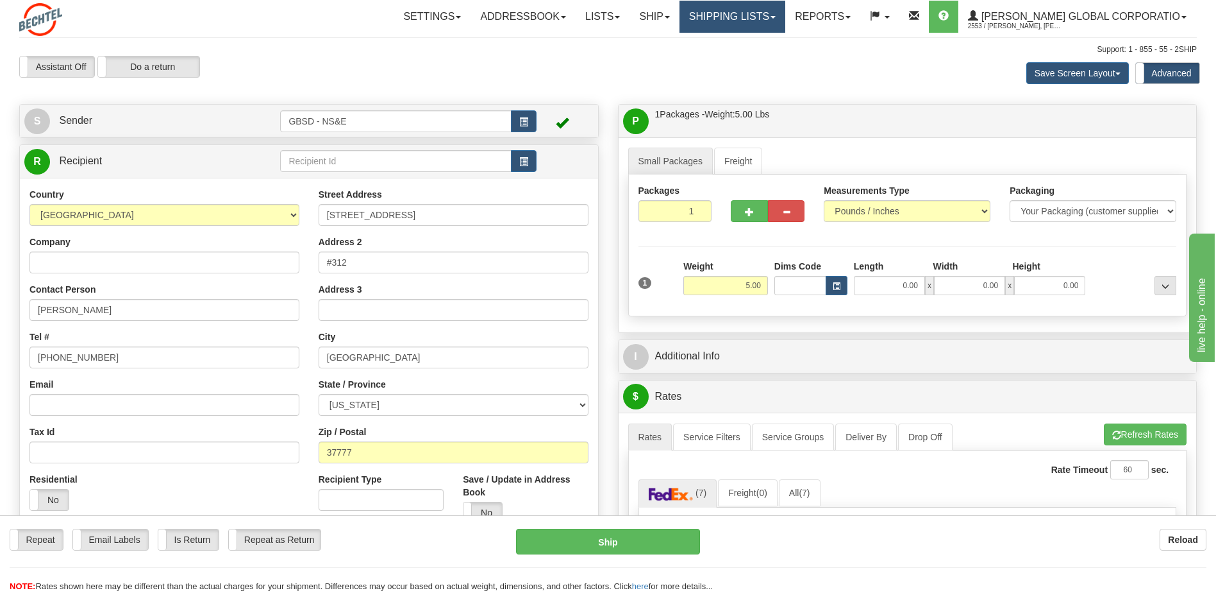
click at [786, 12] on link "Shipping lists" at bounding box center [733, 17] width 106 height 32
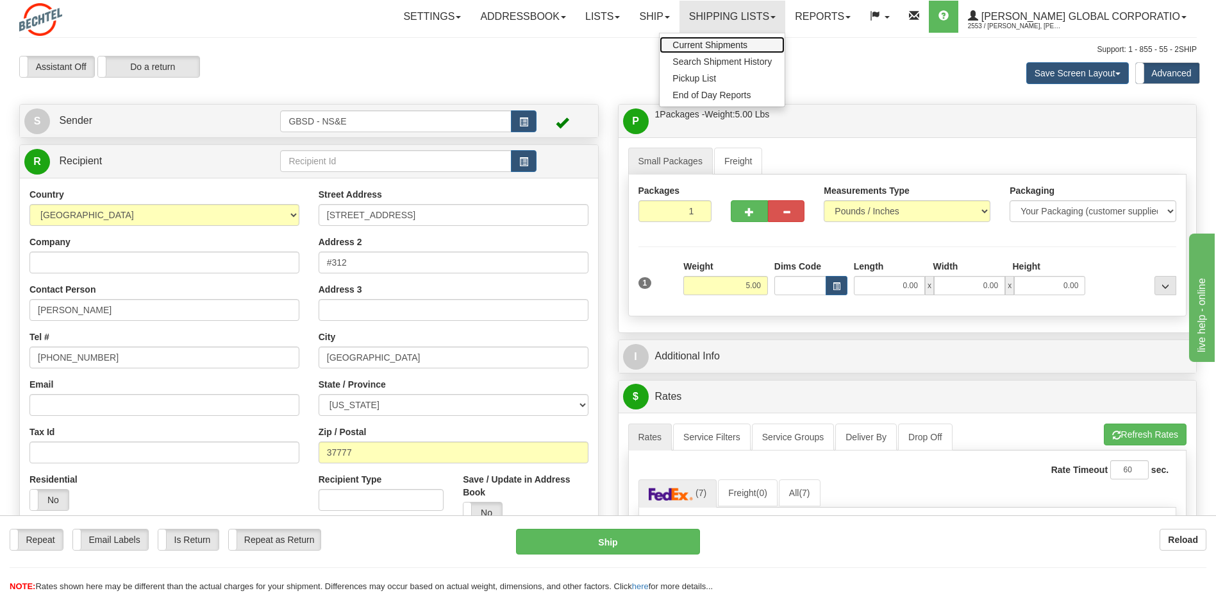
click at [748, 46] on span "Current Shipments" at bounding box center [710, 45] width 75 height 10
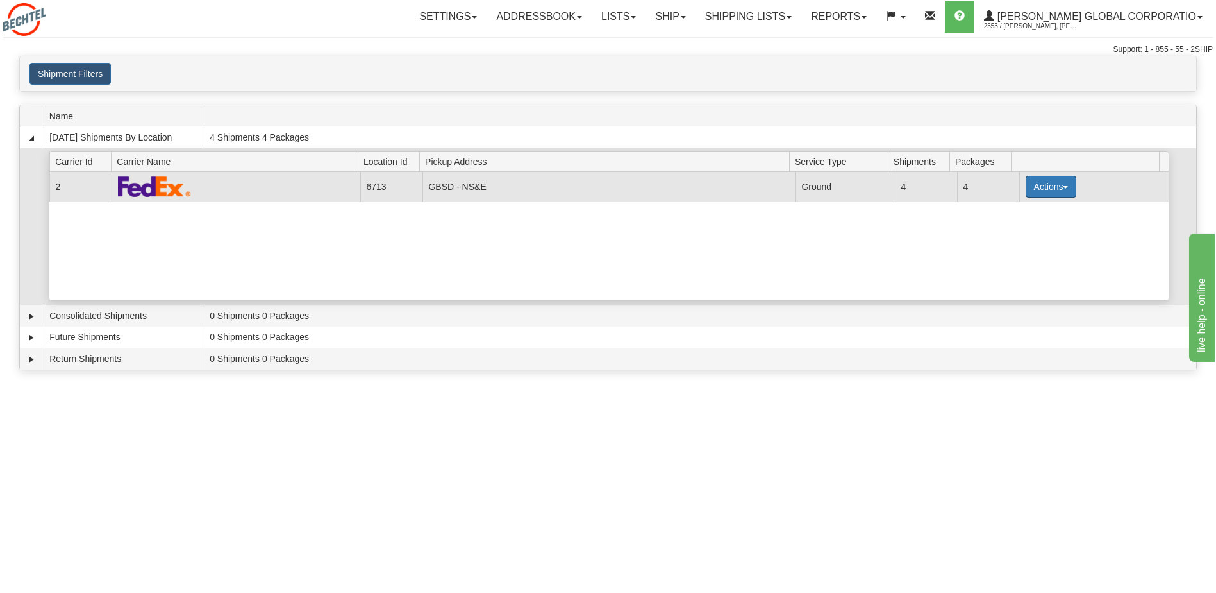
click at [1049, 183] on button "Actions" at bounding box center [1051, 187] width 51 height 22
click at [1011, 230] on span "Pickup" at bounding box center [1003, 227] width 34 height 9
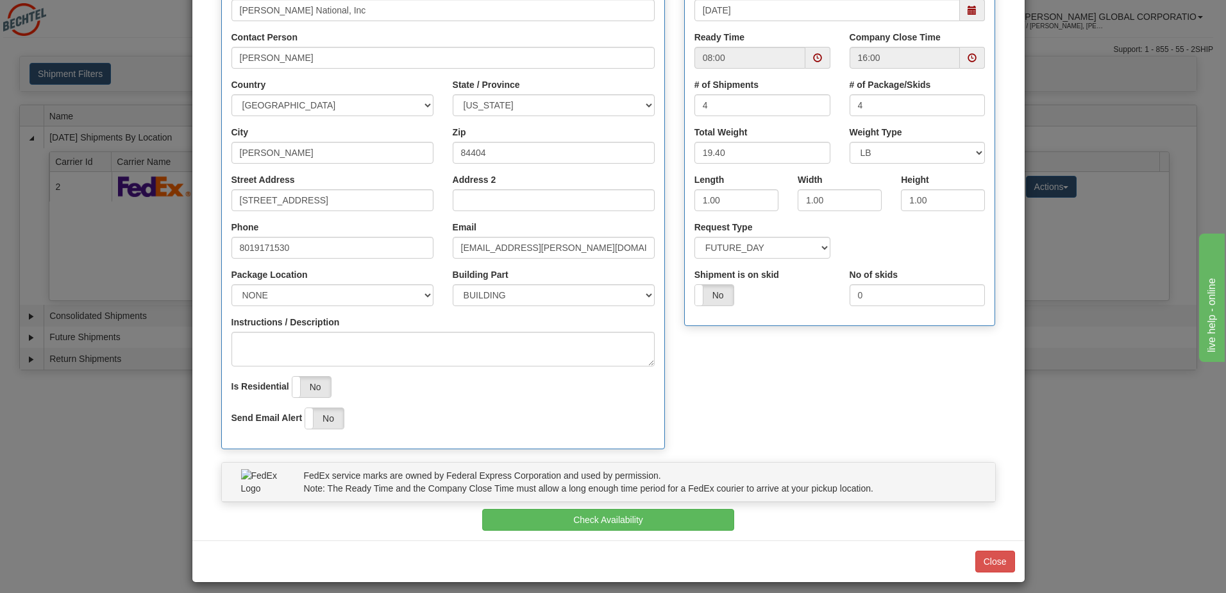
scroll to position [192, 0]
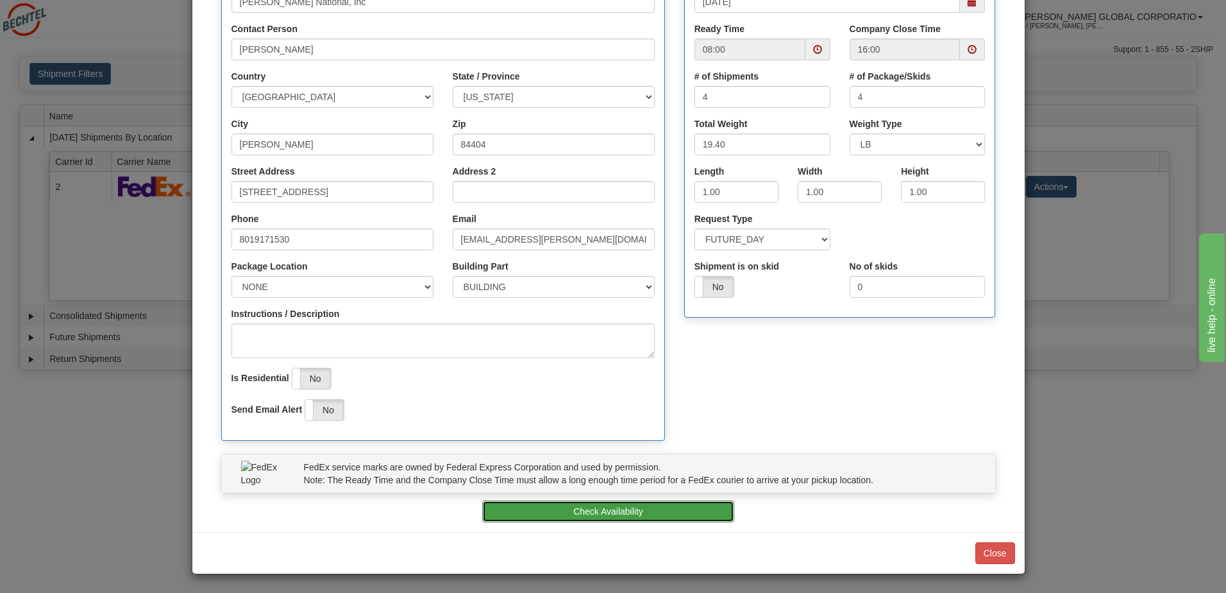
click at [635, 515] on button "Check Availability" at bounding box center [608, 511] width 252 height 22
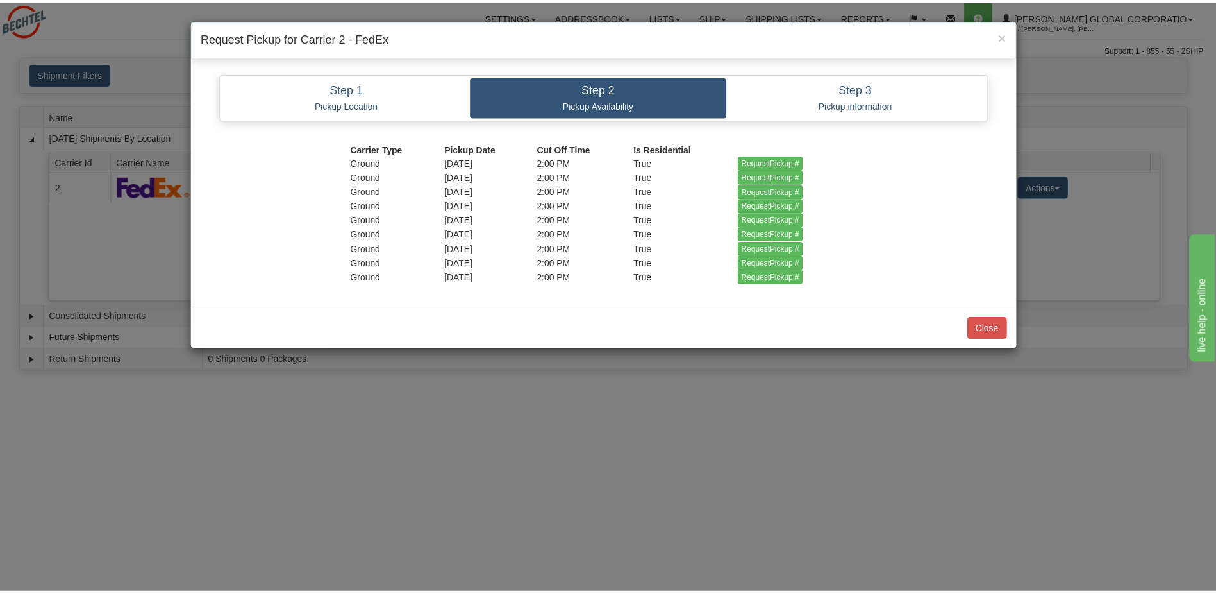
scroll to position [0, 0]
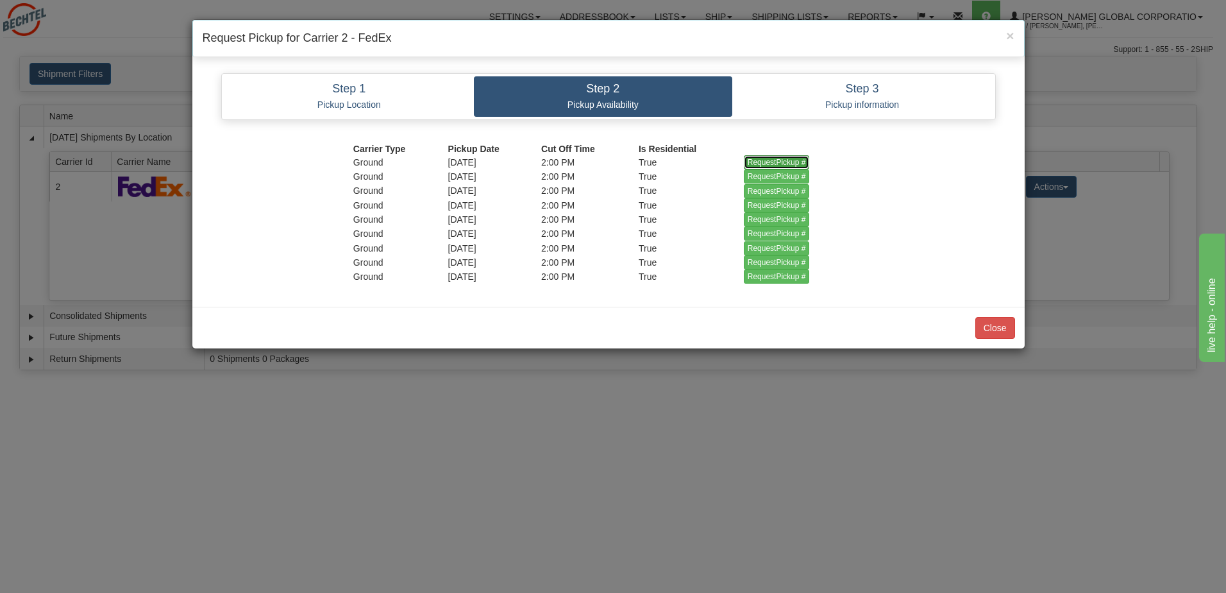
click at [764, 162] on input "RequestPickup #" at bounding box center [777, 162] width 66 height 14
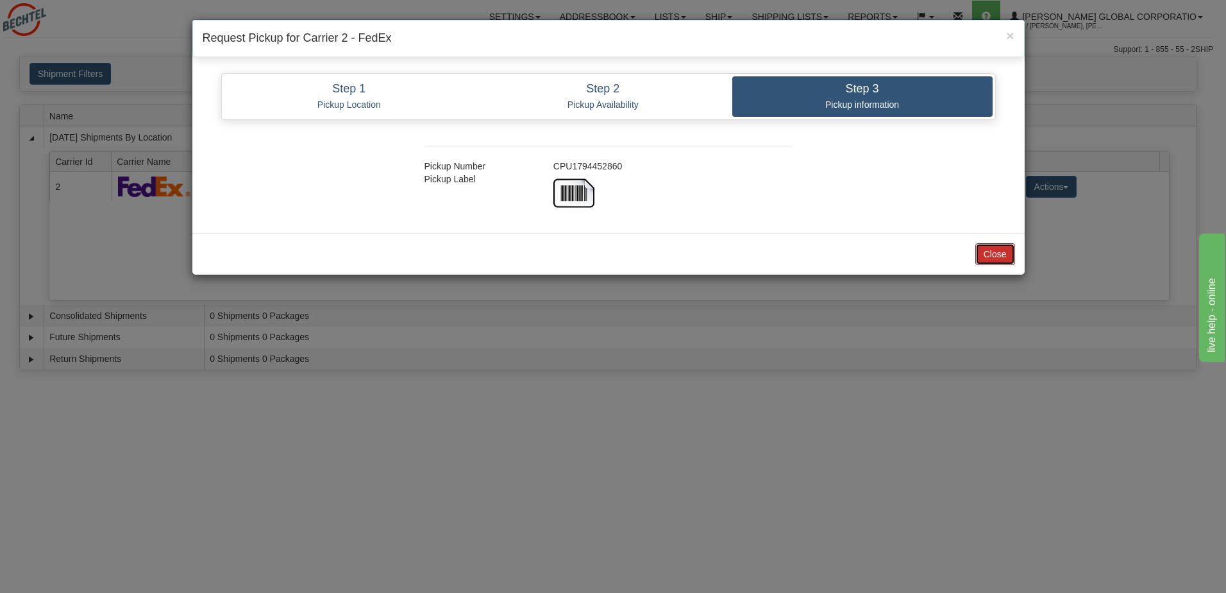
click at [984, 255] on button "Close" at bounding box center [995, 254] width 40 height 22
